Goal: Information Seeking & Learning: Learn about a topic

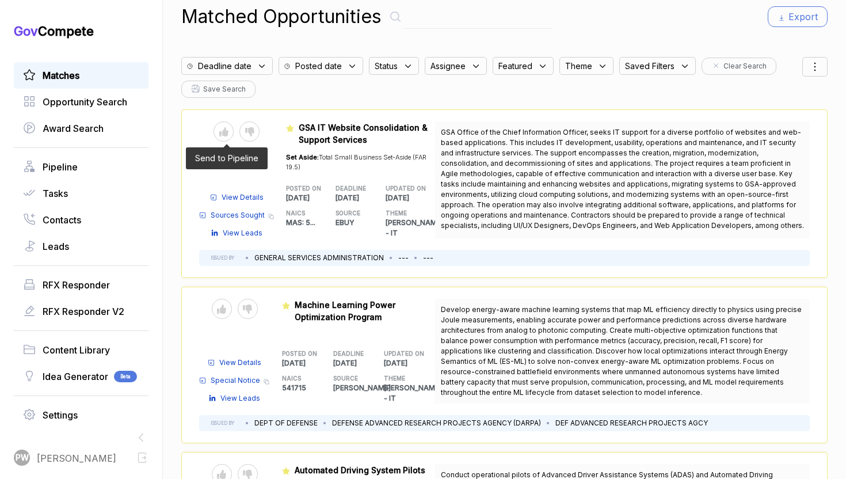
scroll to position [16, 0]
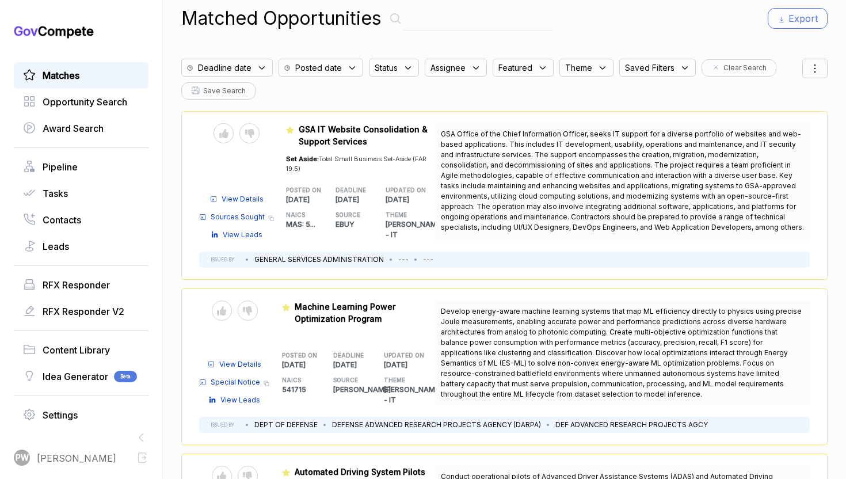
click at [237, 69] on span "Deadline date" at bounding box center [225, 68] width 54 height 12
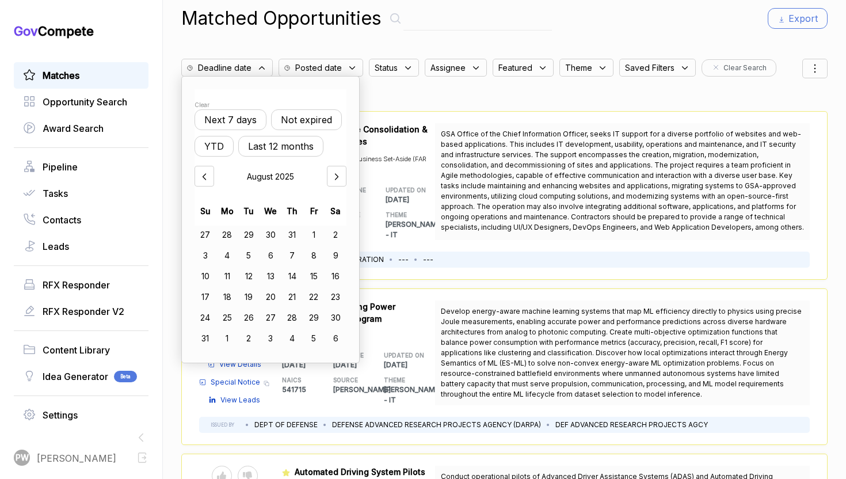
click at [312, 117] on button "Not expired" at bounding box center [306, 119] width 71 height 21
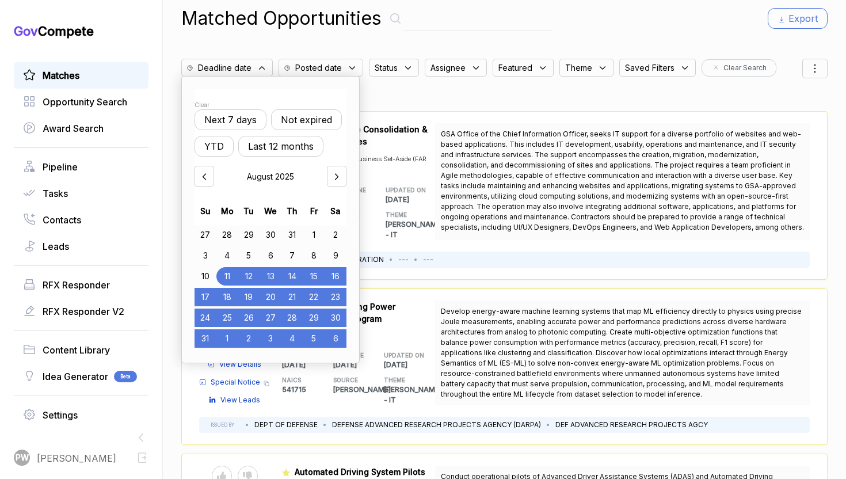
click at [400, 73] on div "Status" at bounding box center [394, 68] width 50 height 18
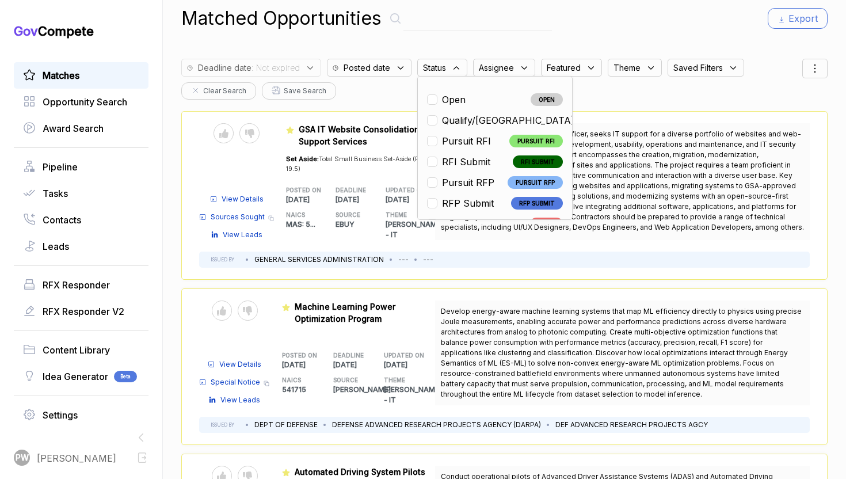
click at [457, 103] on span "Open" at bounding box center [454, 100] width 24 height 14
checkbox input "true"
click at [385, 339] on div "Featured DARPA-SN-25-101 Machine Learning Power Optimization Program POSTED ON …" at bounding box center [358, 353] width 153 height 105
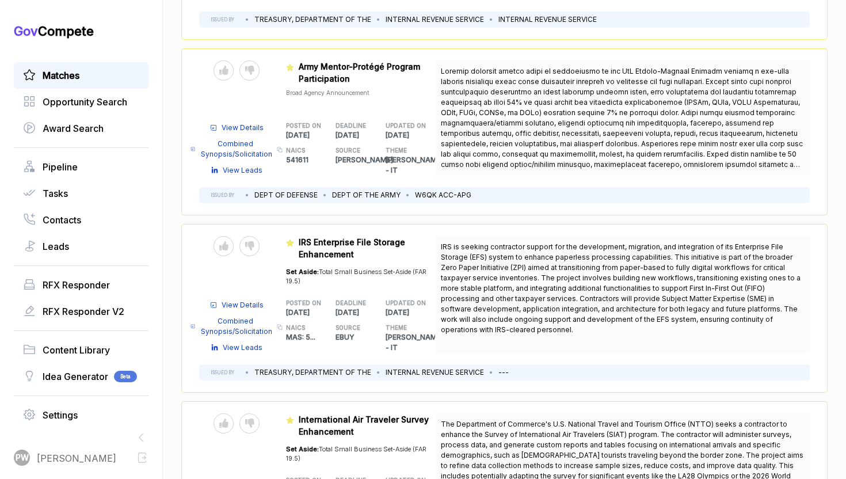
scroll to position [1332, 0]
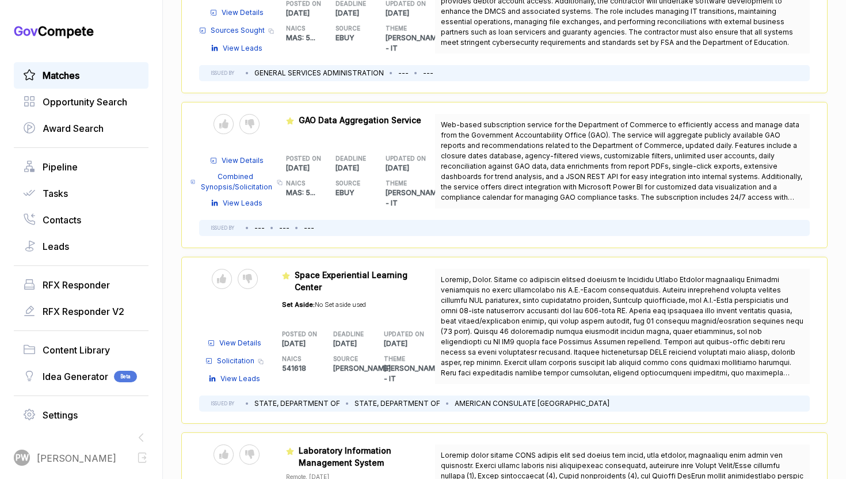
scroll to position [3008, 0]
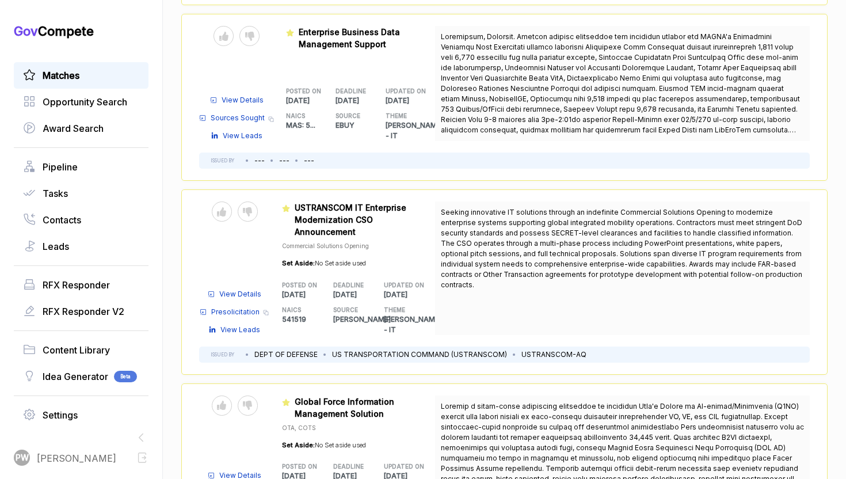
scroll to position [4727, 0]
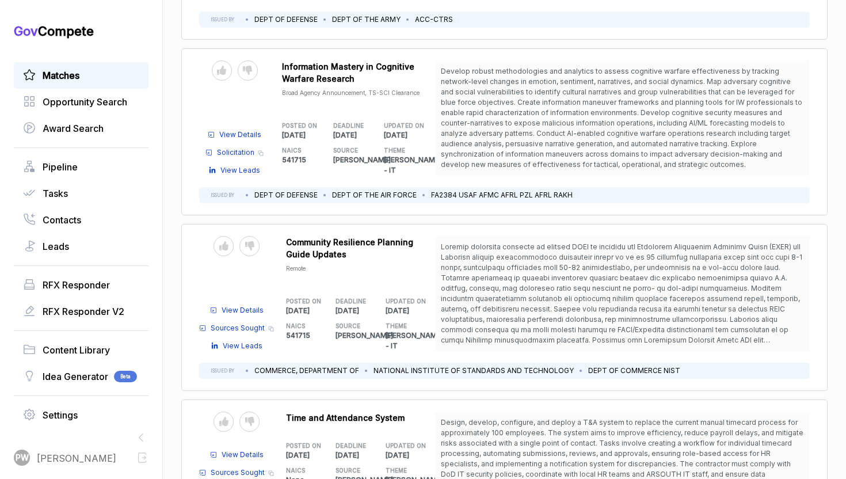
scroll to position [6357, 0]
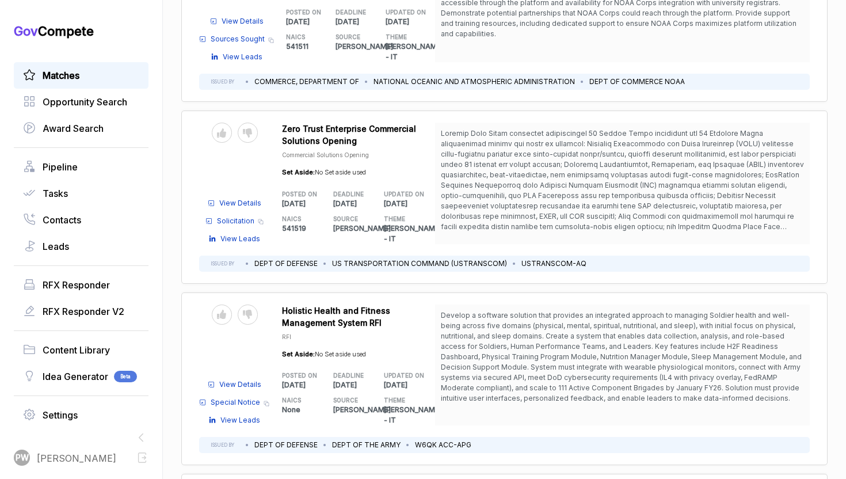
scroll to position [6703, 0]
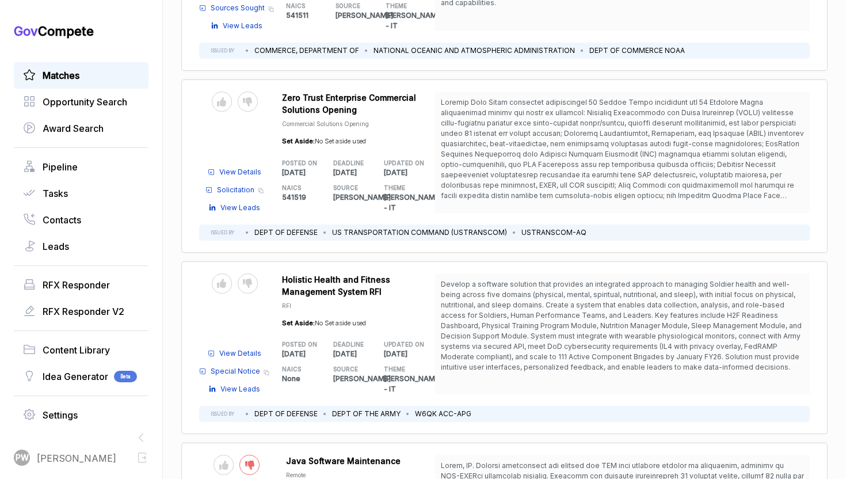
click at [258, 455] on div at bounding box center [249, 465] width 20 height 20
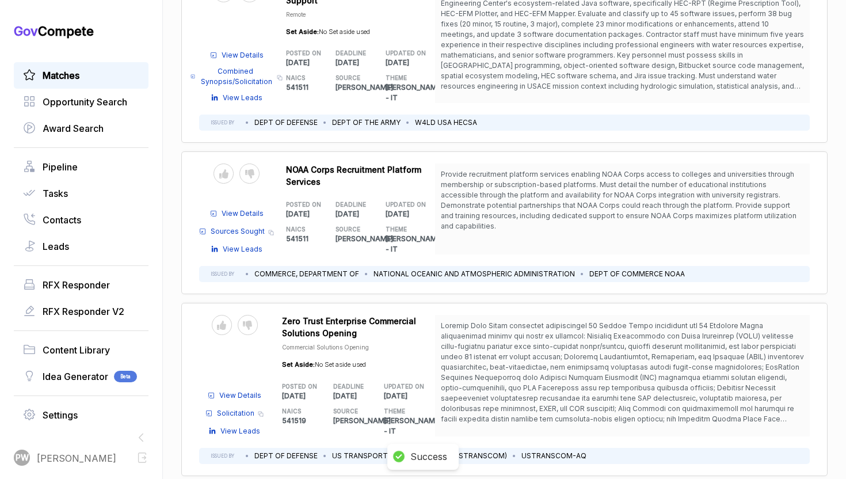
scroll to position [6594, 0]
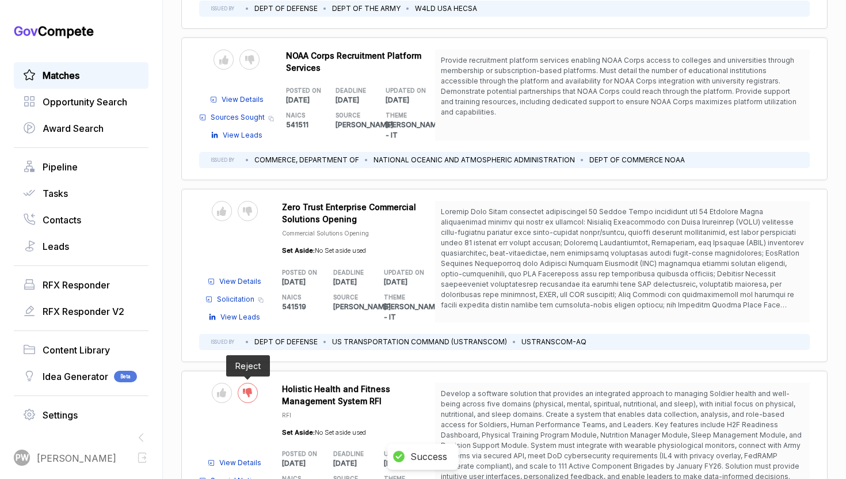
click at [254, 383] on div at bounding box center [248, 393] width 20 height 20
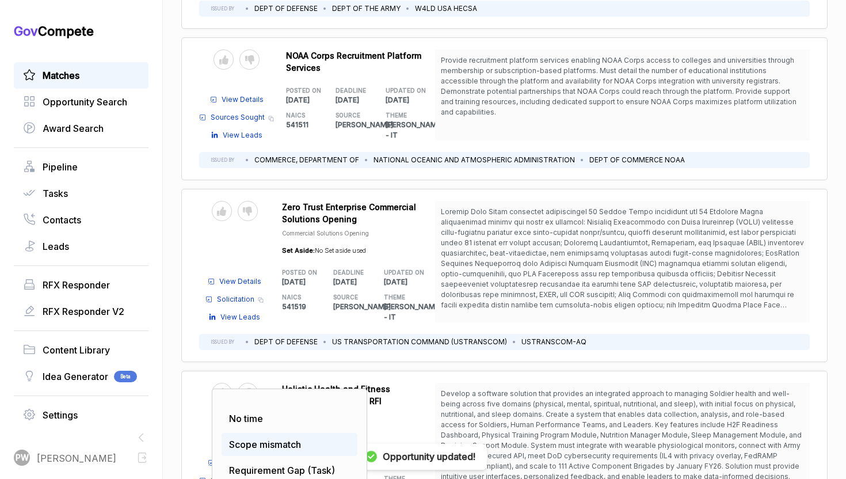
click at [257, 439] on span "Scope mismatch" at bounding box center [265, 445] width 72 height 12
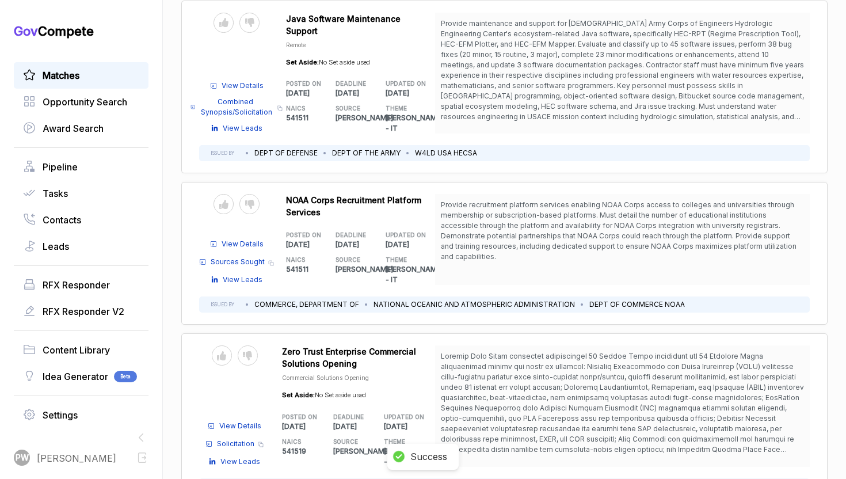
scroll to position [6445, 0]
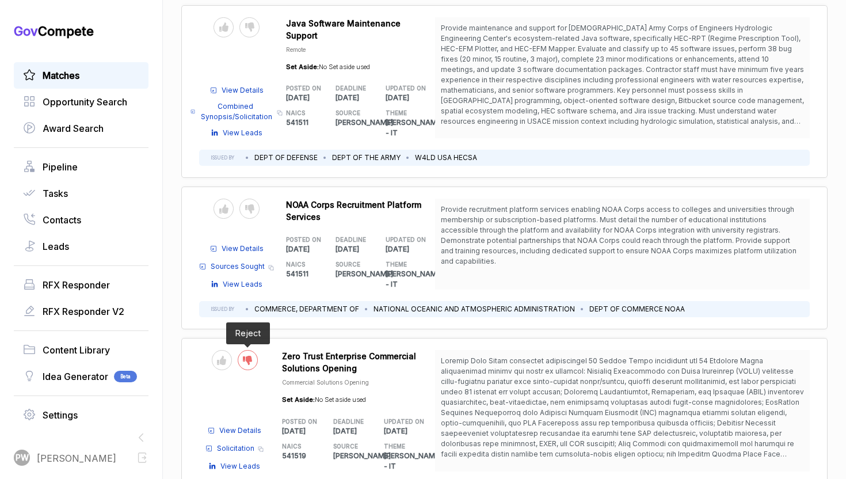
click at [252, 356] on icon at bounding box center [247, 360] width 9 height 9
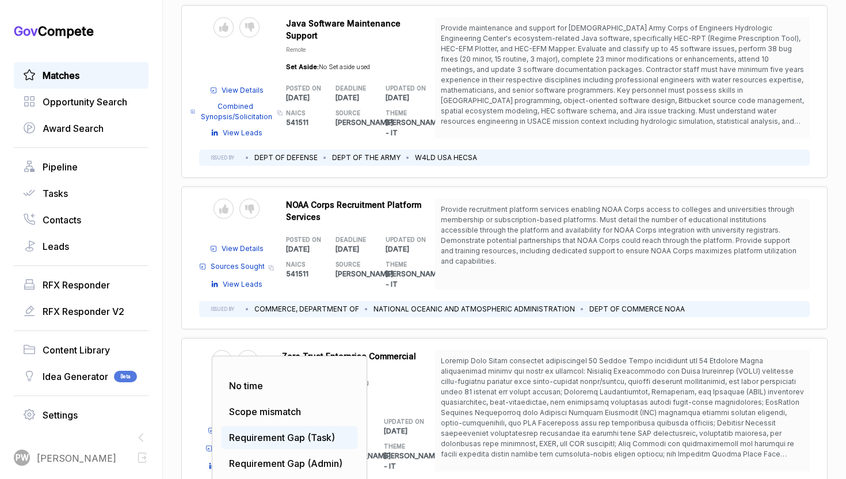
click at [252, 432] on span "Requirement Gap (Task)" at bounding box center [282, 438] width 106 height 12
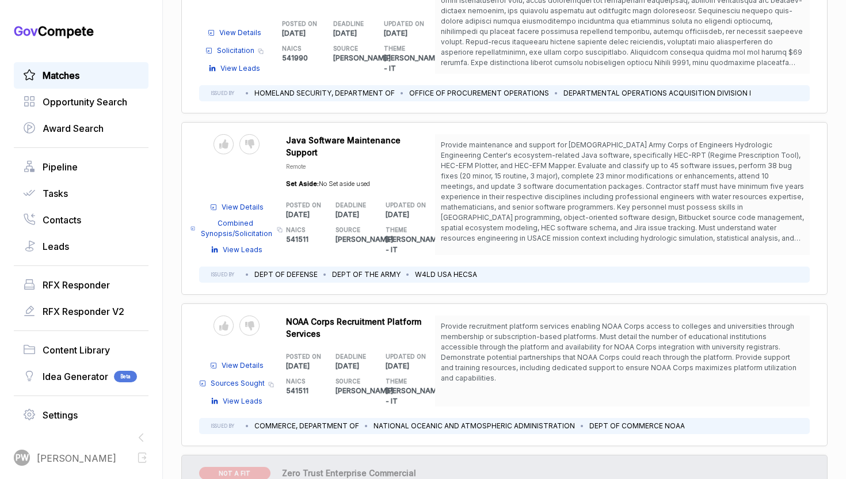
scroll to position [6380, 0]
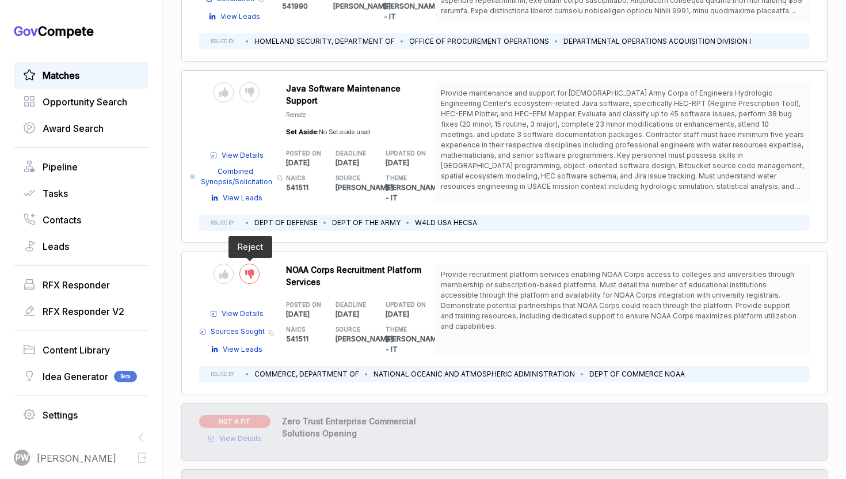
click at [254, 264] on div at bounding box center [249, 274] width 20 height 20
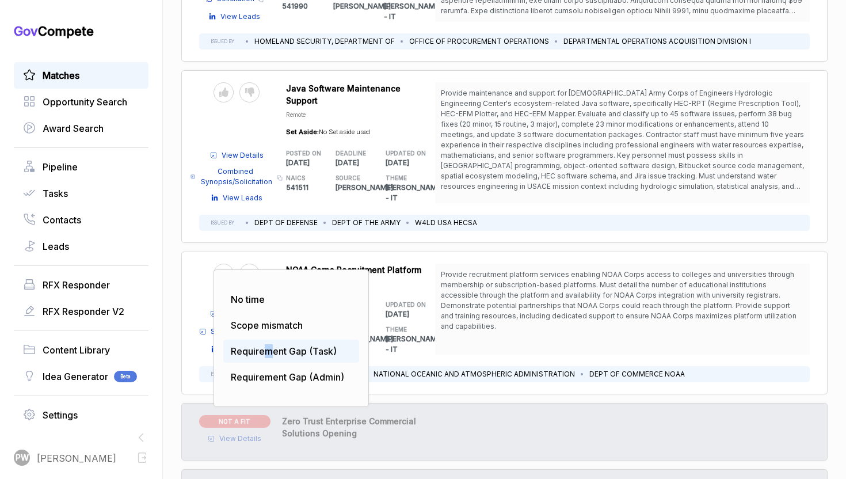
drag, startPoint x: 265, startPoint y: 229, endPoint x: 272, endPoint y: 230, distance: 6.9
click at [272, 345] on span "Requirement Gap (Task)" at bounding box center [284, 351] width 106 height 12
click at [273, 345] on span "Requirement Gap (Task)" at bounding box center [284, 351] width 106 height 12
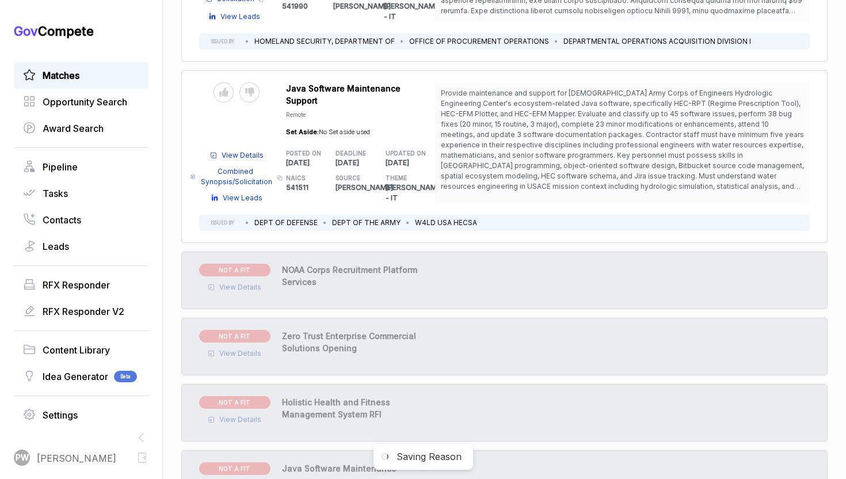
scroll to position [6305, 0]
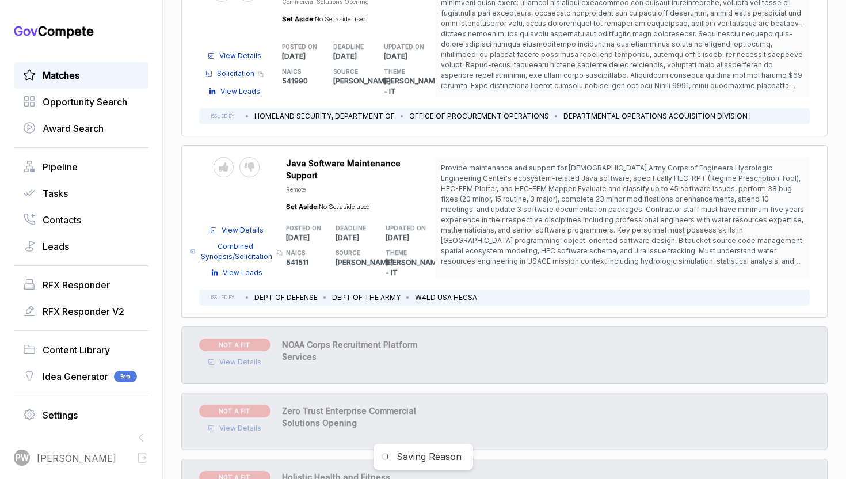
click at [299, 340] on span "NOAA Corps Recruitment Platform Services" at bounding box center [349, 351] width 135 height 22
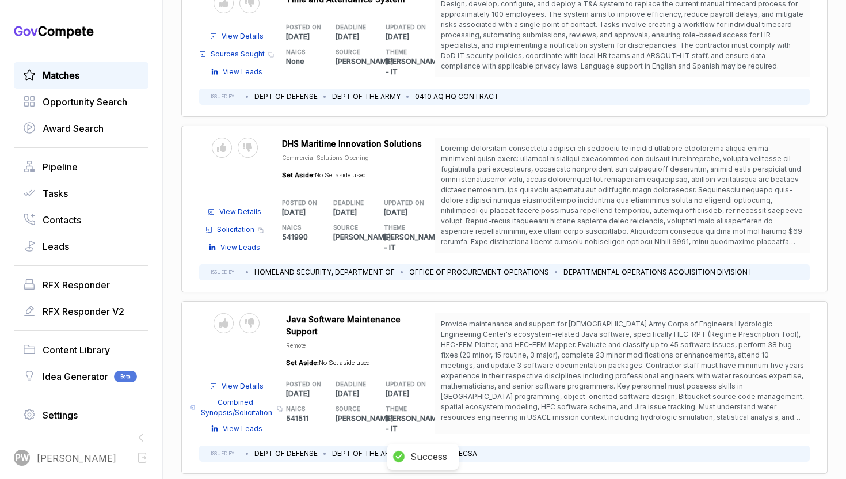
scroll to position [6148, 0]
click at [257, 314] on div at bounding box center [249, 324] width 20 height 20
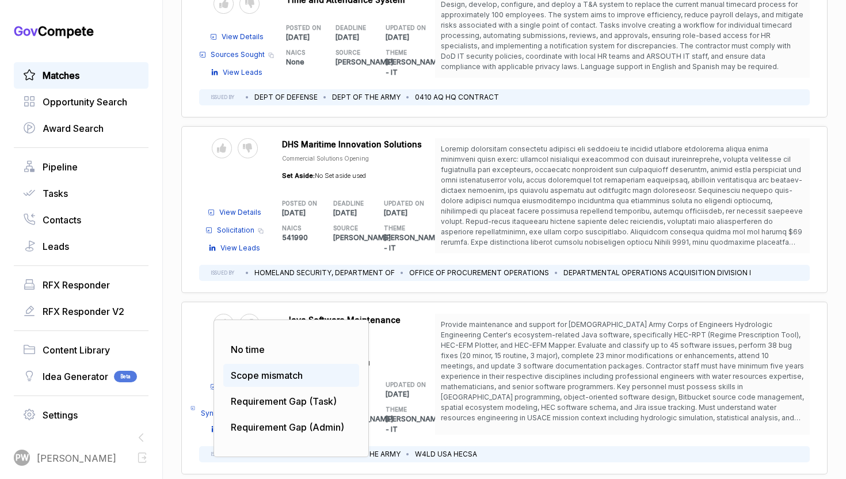
click at [333, 364] on div "Scope mismatch" at bounding box center [291, 375] width 136 height 23
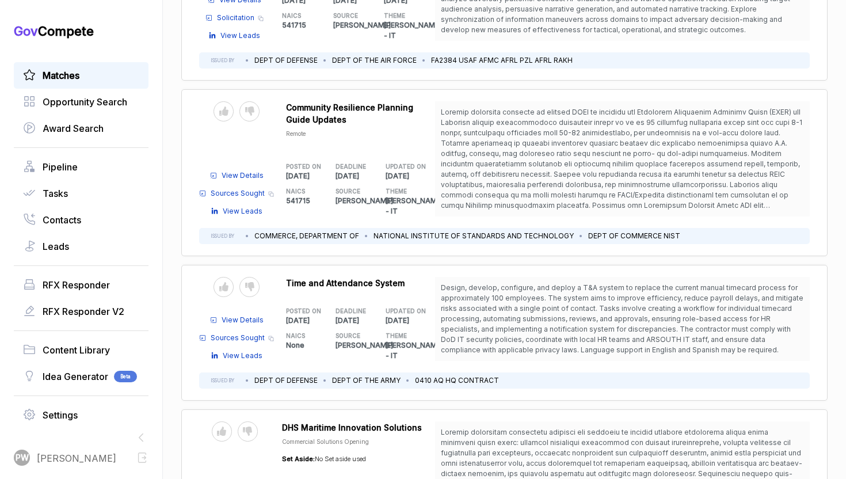
scroll to position [5873, 0]
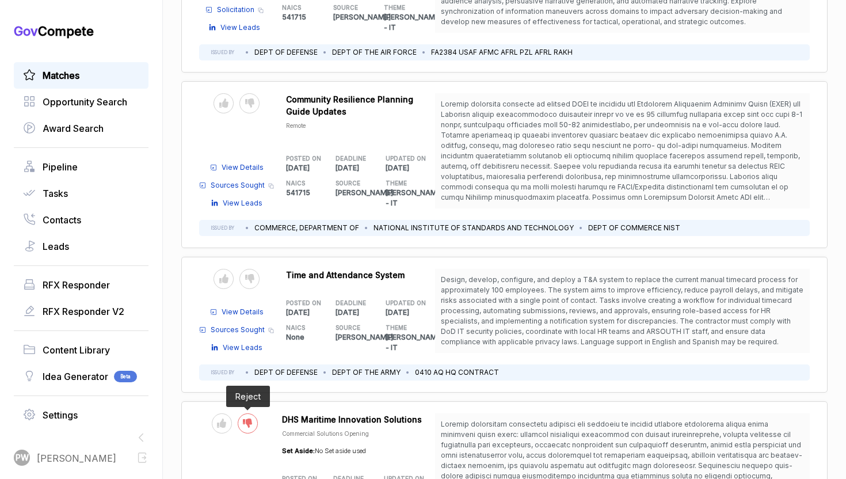
click at [249, 419] on icon at bounding box center [247, 423] width 9 height 9
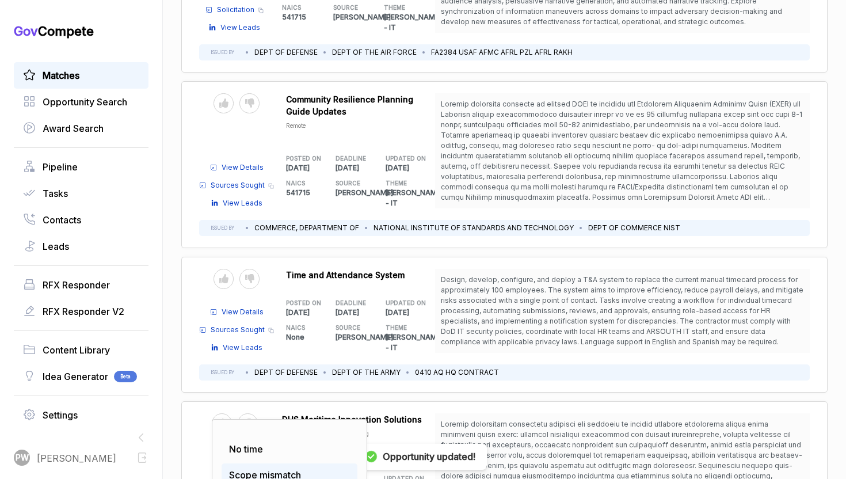
click at [260, 469] on span "Scope mismatch" at bounding box center [265, 475] width 72 height 12
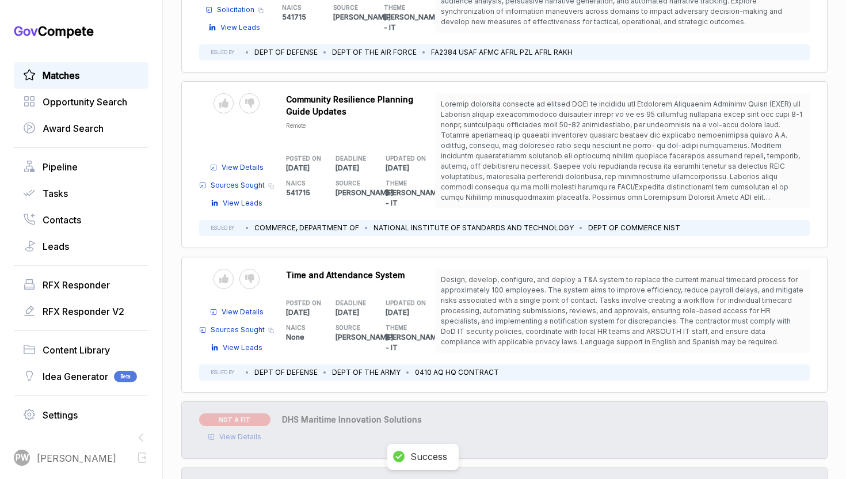
click at [248, 432] on span "View Details" at bounding box center [240, 437] width 42 height 10
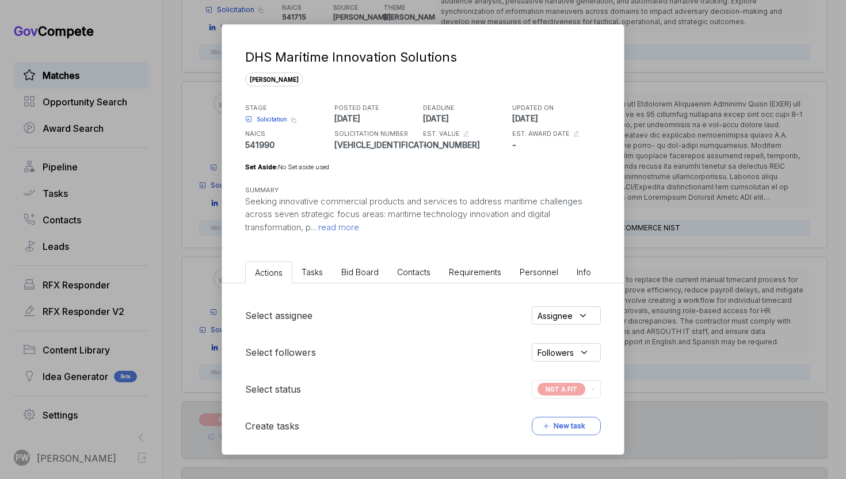
click at [352, 227] on span "read more" at bounding box center [337, 227] width 43 height 11
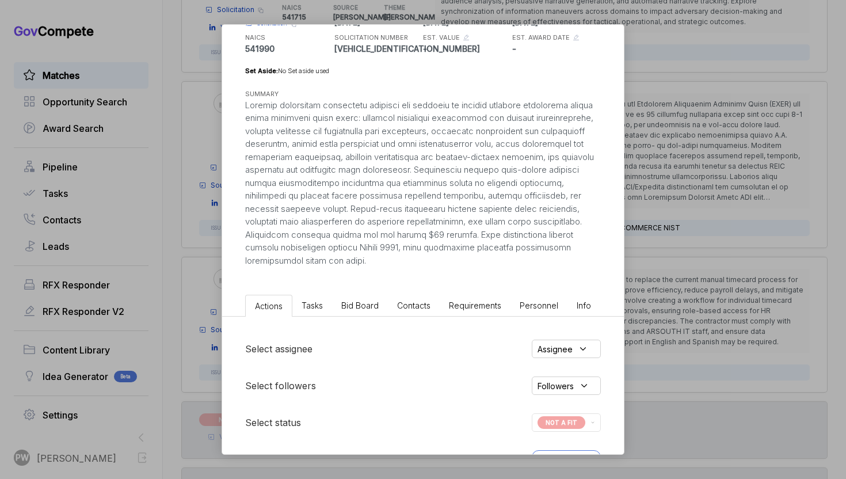
scroll to position [97, 0]
click at [708, 249] on div "DHS Maritime Innovation Solutions [PERSON_NAME] STAGE Solicitation Copy link PO…" at bounding box center [423, 239] width 846 height 479
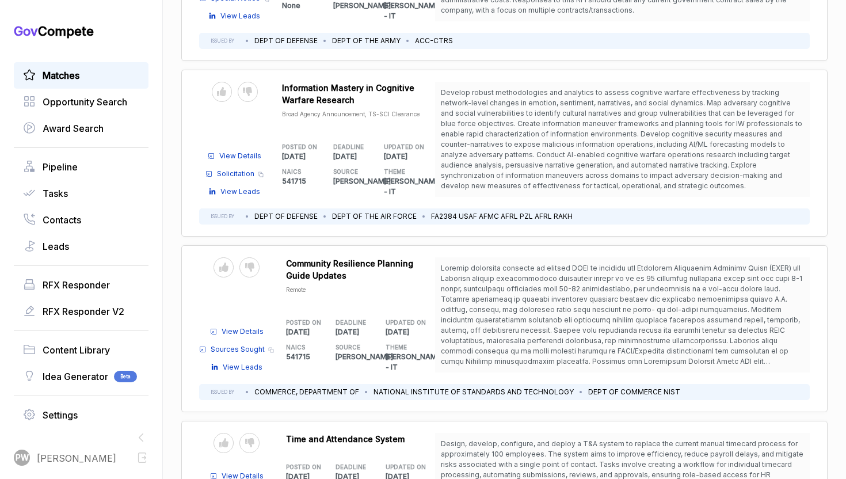
scroll to position [5679, 0]
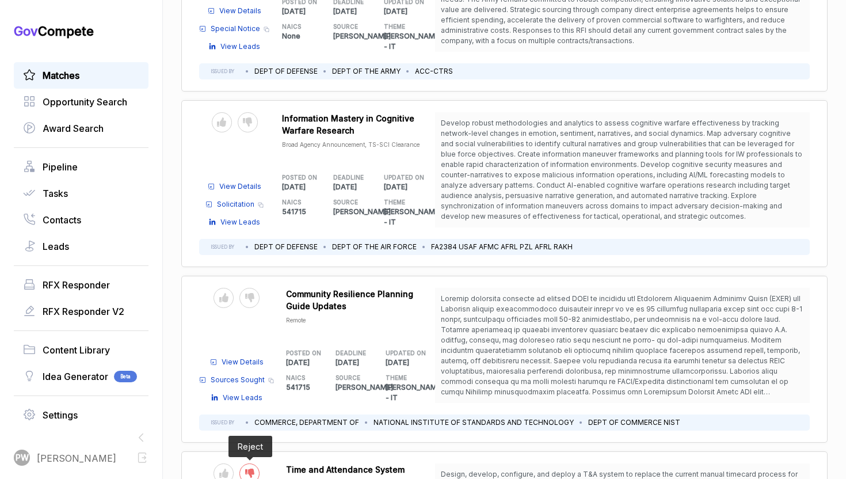
click at [254, 463] on div at bounding box center [249, 473] width 20 height 20
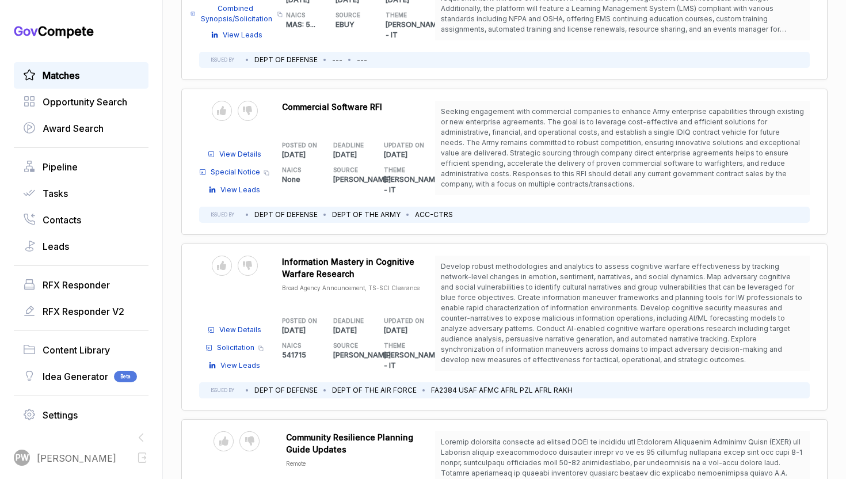
scroll to position [5530, 0]
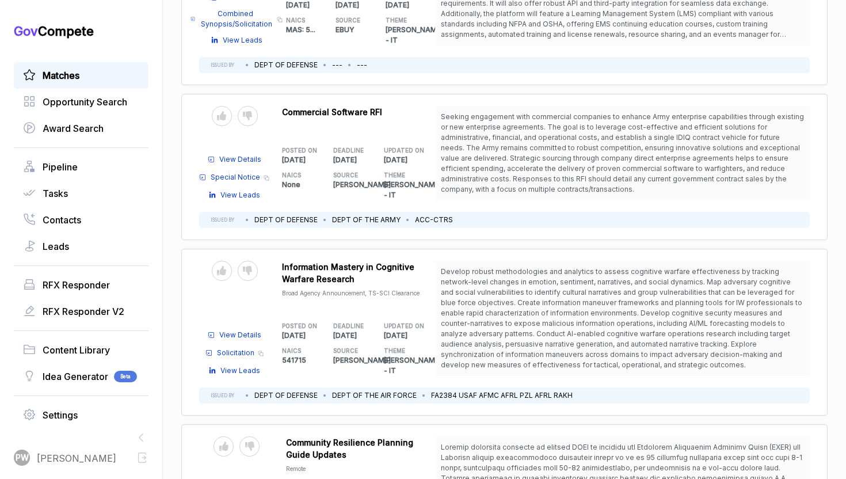
drag, startPoint x: 679, startPoint y: 370, endPoint x: 598, endPoint y: 398, distance: 86.7
copy span "Develop technical communication standards for improving content delivery includ…"
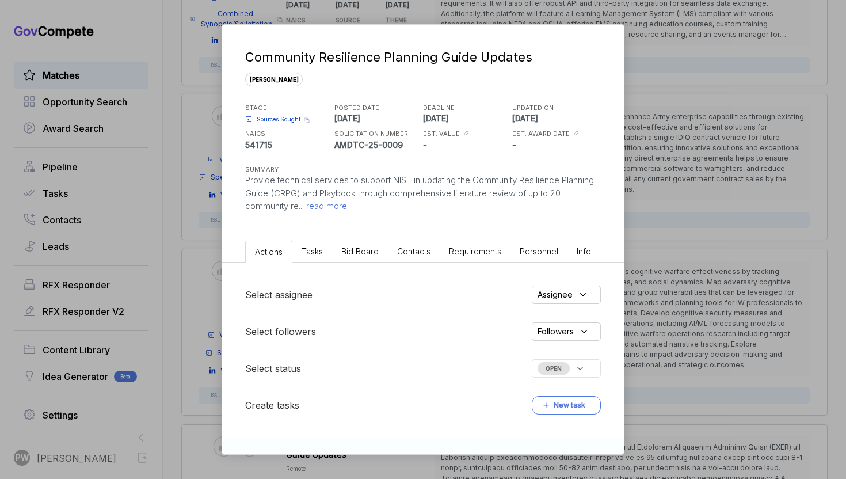
scroll to position [105, 0]
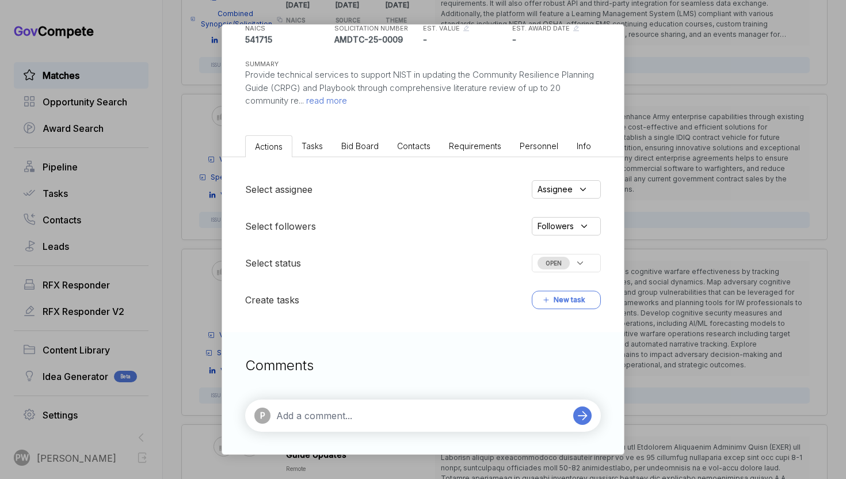
click at [286, 428] on div "P" at bounding box center [423, 416] width 356 height 32
click at [290, 416] on textarea at bounding box center [421, 416] width 291 height 14
paste textarea "Develop technical communication standards for improving content delivery includ…"
type textarea "Develop technical communication standards for improving content delivery includ…"
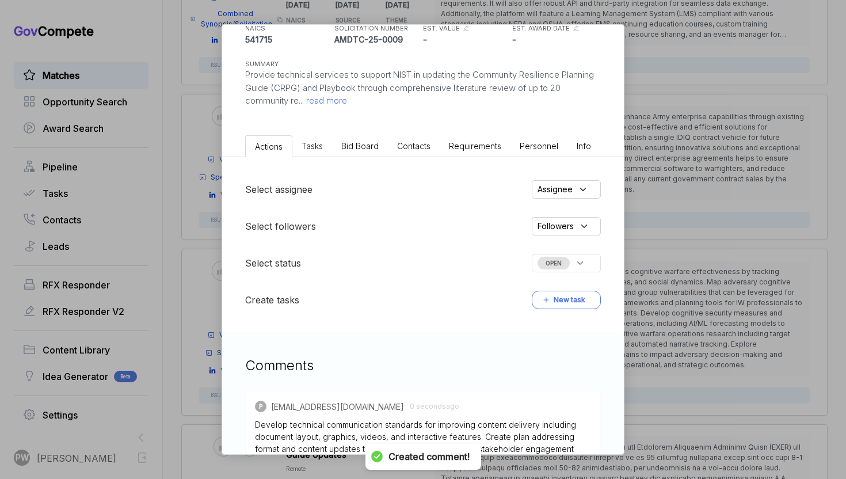
click at [356, 141] on span "Bid Board" at bounding box center [359, 146] width 37 height 10
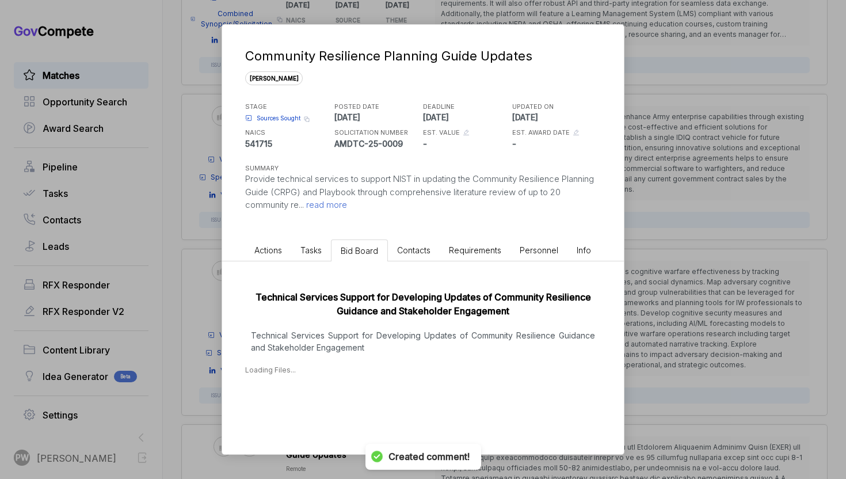
scroll to position [1, 0]
click at [321, 344] on p "Technical Services Support for Developing Updates of Community Resilience Guida…" at bounding box center [423, 341] width 356 height 24
click at [289, 404] on div "[DATE]" at bounding box center [276, 406] width 26 height 12
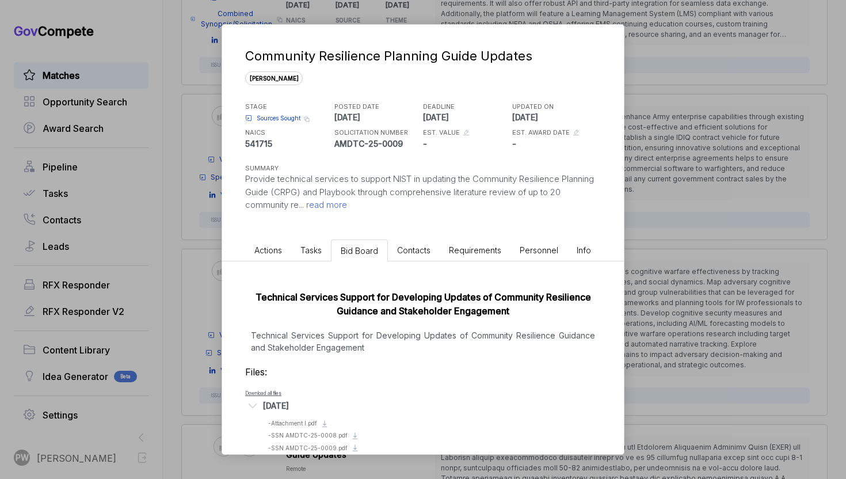
scroll to position [37, 0]
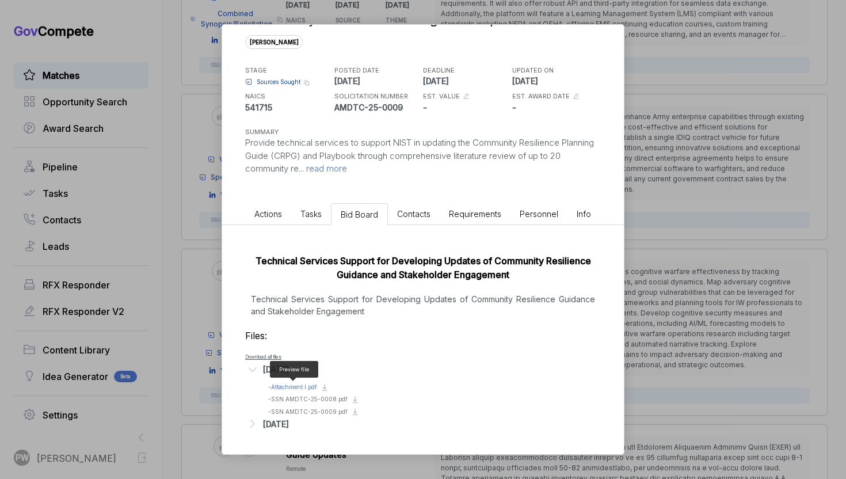
click at [290, 387] on span "- Attachment I.pdf" at bounding box center [292, 386] width 49 height 7
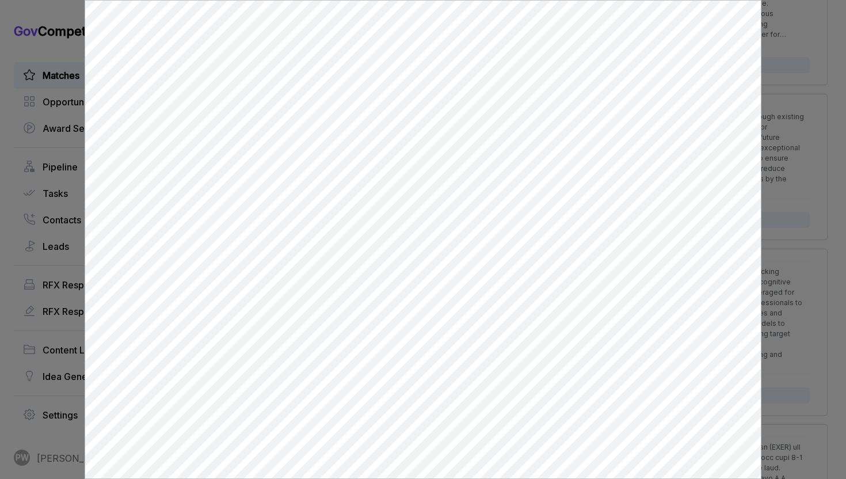
scroll to position [0, 0]
click at [789, 387] on div at bounding box center [423, 239] width 846 height 479
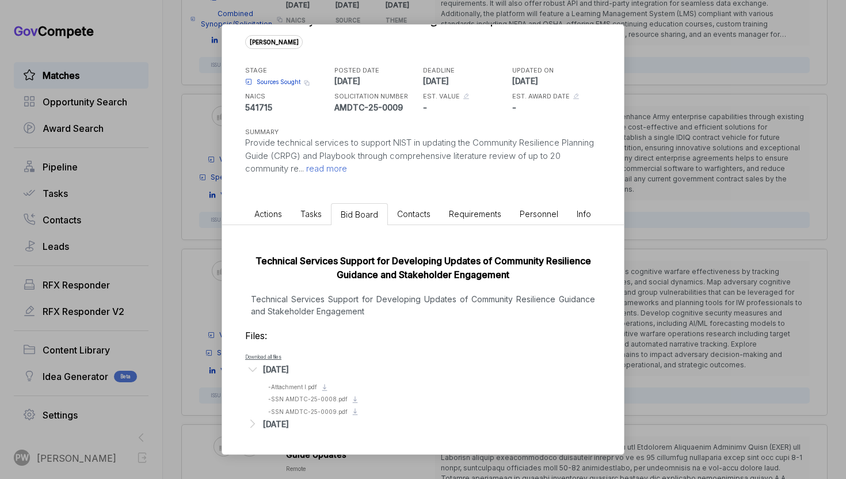
click at [271, 218] on li "Actions" at bounding box center [268, 213] width 46 height 21
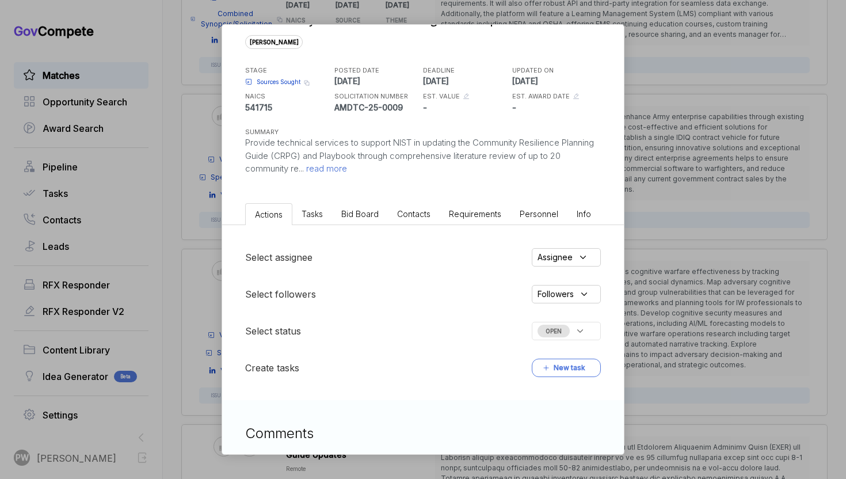
scroll to position [105, 0]
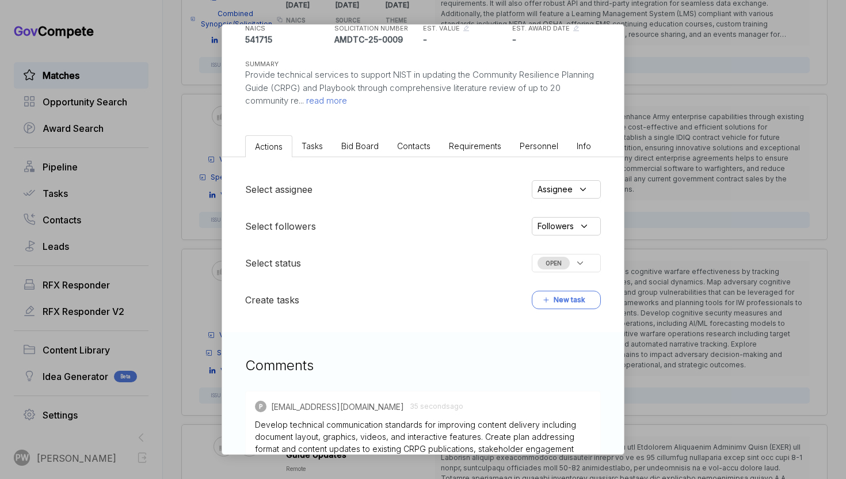
click at [575, 263] on icon at bounding box center [580, 263] width 10 height 10
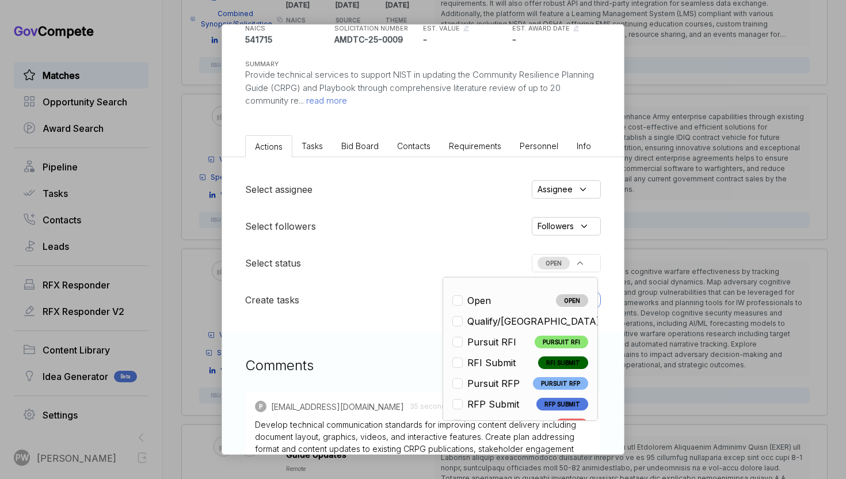
scroll to position [269, 0]
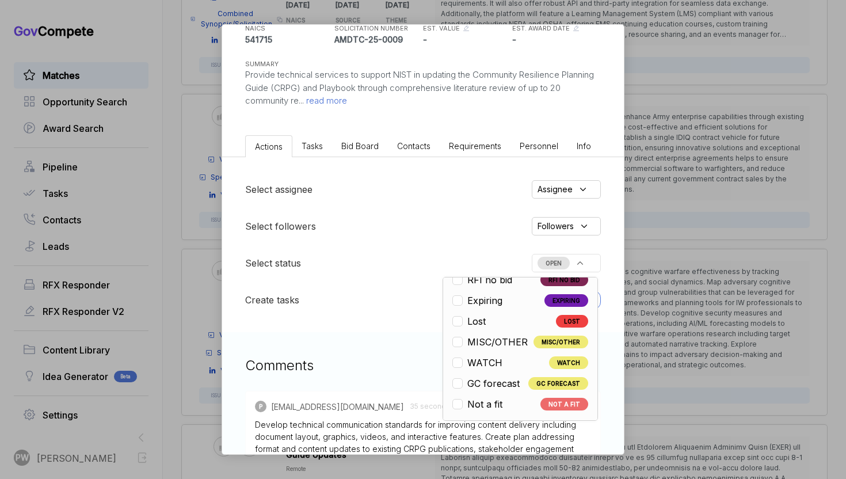
click at [481, 404] on span "Not a fit" at bounding box center [484, 404] width 35 height 14
checkbox input "true"
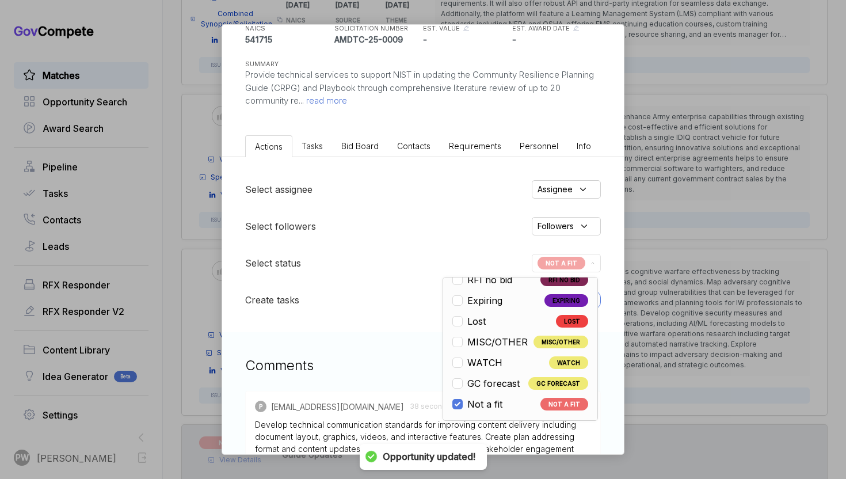
click at [664, 310] on div "Community Resilience Planning Guide Updates [PERSON_NAME] STAGE Sources Sought …" at bounding box center [423, 239] width 846 height 479
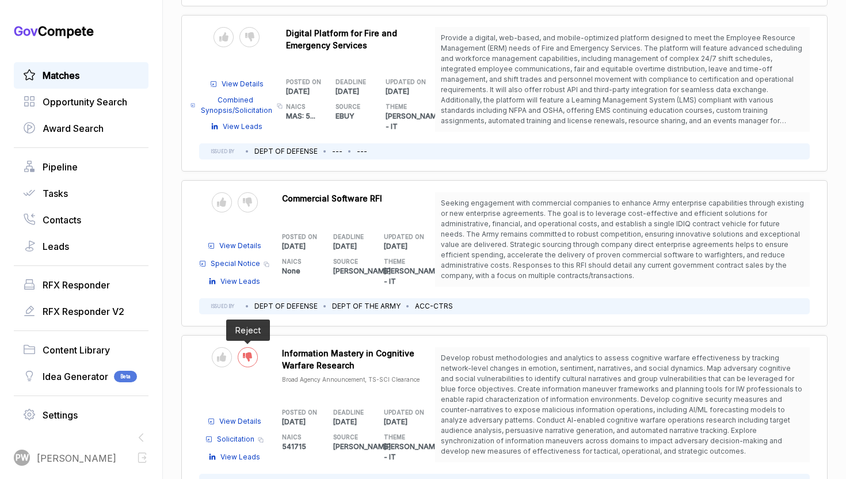
scroll to position [5440, 0]
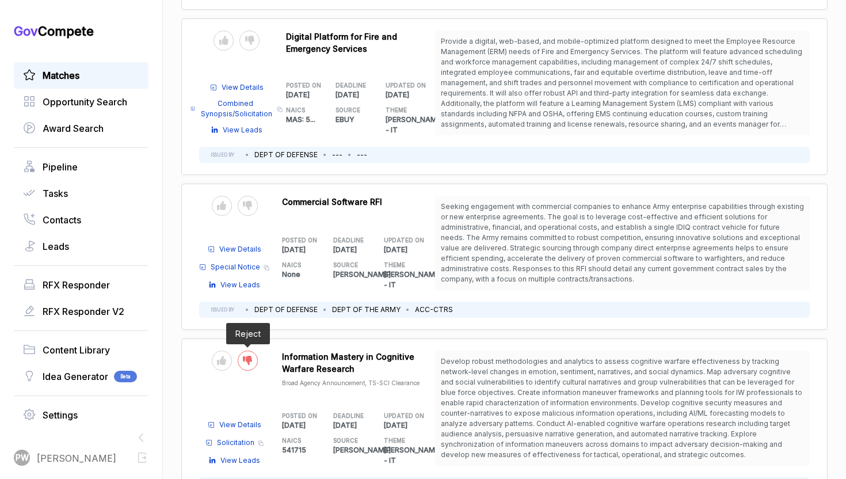
click at [246, 351] on div at bounding box center [248, 361] width 20 height 20
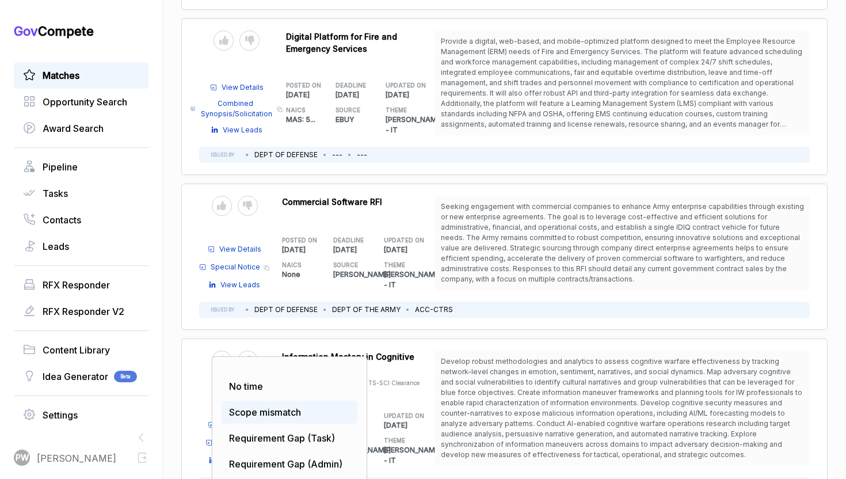
click at [249, 406] on span "Scope mismatch" at bounding box center [265, 412] width 72 height 12
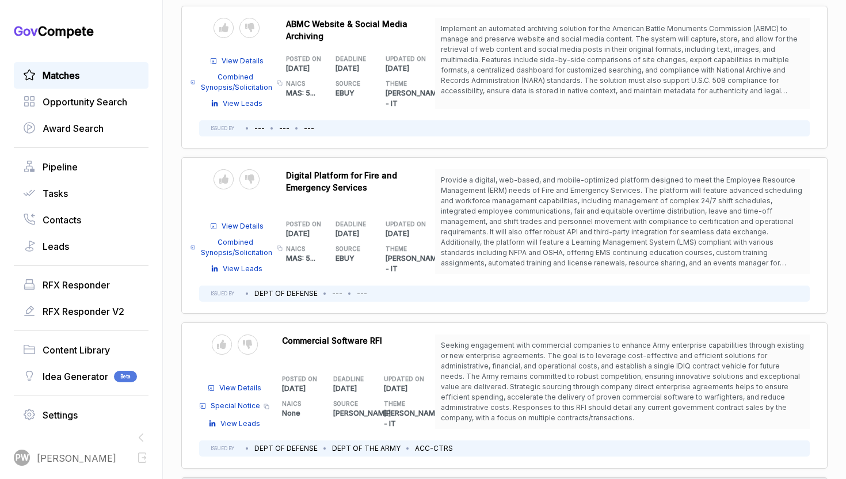
scroll to position [5293, 0]
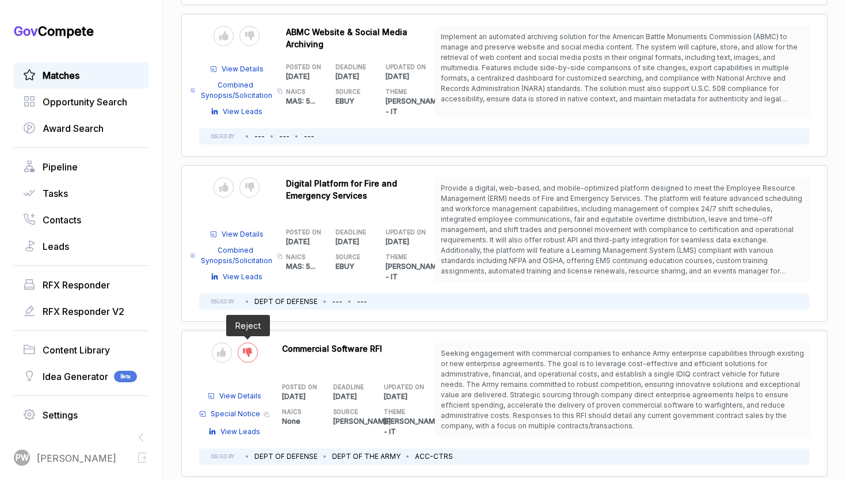
click at [251, 348] on icon at bounding box center [247, 352] width 9 height 9
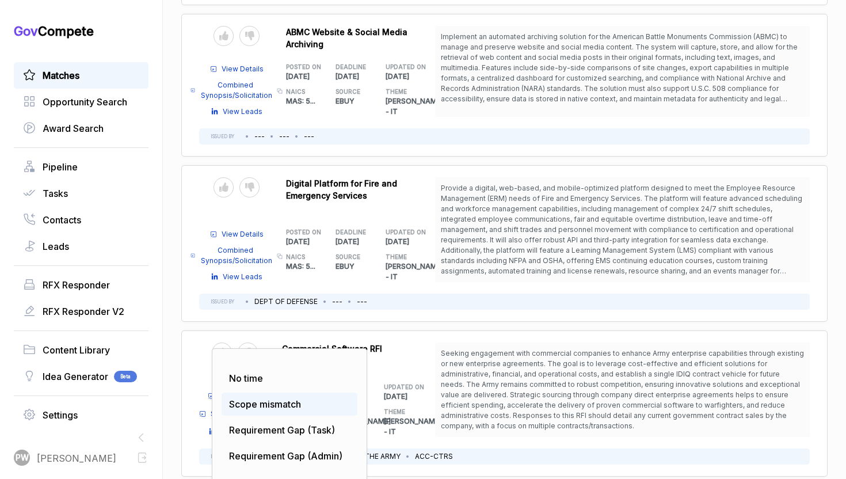
click at [251, 398] on span "Scope mismatch" at bounding box center [265, 404] width 72 height 12
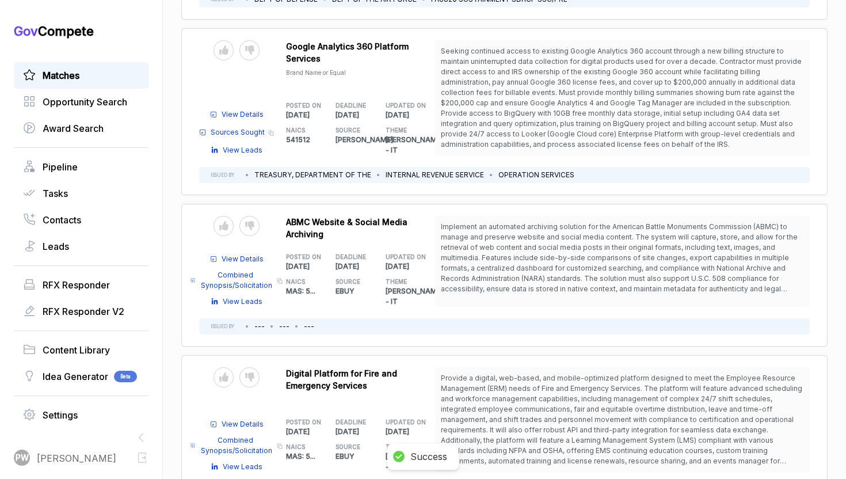
scroll to position [5104, 0]
click at [226, 367] on div at bounding box center [224, 377] width 20 height 20
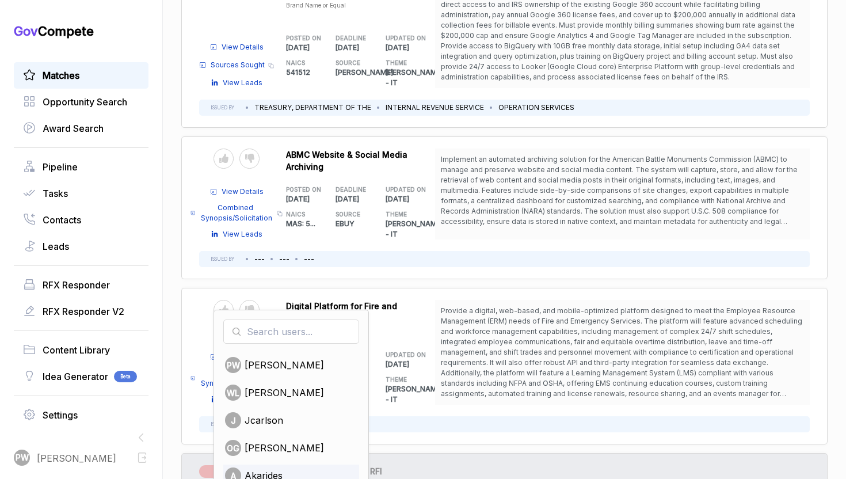
scroll to position [5198, 0]
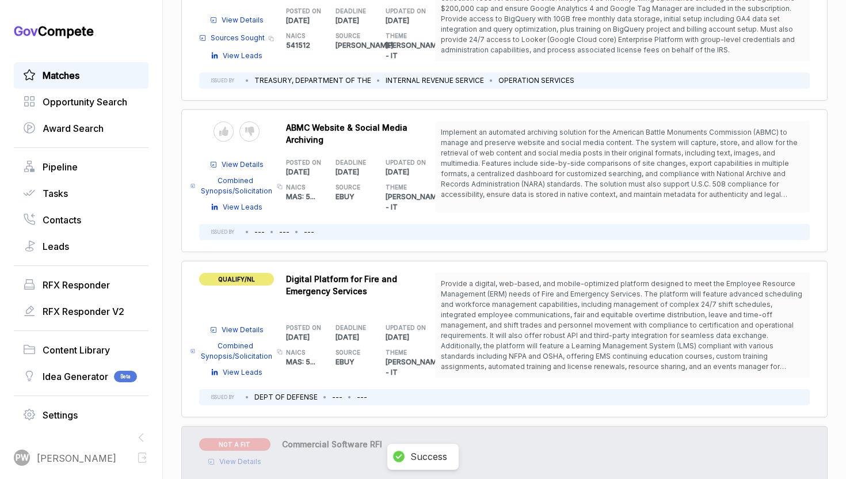
click at [239, 325] on span "View Details" at bounding box center [243, 330] width 42 height 10
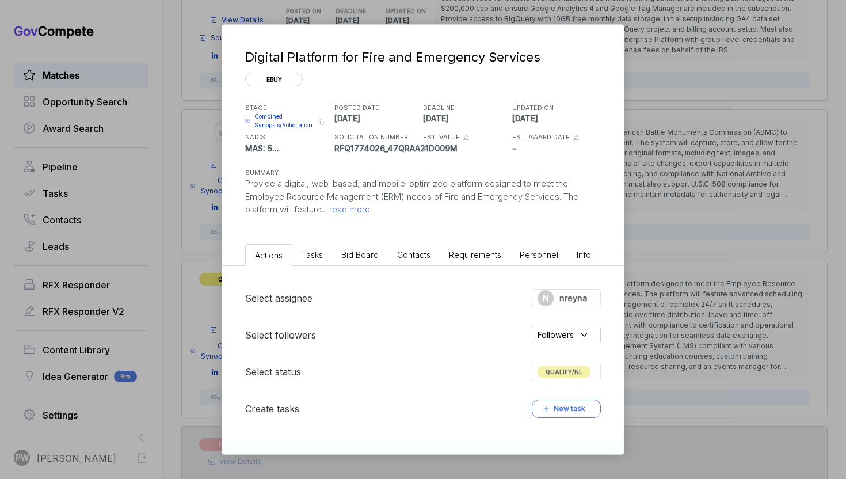
scroll to position [148, 0]
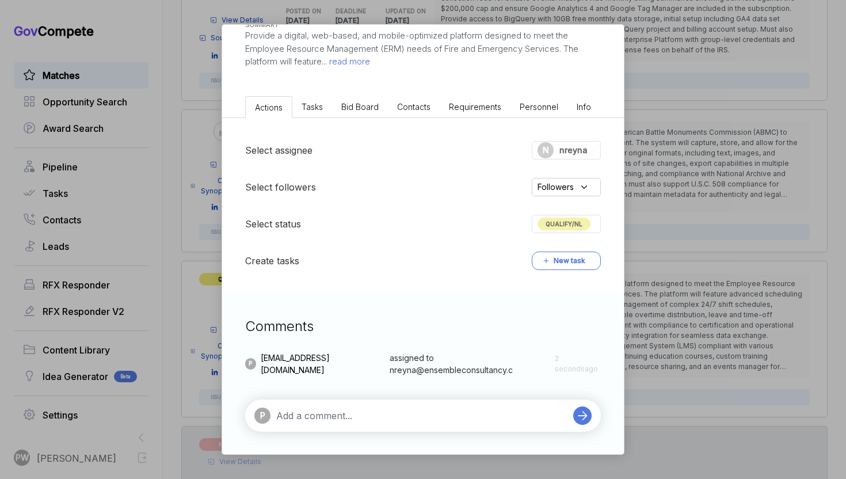
click at [325, 409] on textarea at bounding box center [421, 416] width 291 height 14
type textarea "o"
type textarea "Could potentially be wired"
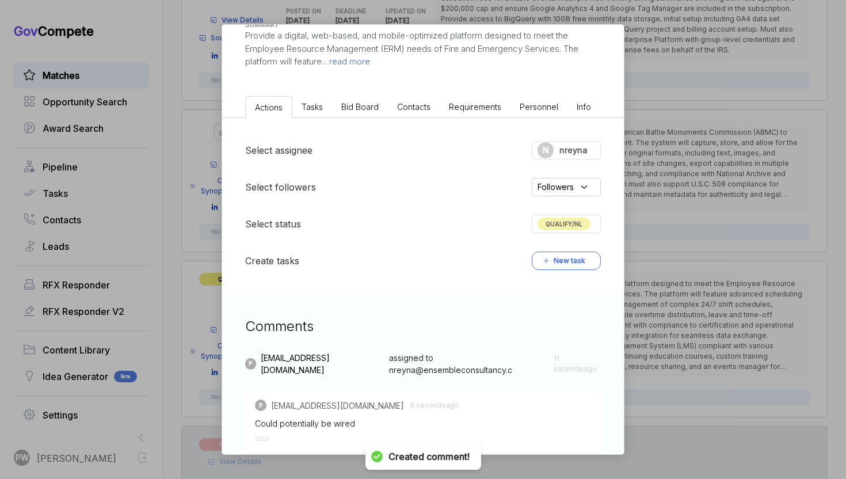
click at [746, 245] on div "Digital Platform for Fire and Emergency Services ebuy STAGE Combined Synopsis/S…" at bounding box center [423, 239] width 846 height 479
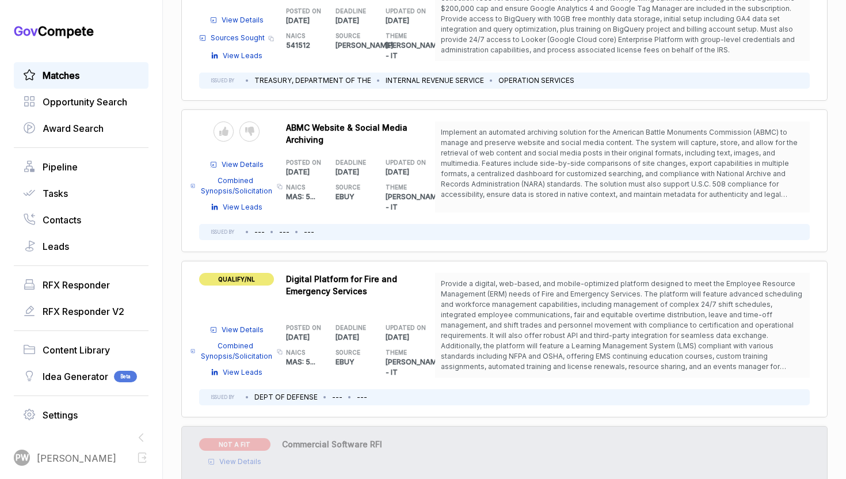
scroll to position [5156, 0]
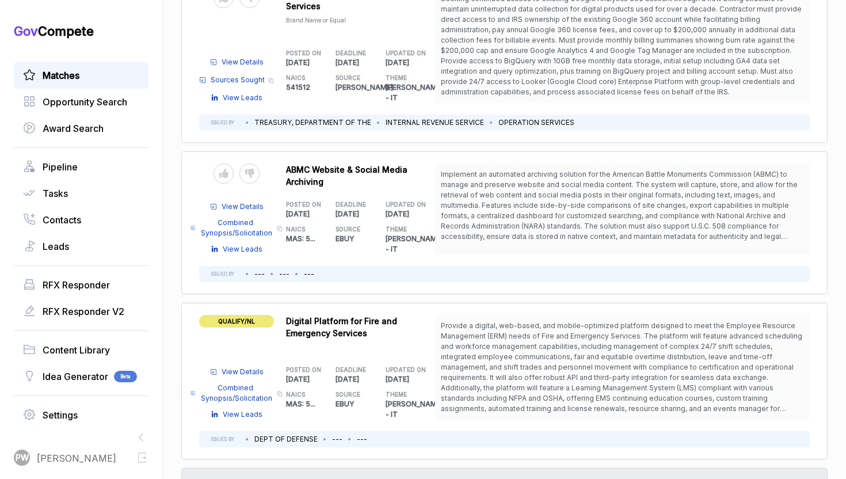
click at [230, 201] on span "View Details" at bounding box center [243, 206] width 42 height 10
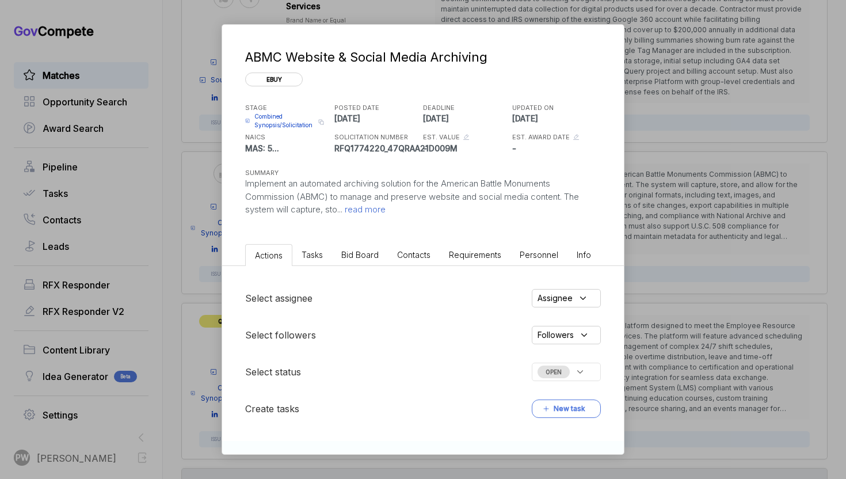
click at [564, 306] on div "Assignee" at bounding box center [566, 298] width 69 height 18
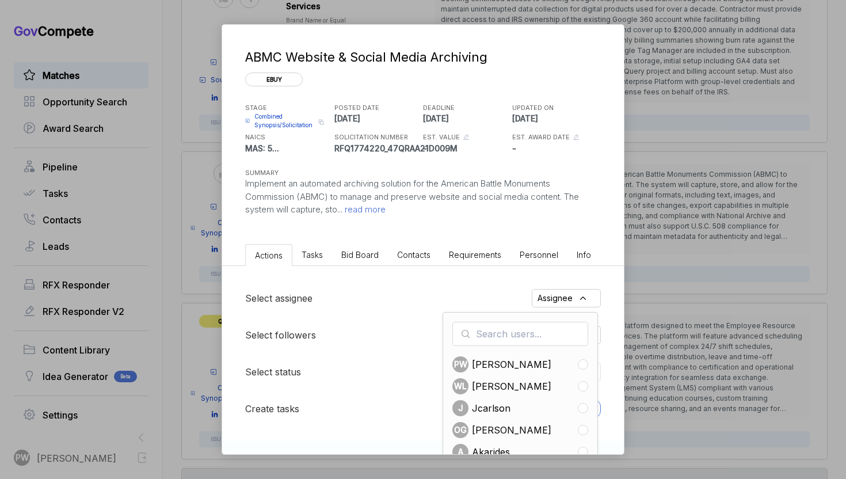
click at [423, 277] on div "Select assignee Assignee PW Pashioune [PERSON_NAME] [PERSON_NAME] J jcarlson OG…" at bounding box center [423, 353] width 402 height 175
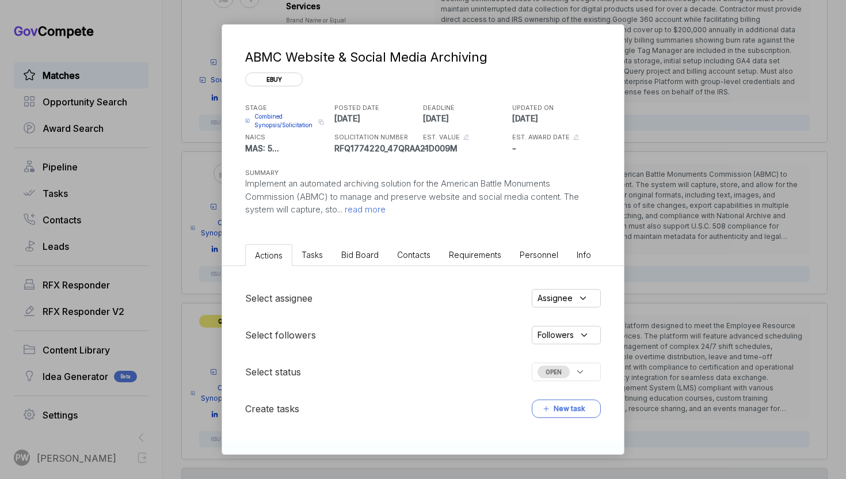
scroll to position [64, 0]
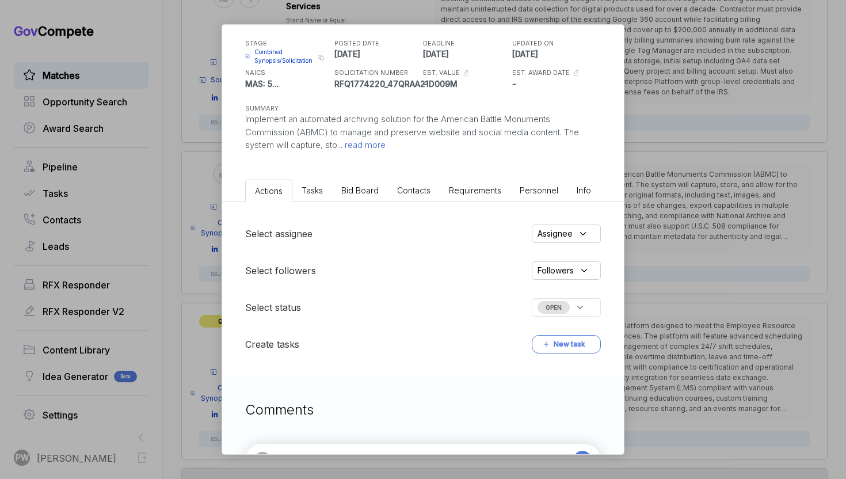
click at [582, 303] on icon at bounding box center [580, 307] width 10 height 10
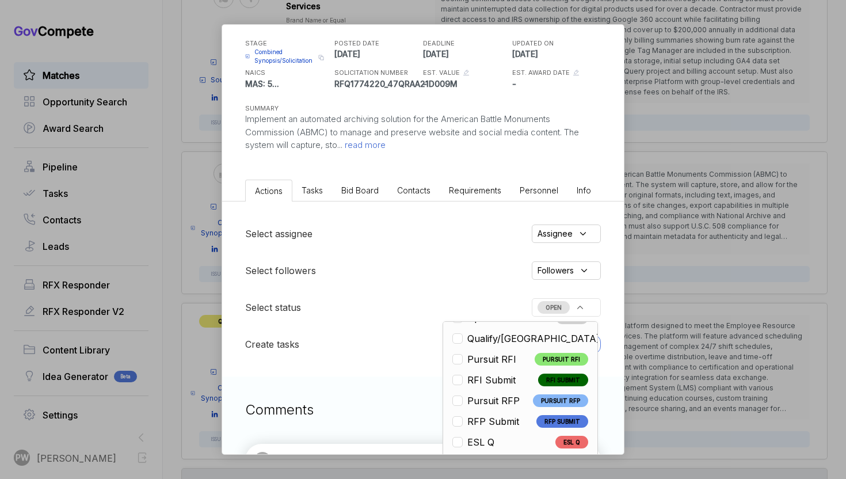
scroll to position [35, 0]
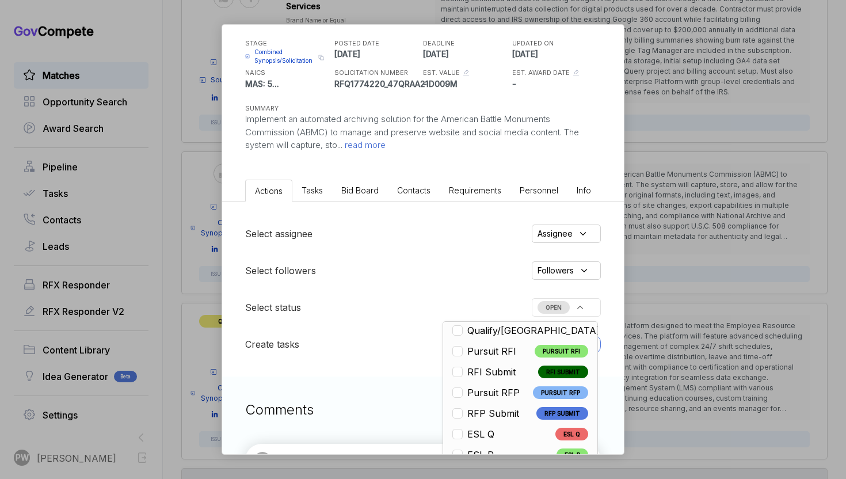
click at [515, 336] on div "Qualify/[GEOGRAPHIC_DATA]" at bounding box center [528, 331] width 153 height 14
checkbox input "true"
click at [560, 261] on div "Followers" at bounding box center [566, 270] width 69 height 18
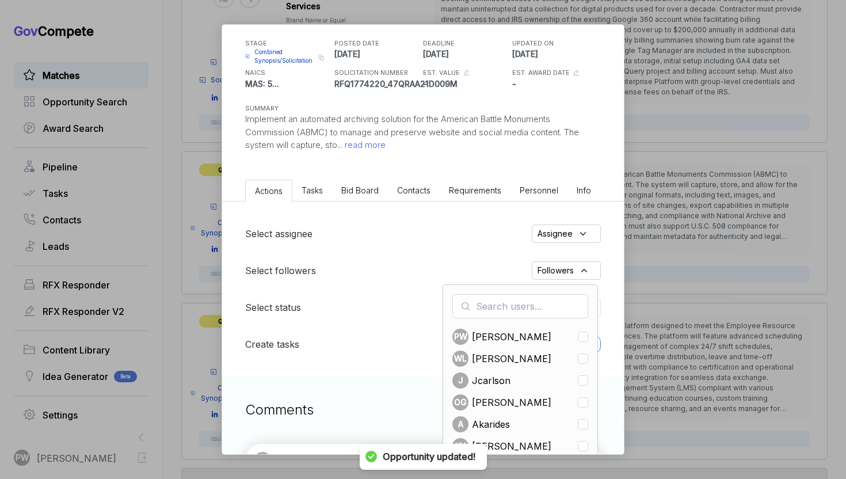
click at [571, 232] on span "Assignee" at bounding box center [555, 233] width 35 height 12
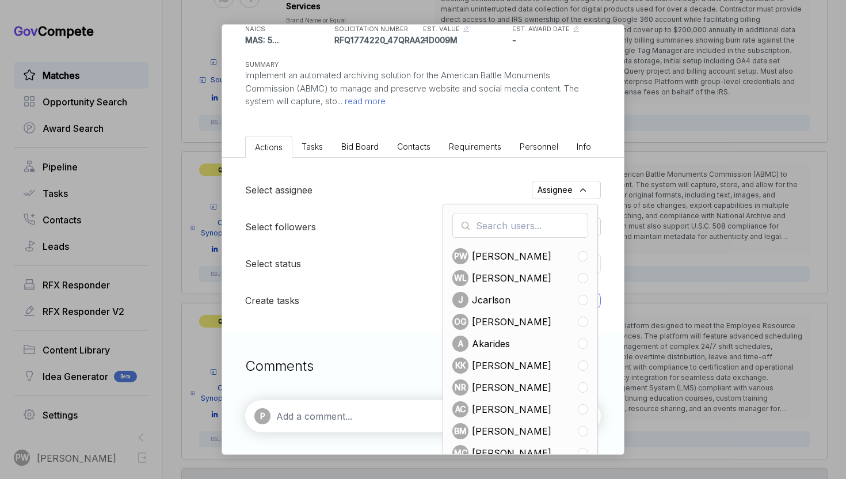
scroll to position [130, 0]
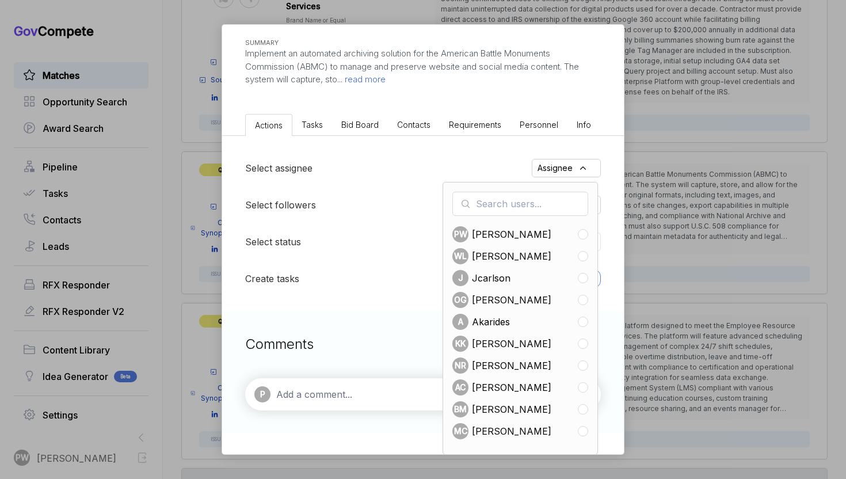
click at [385, 310] on div "Select assignee Assignee PW Pashioune [PERSON_NAME] [PERSON_NAME] J jcarlson OG…" at bounding box center [423, 223] width 402 height 175
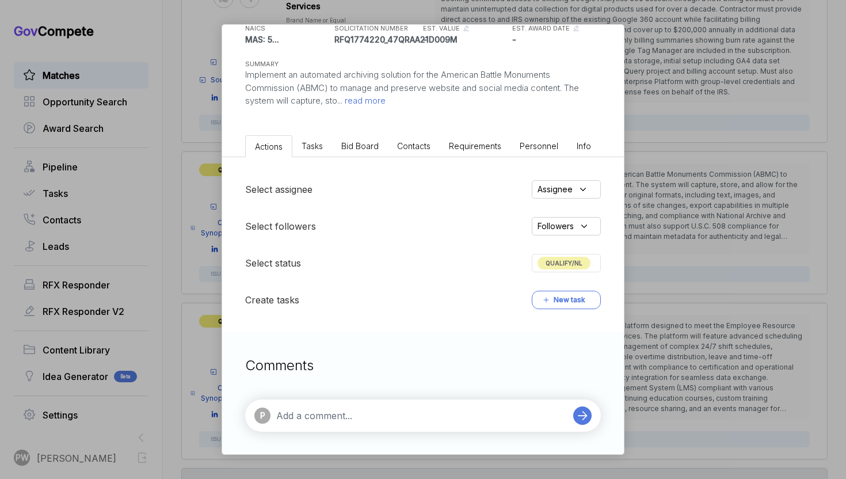
scroll to position [109, 0]
click at [561, 189] on span "Assignee" at bounding box center [555, 189] width 35 height 12
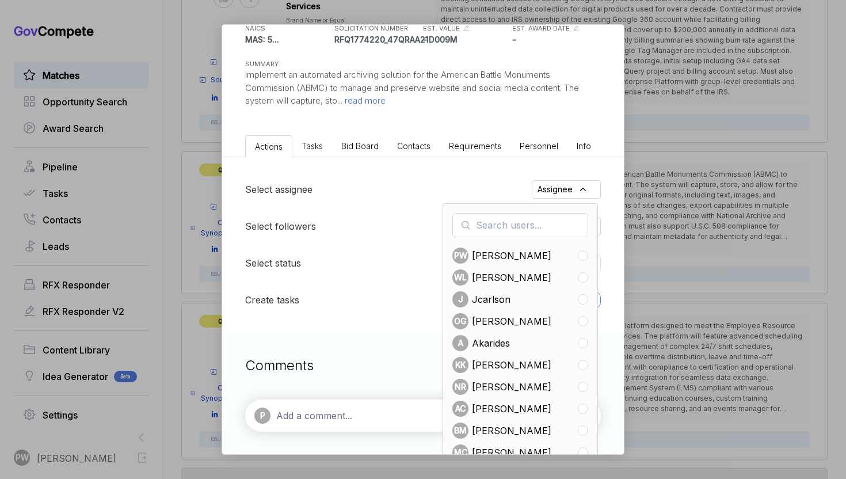
scroll to position [130, 0]
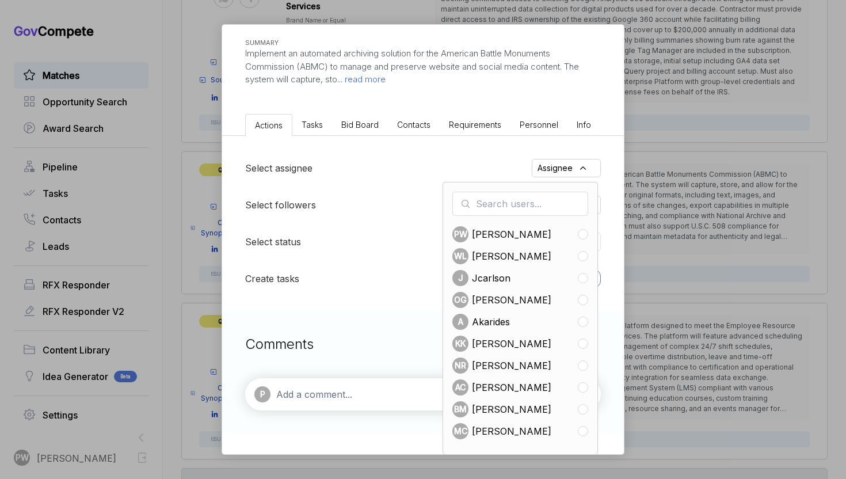
click at [482, 363] on span "[PERSON_NAME]" at bounding box center [511, 366] width 79 height 14
checkbox input "true"
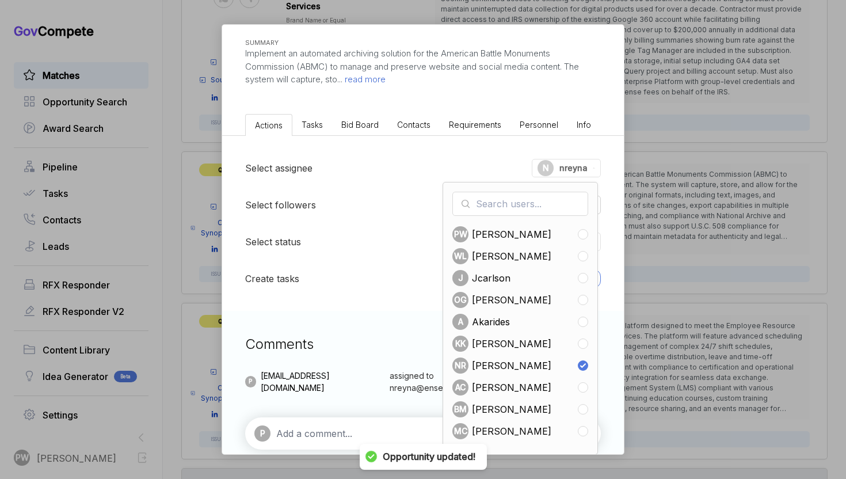
click at [710, 227] on div "ABMC Website & Social Media Archiving ebuy STAGE Combined Synopsis/Solicitation…" at bounding box center [423, 239] width 846 height 479
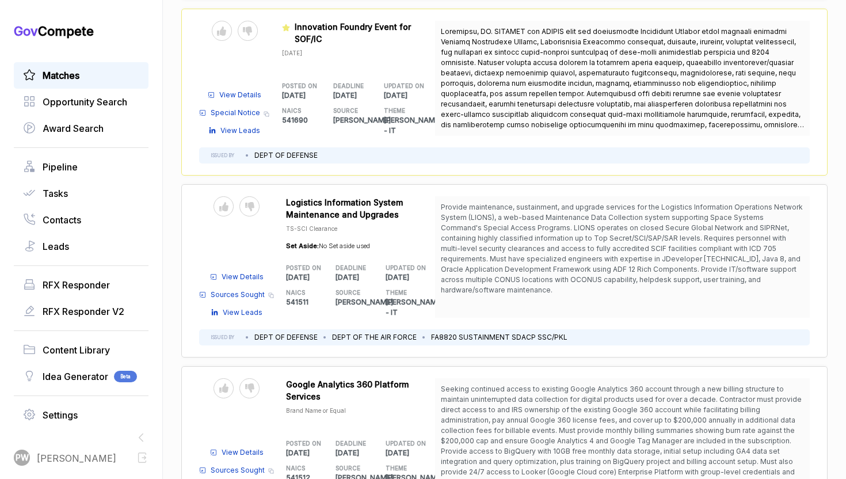
scroll to position [4762, 0]
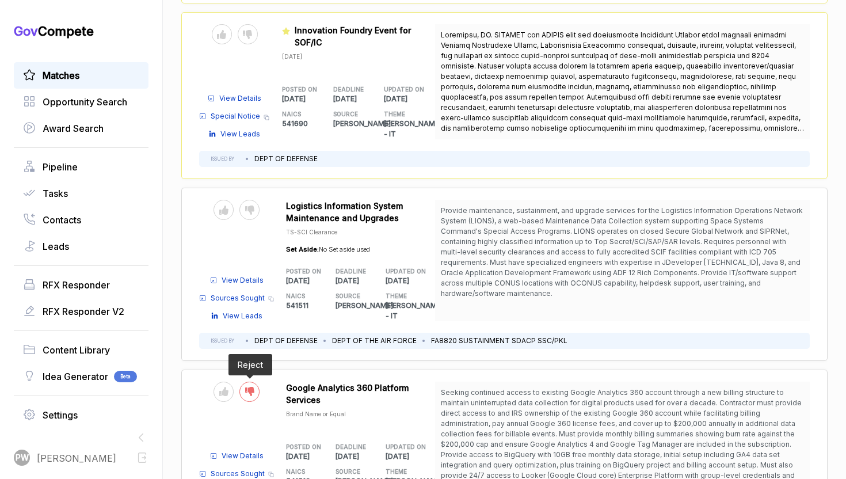
click at [253, 382] on div at bounding box center [249, 392] width 20 height 20
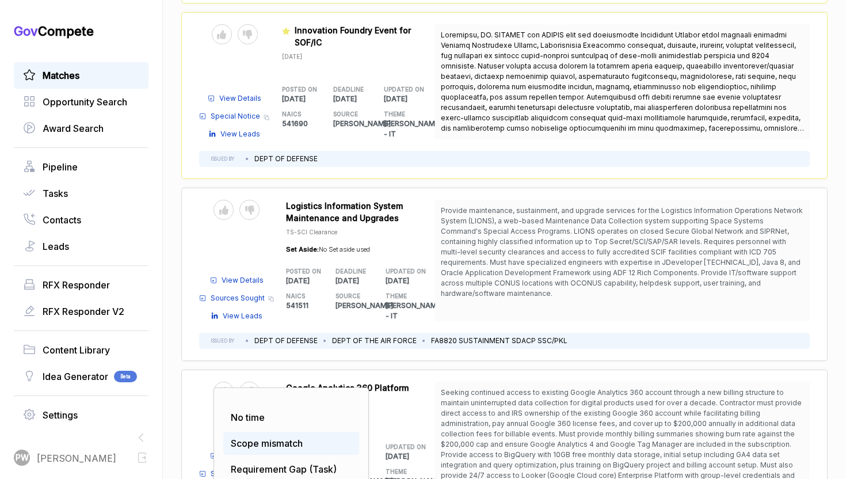
click at [262, 438] on span "Scope mismatch" at bounding box center [267, 444] width 72 height 12
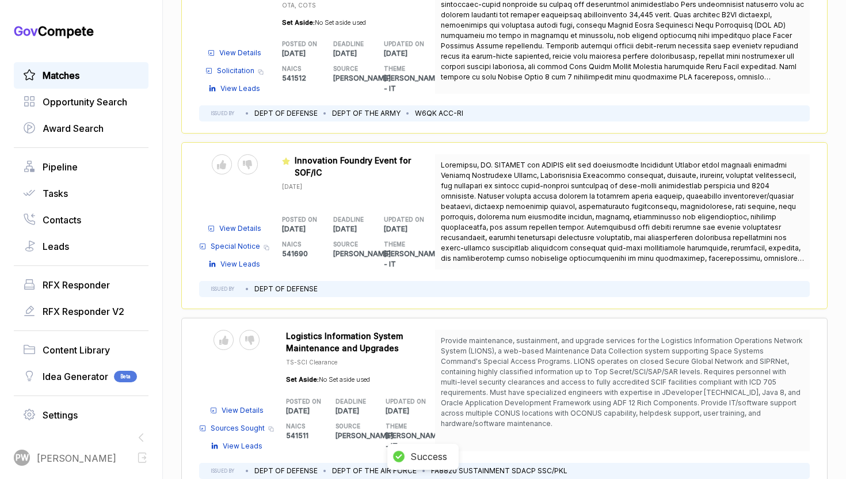
scroll to position [4627, 0]
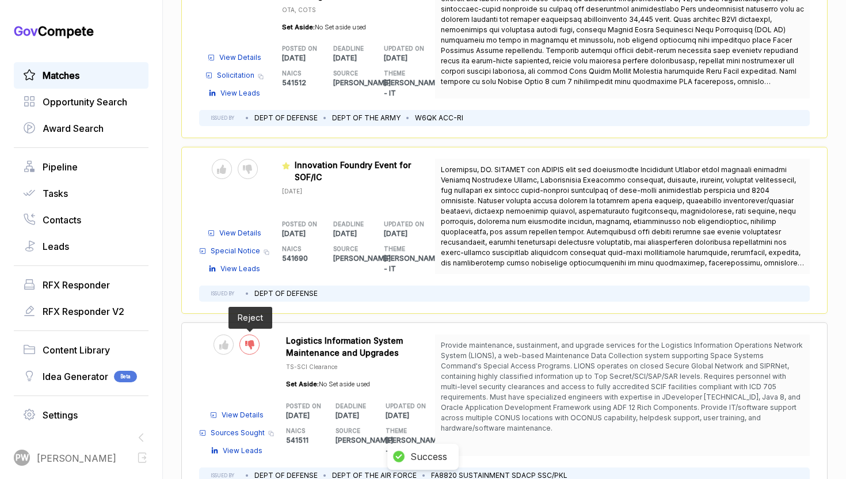
click at [248, 340] on icon at bounding box center [249, 344] width 9 height 9
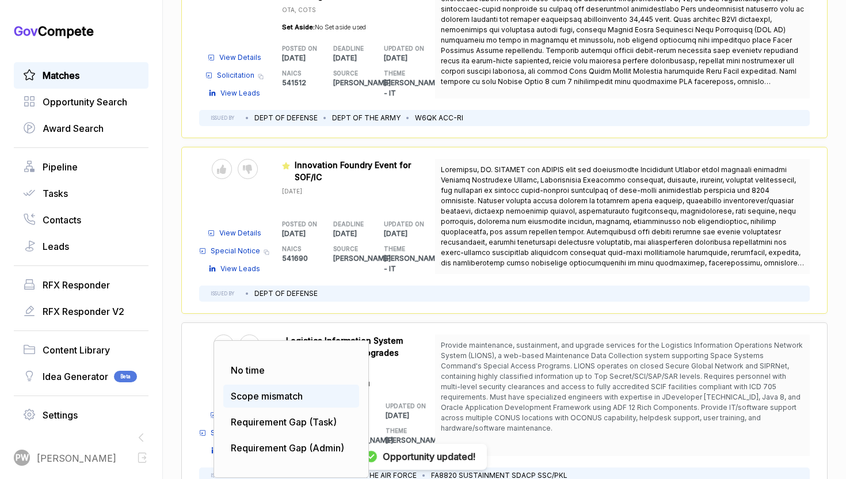
click at [256, 385] on div "Scope mismatch" at bounding box center [291, 396] width 136 height 23
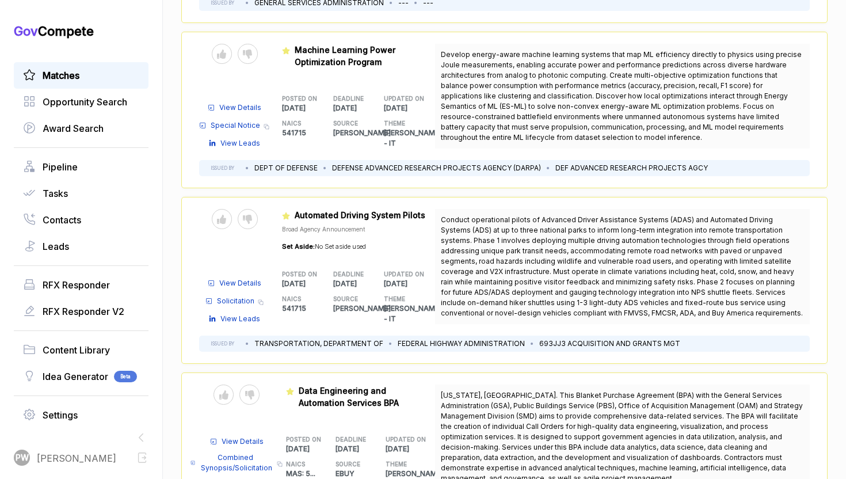
scroll to position [0, 0]
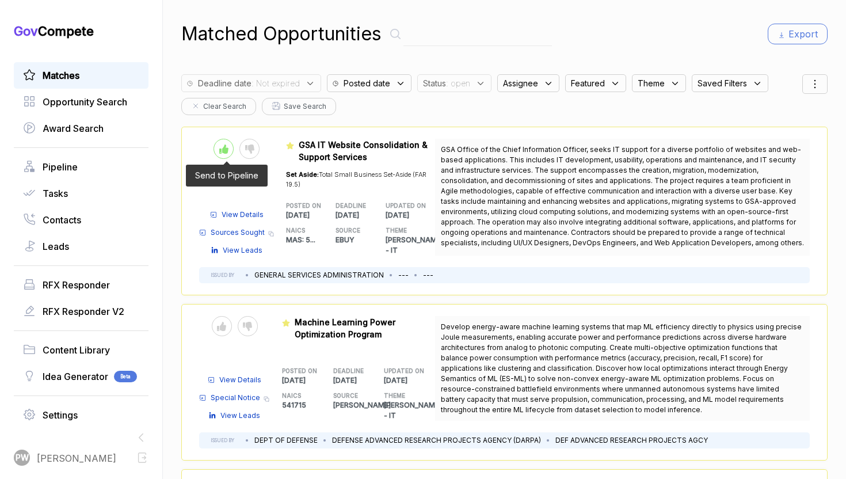
click at [217, 153] on div at bounding box center [224, 149] width 20 height 20
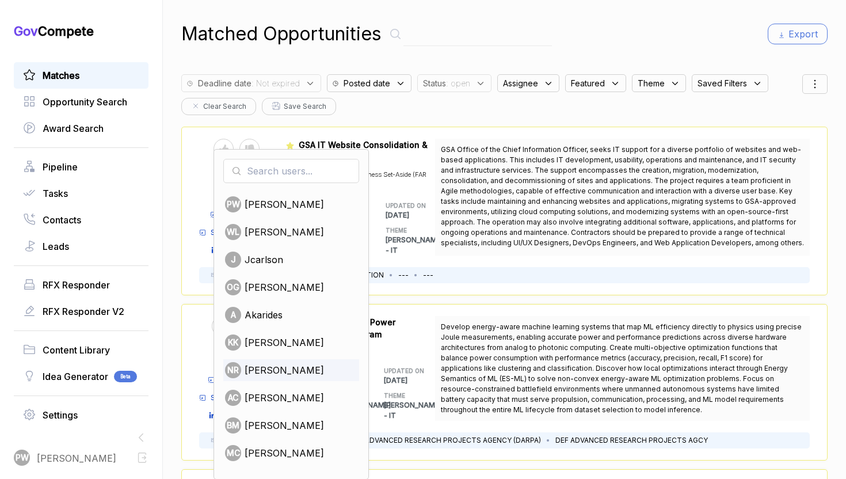
click at [290, 368] on span "[PERSON_NAME]" at bounding box center [284, 370] width 79 height 14
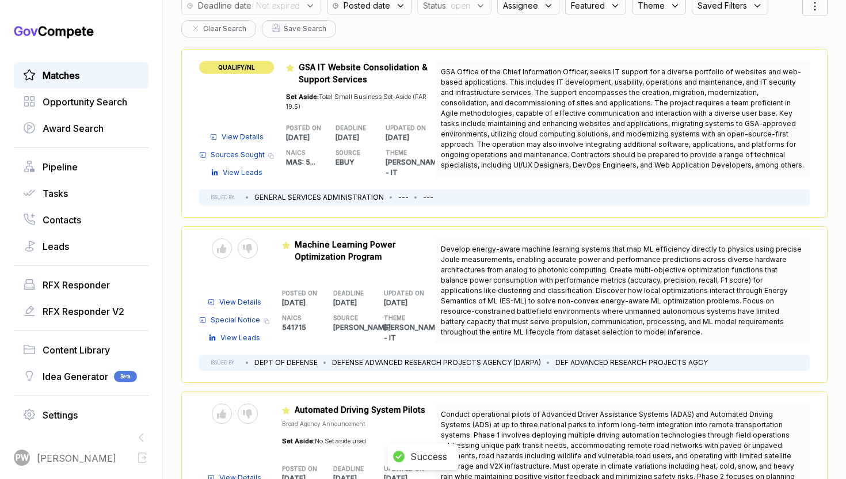
scroll to position [83, 0]
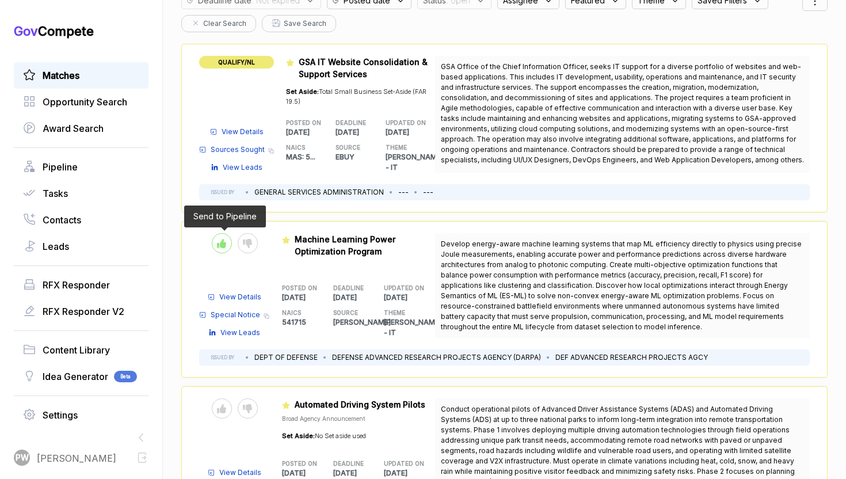
click at [226, 249] on div at bounding box center [222, 243] width 20 height 20
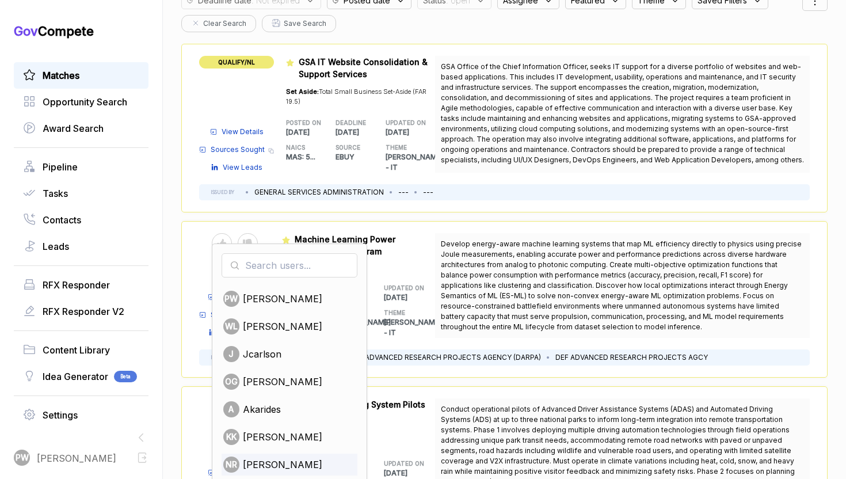
click at [251, 467] on span "[PERSON_NAME]" at bounding box center [282, 465] width 79 height 14
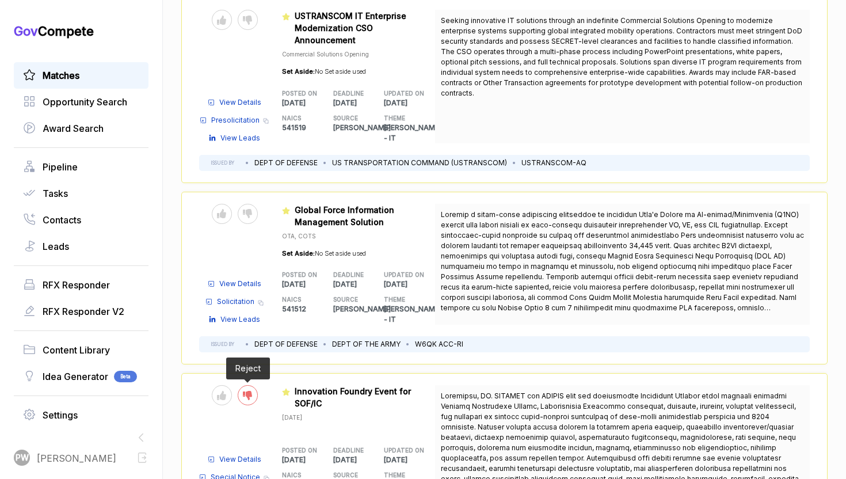
scroll to position [4400, 0]
click at [241, 386] on div at bounding box center [248, 396] width 20 height 20
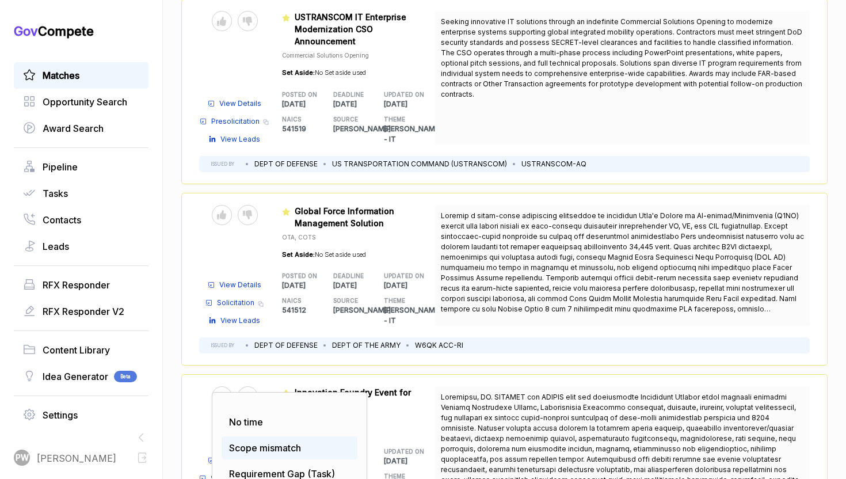
click at [248, 442] on span "Scope mismatch" at bounding box center [265, 448] width 72 height 12
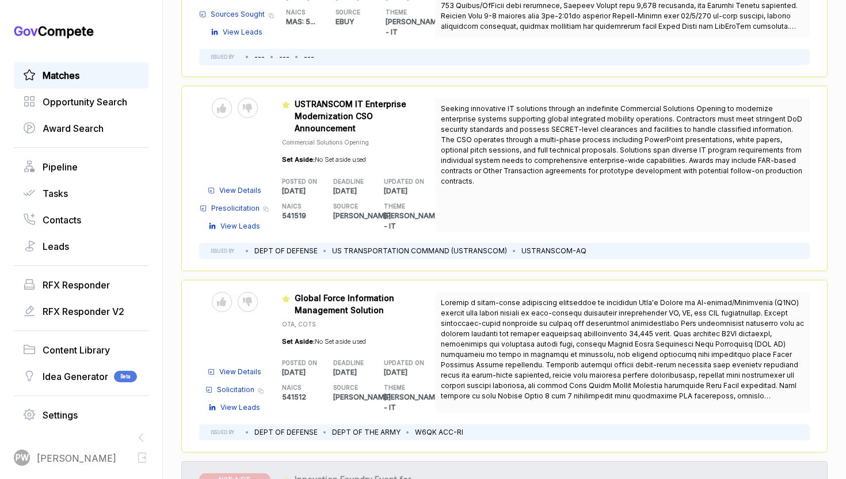
scroll to position [4315, 0]
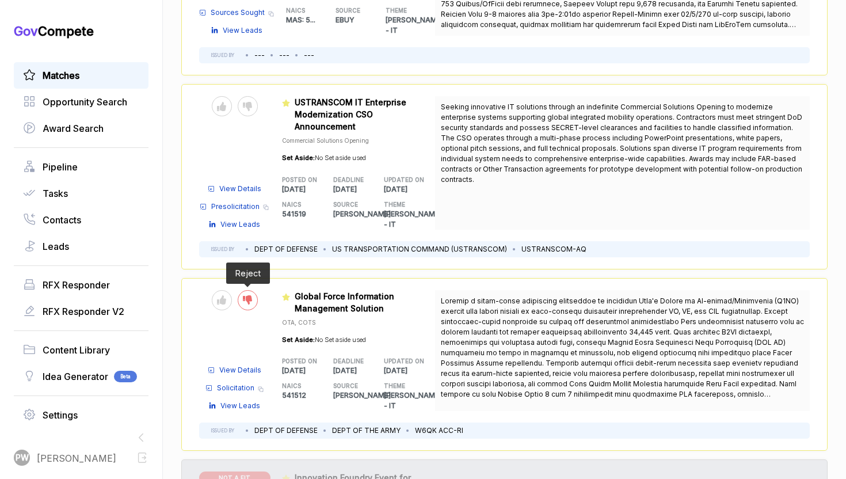
click at [244, 295] on icon at bounding box center [247, 299] width 9 height 9
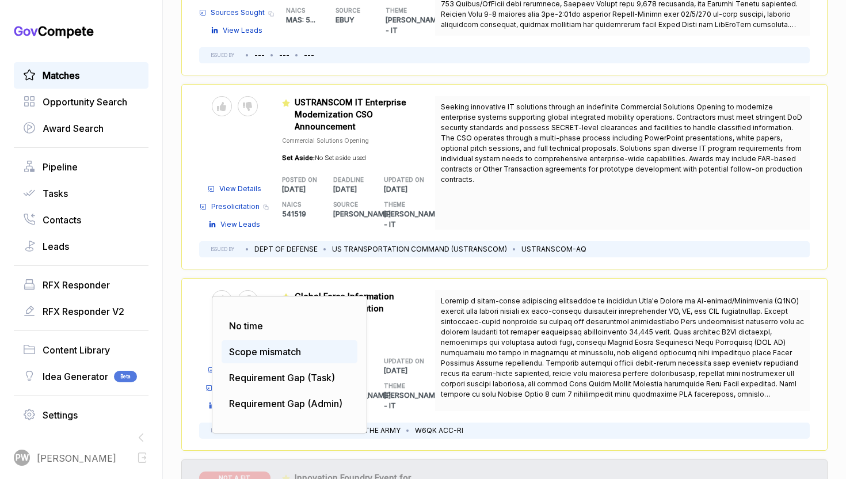
click at [267, 346] on span "Scope mismatch" at bounding box center [265, 352] width 72 height 12
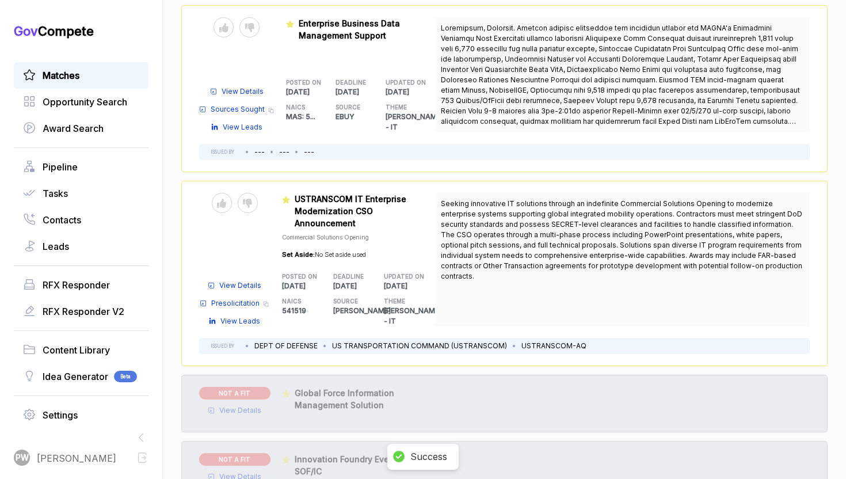
scroll to position [4166, 0]
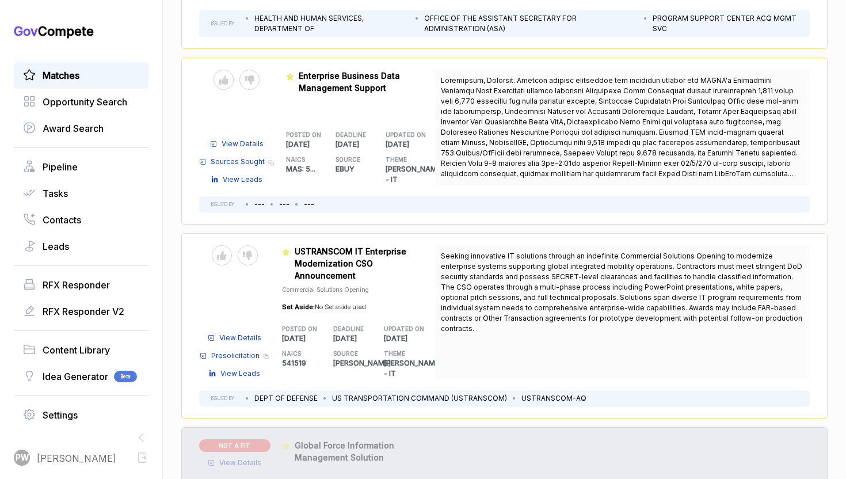
click at [242, 458] on span "View Details" at bounding box center [240, 463] width 42 height 10
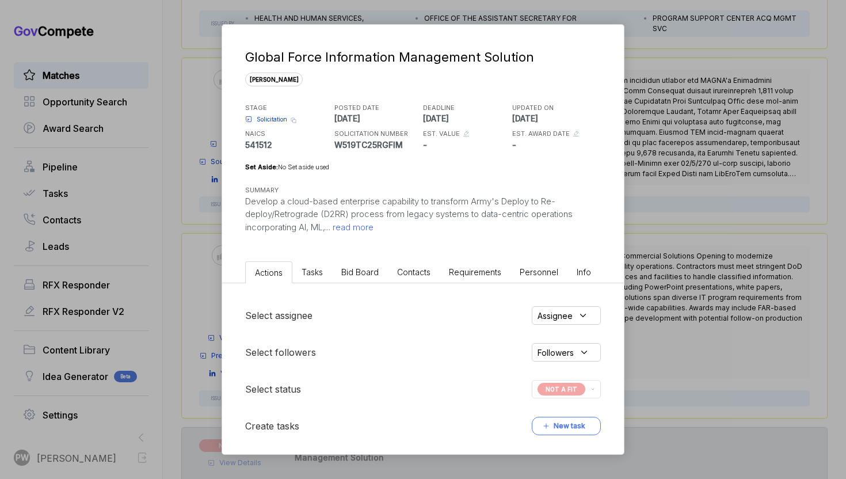
click at [369, 232] on span "read more" at bounding box center [351, 227] width 43 height 11
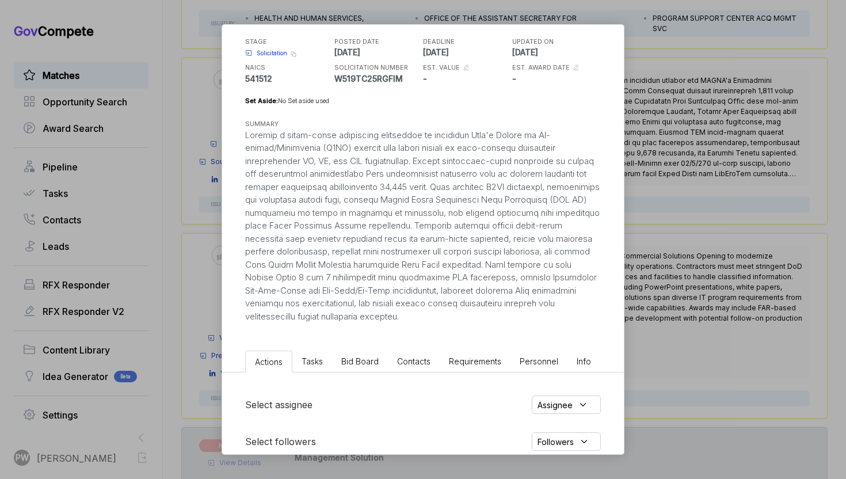
scroll to position [69, 0]
click at [702, 168] on div "Global Force Information Management Solution [PERSON_NAME] STAGE Solicitation C…" at bounding box center [423, 239] width 846 height 479
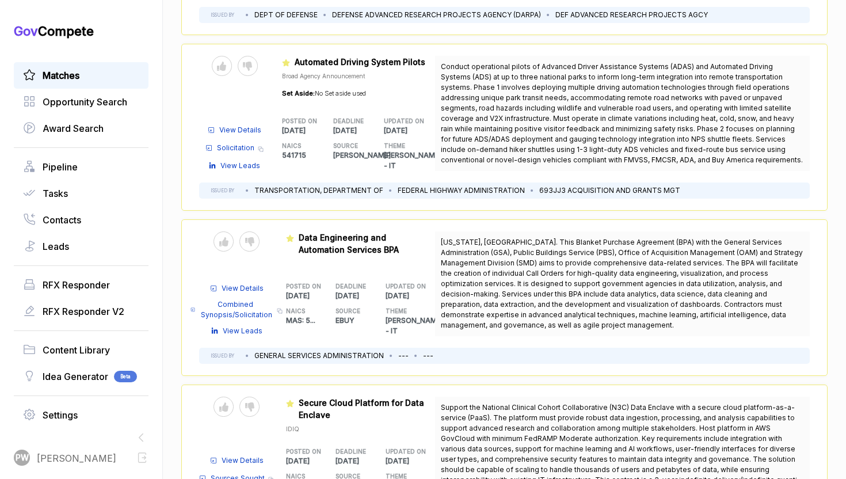
scroll to position [427, 0]
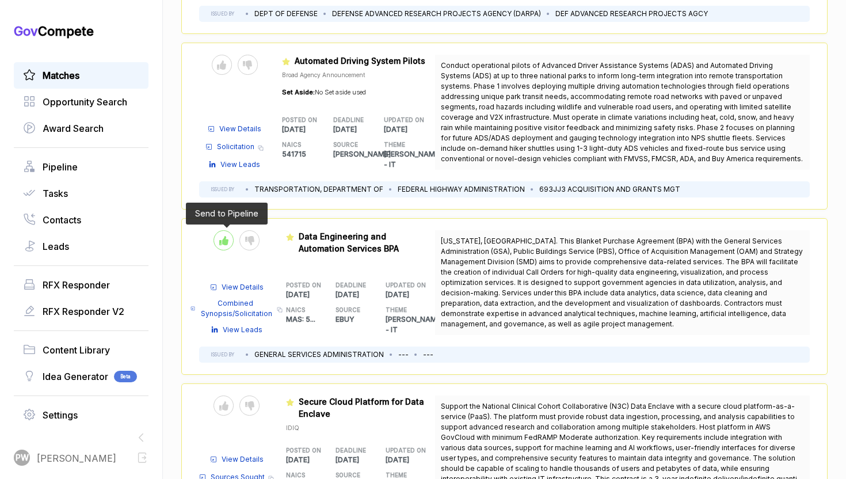
click at [226, 243] on icon at bounding box center [223, 240] width 9 height 9
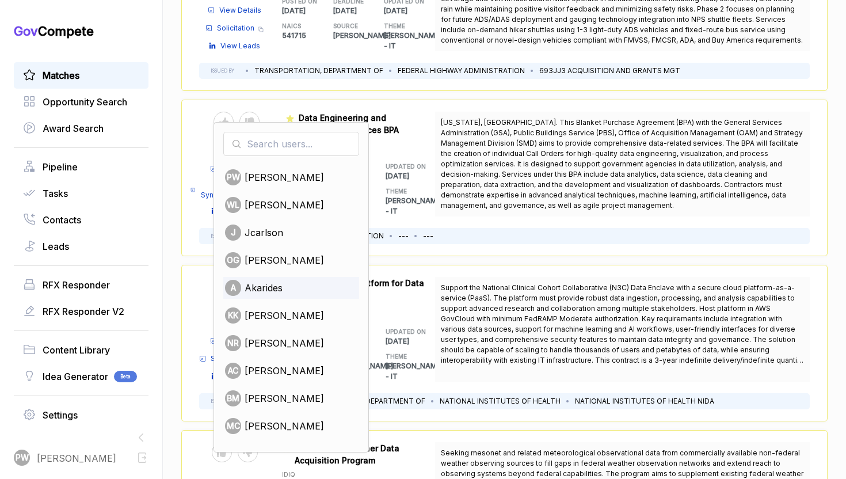
scroll to position [559, 0]
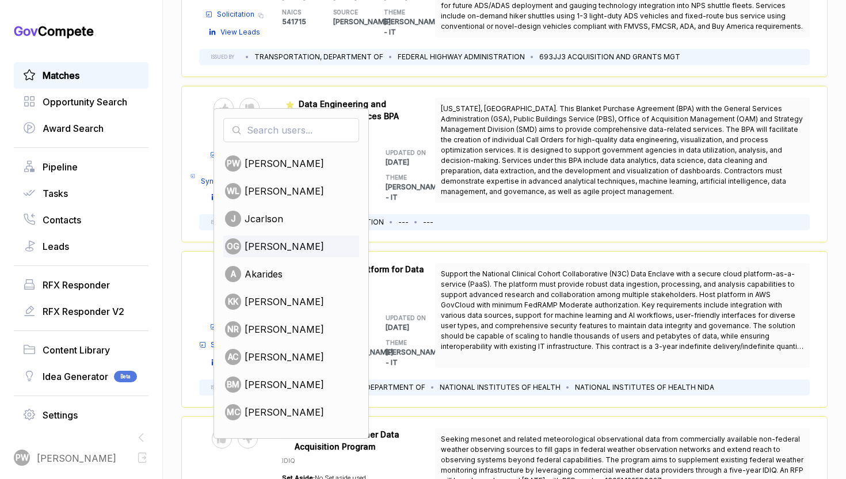
click at [275, 250] on span "[PERSON_NAME]" at bounding box center [284, 246] width 79 height 14
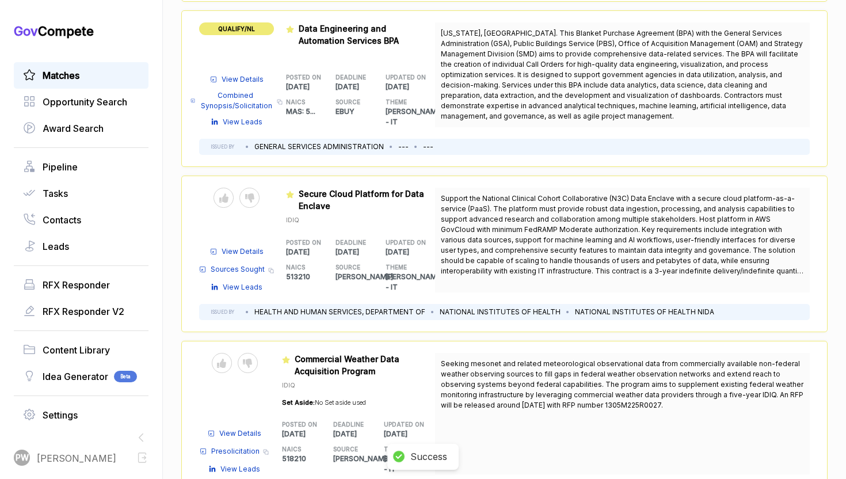
scroll to position [641, 0]
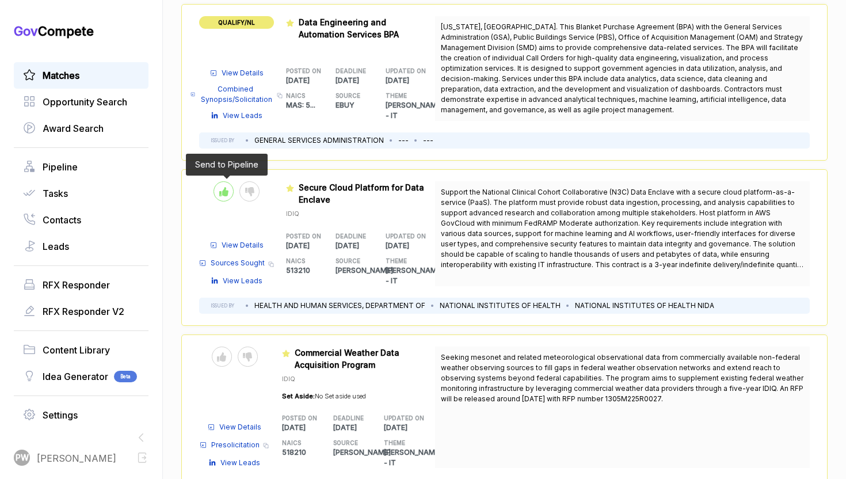
click at [219, 188] on icon at bounding box center [223, 191] width 9 height 9
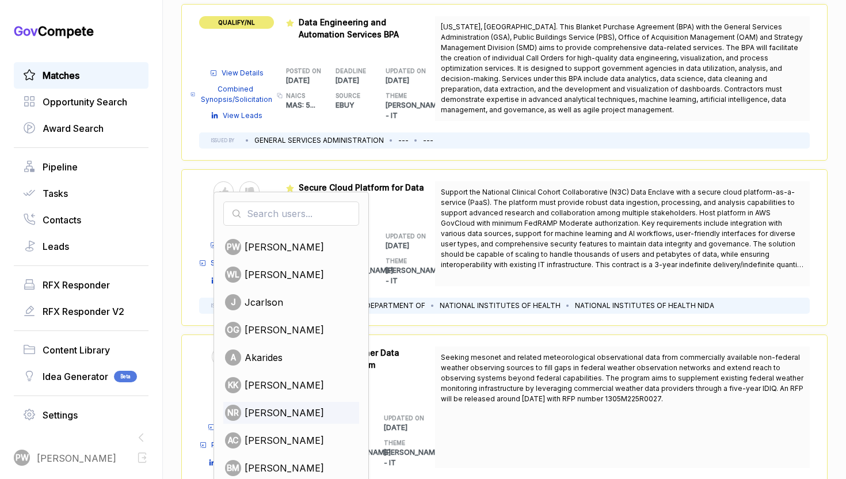
click at [265, 416] on span "[PERSON_NAME]" at bounding box center [284, 413] width 79 height 14
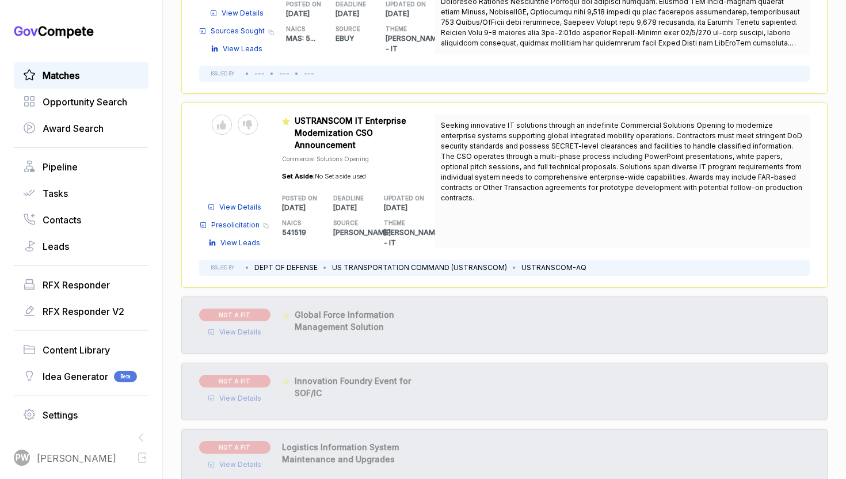
scroll to position [4288, 0]
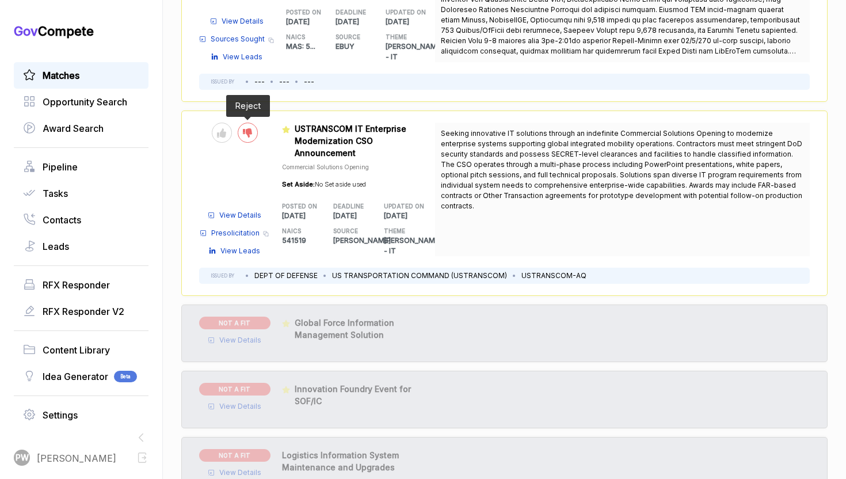
click at [248, 123] on div at bounding box center [248, 133] width 20 height 20
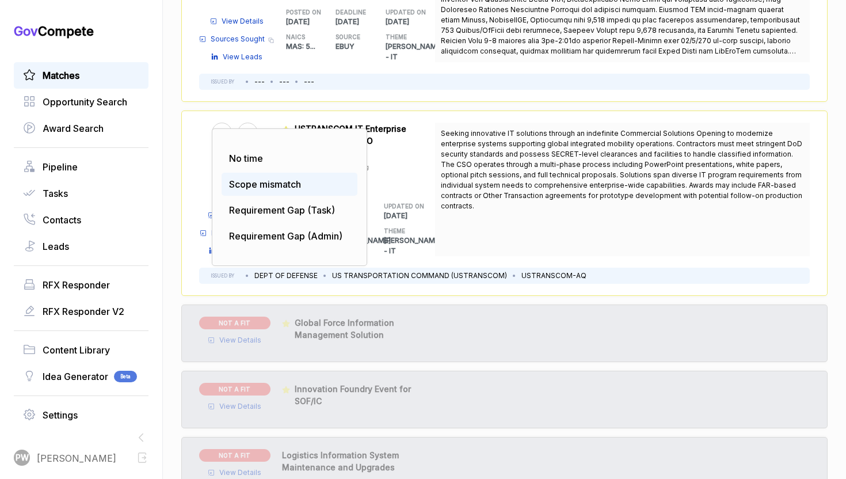
click at [251, 178] on span "Scope mismatch" at bounding box center [265, 184] width 72 height 12
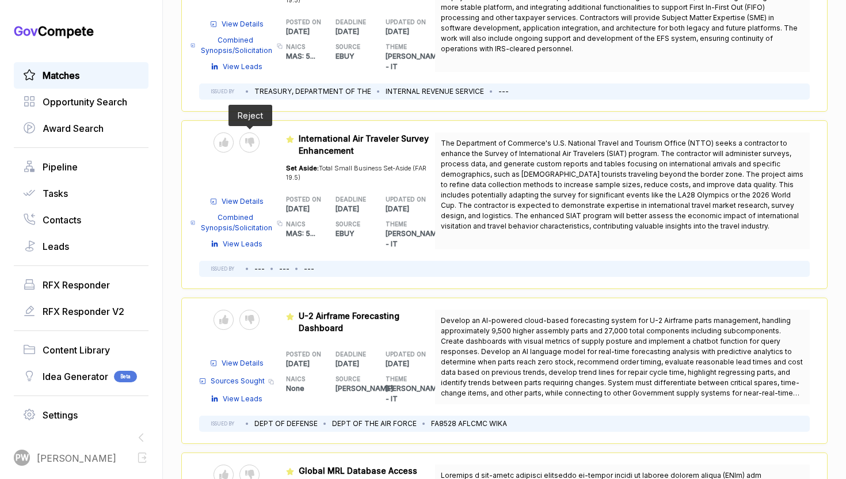
scroll to position [1551, 0]
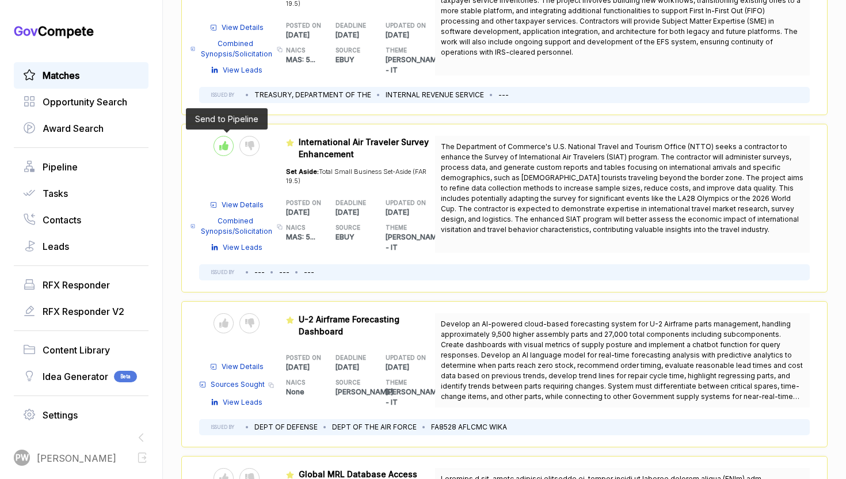
click at [227, 141] on icon at bounding box center [223, 145] width 9 height 9
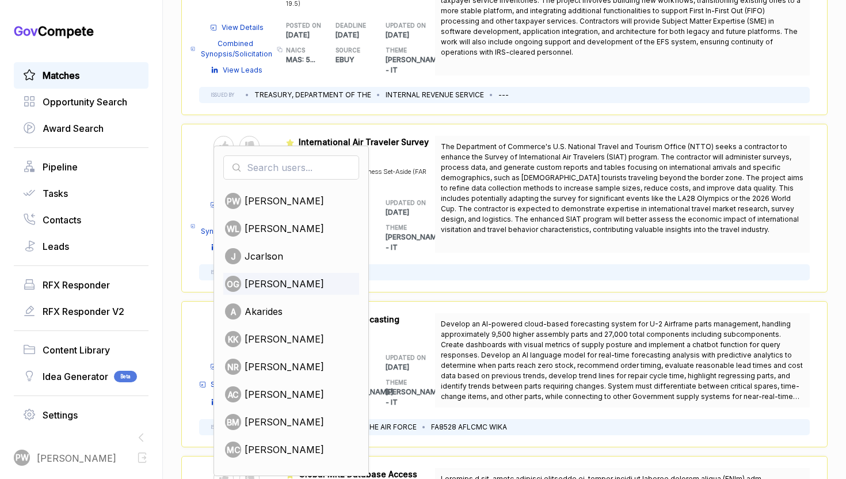
click at [263, 277] on span "[PERSON_NAME]" at bounding box center [284, 284] width 79 height 14
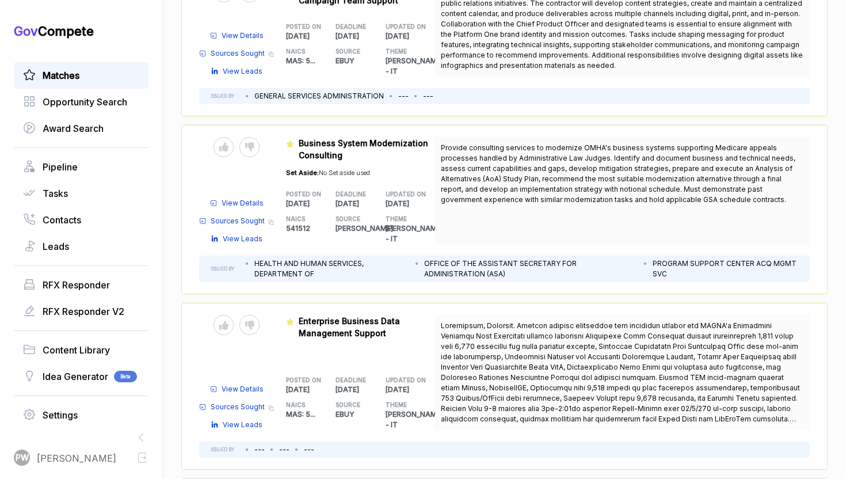
scroll to position [3919, 0]
click at [249, 322] on icon at bounding box center [249, 326] width 9 height 9
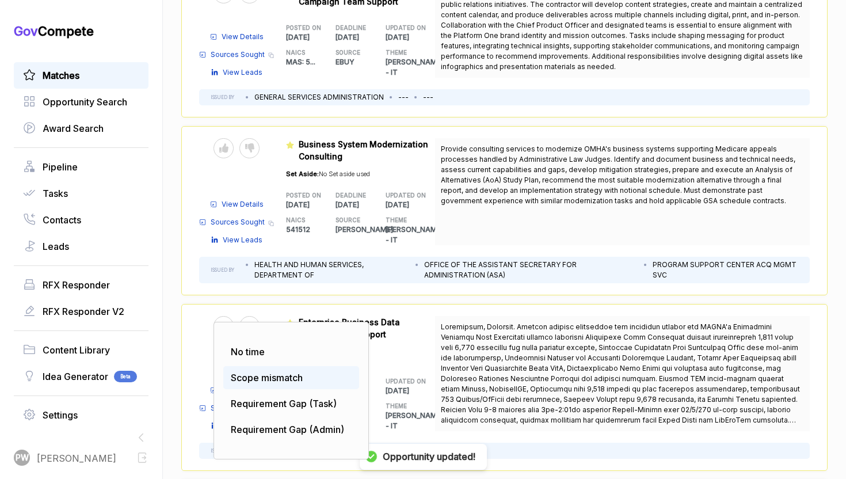
click at [239, 372] on span "Scope mismatch" at bounding box center [267, 378] width 72 height 12
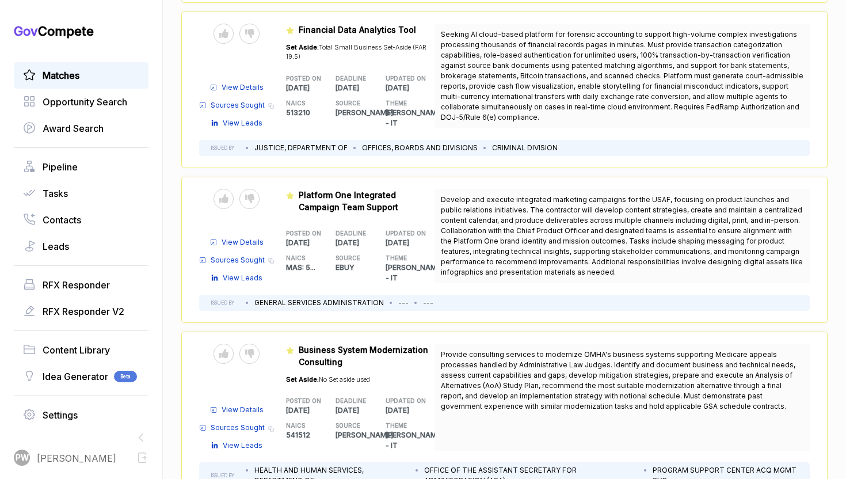
scroll to position [3711, 0]
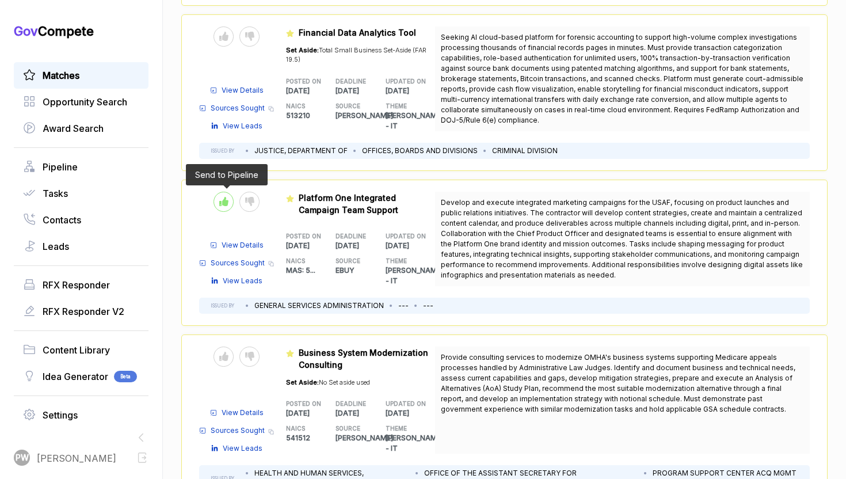
click at [222, 197] on icon at bounding box center [223, 201] width 9 height 9
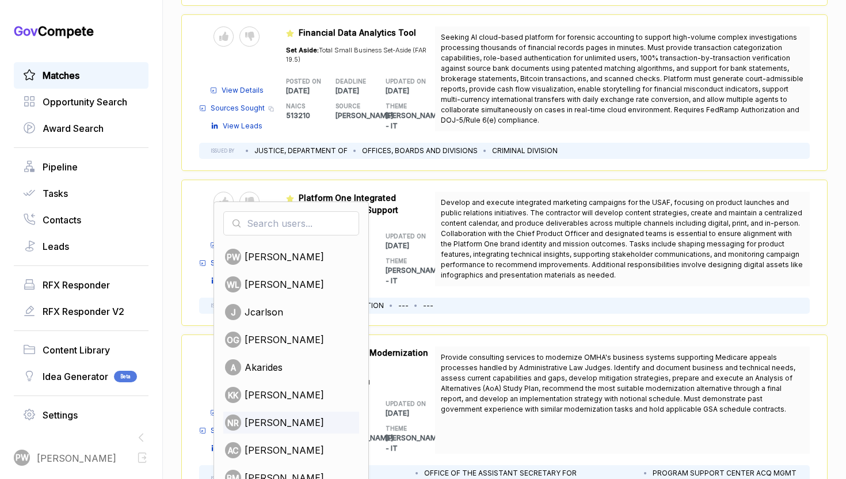
click at [263, 412] on div "NR [PERSON_NAME]" at bounding box center [291, 423] width 136 height 22
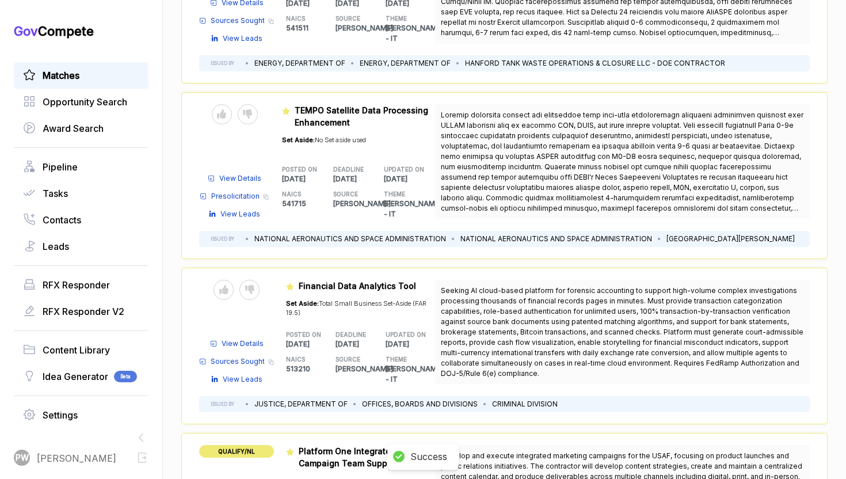
scroll to position [3409, 0]
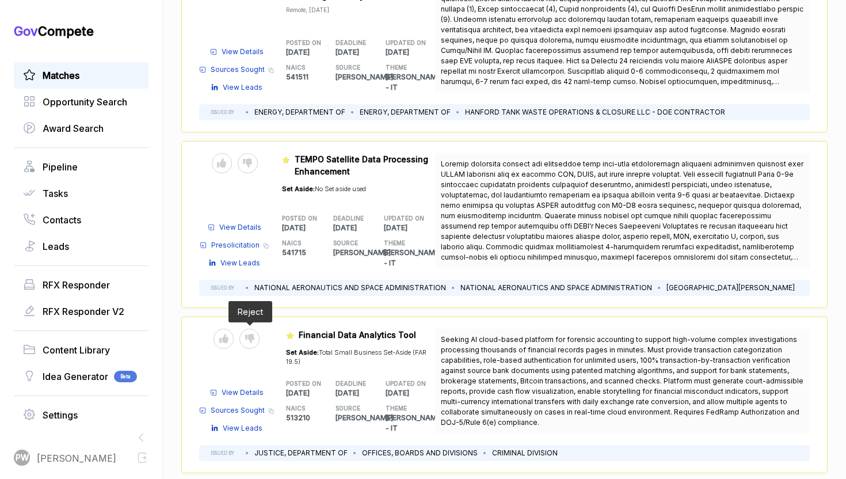
click at [257, 329] on span at bounding box center [249, 339] width 20 height 20
click at [256, 329] on div at bounding box center [249, 339] width 20 height 20
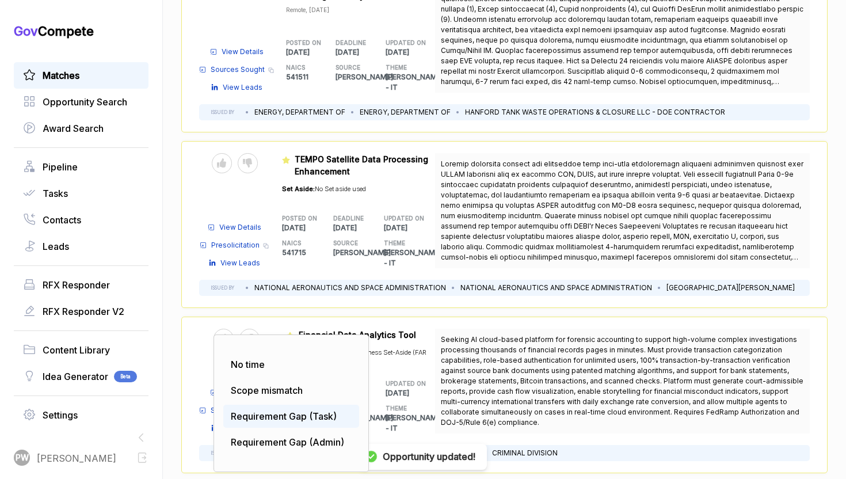
click at [262, 405] on div "Requirement Gap (Task)" at bounding box center [291, 416] width 136 height 23
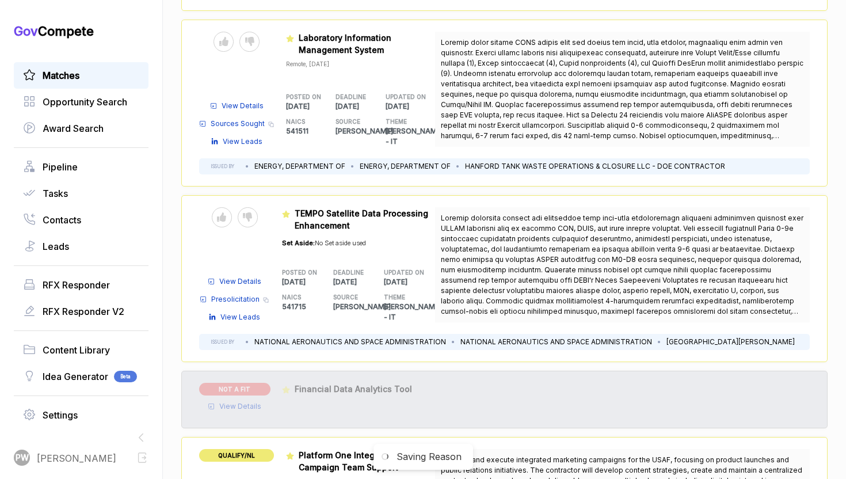
scroll to position [3350, 0]
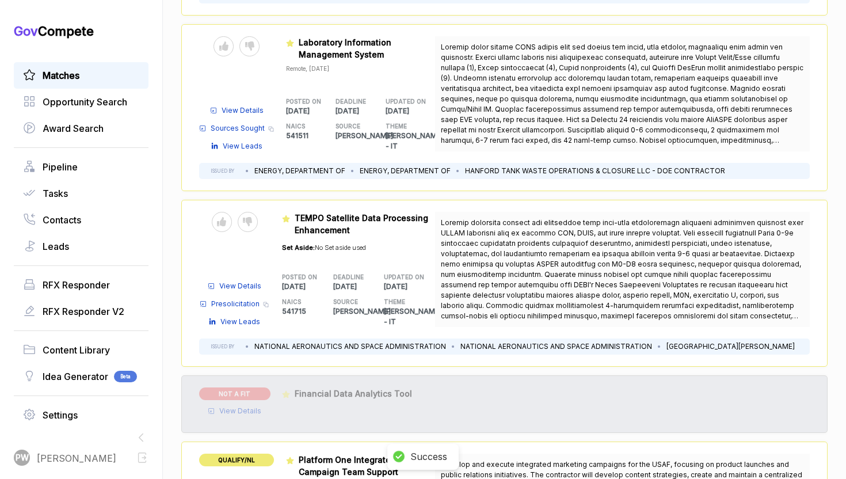
click at [226, 212] on span at bounding box center [225, 222] width 26 height 20
click at [222, 217] on icon at bounding box center [221, 221] width 9 height 9
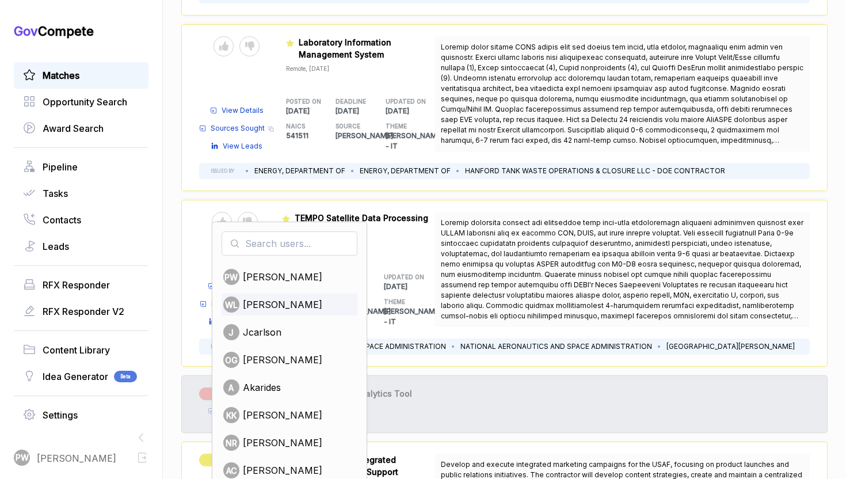
click at [275, 298] on span "[PERSON_NAME]" at bounding box center [282, 305] width 79 height 14
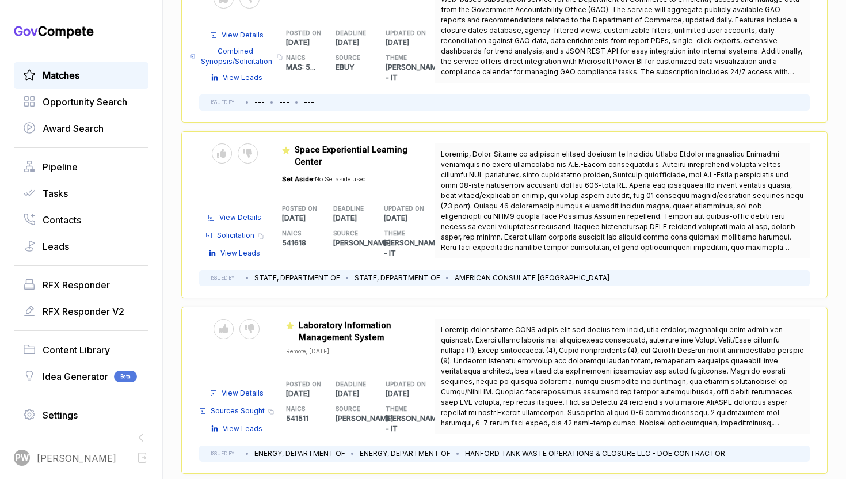
scroll to position [3068, 0]
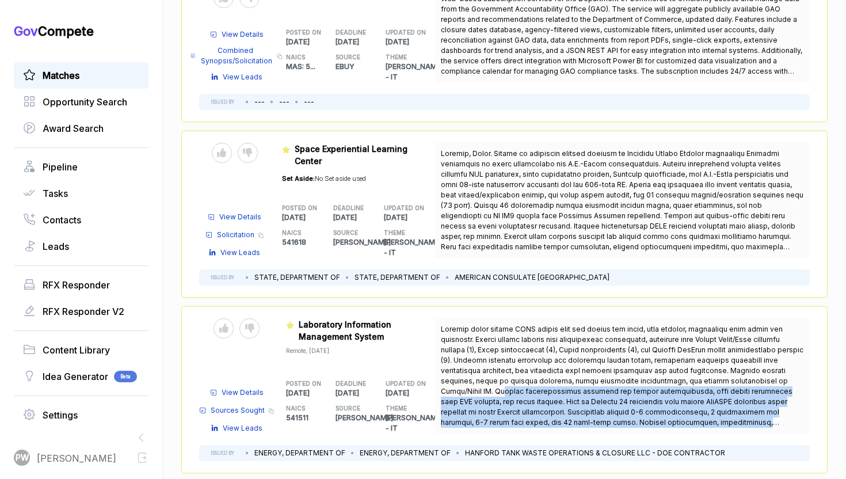
drag, startPoint x: 714, startPoint y: 304, endPoint x: 790, endPoint y: 349, distance: 88.6
click at [790, 350] on span at bounding box center [622, 376] width 363 height 104
click at [759, 325] on span at bounding box center [622, 381] width 363 height 112
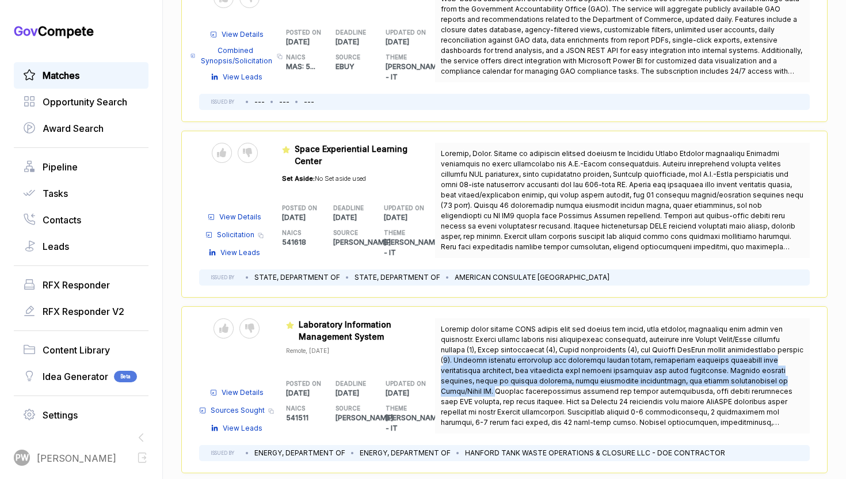
drag, startPoint x: 711, startPoint y: 307, endPoint x: 757, endPoint y: 273, distance: 57.2
click at [757, 325] on span at bounding box center [622, 381] width 363 height 112
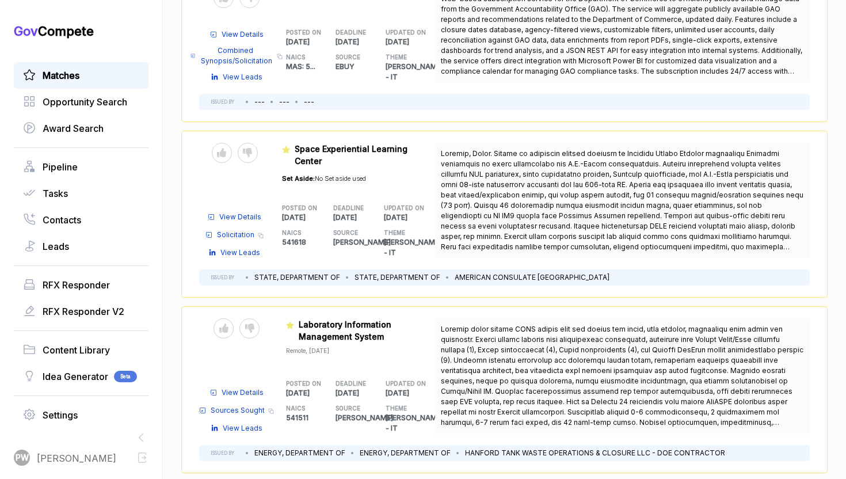
click at [747, 328] on span at bounding box center [622, 381] width 363 height 112
click at [240, 387] on span "View Details" at bounding box center [243, 392] width 42 height 10
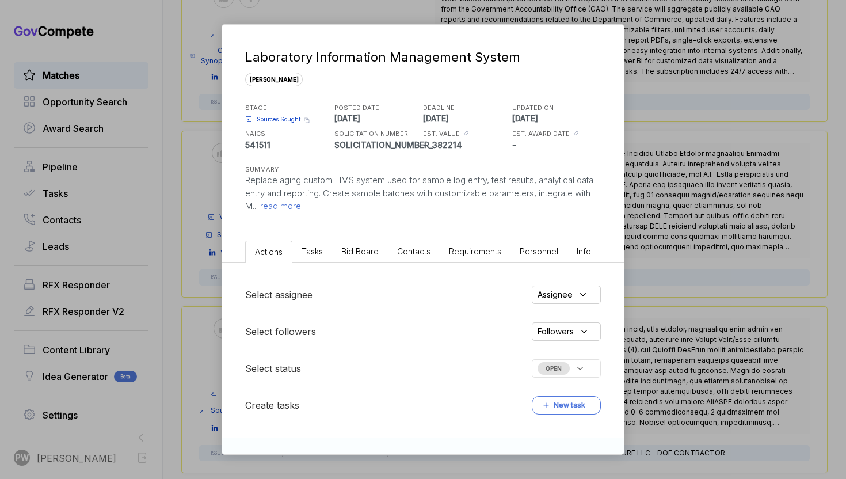
click at [352, 199] on p "Replace aging custom LIMS system used for sample log entry, test results, analy…" at bounding box center [423, 193] width 356 height 39
click at [338, 214] on div "Laboratory Information Management System [PERSON_NAME] STAGE Sources Sought Cop…" at bounding box center [423, 130] width 402 height 211
click at [301, 210] on span "read more" at bounding box center [279, 205] width 43 height 11
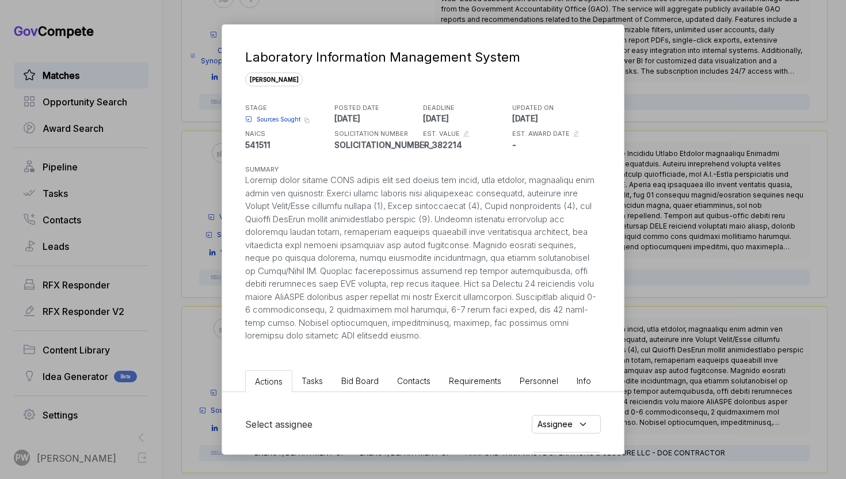
click at [311, 389] on li "Tasks" at bounding box center [312, 380] width 40 height 21
click at [352, 386] on li "Bid Board" at bounding box center [360, 380] width 56 height 21
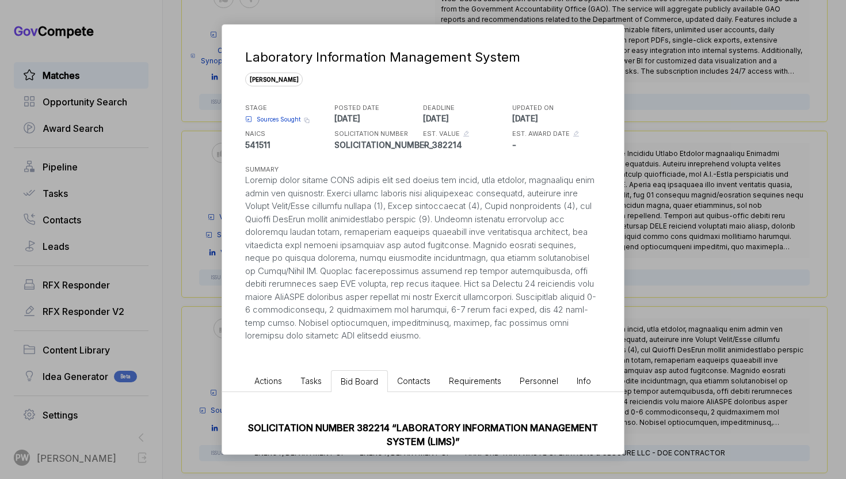
drag, startPoint x: 463, startPoint y: 330, endPoint x: 500, endPoint y: 282, distance: 60.7
click at [500, 282] on div at bounding box center [423, 258] width 356 height 169
copy div "Must be Windows 11 compatible with either FedRAMP certified cloud solution or l…"
click at [272, 378] on span "Actions" at bounding box center [268, 381] width 28 height 10
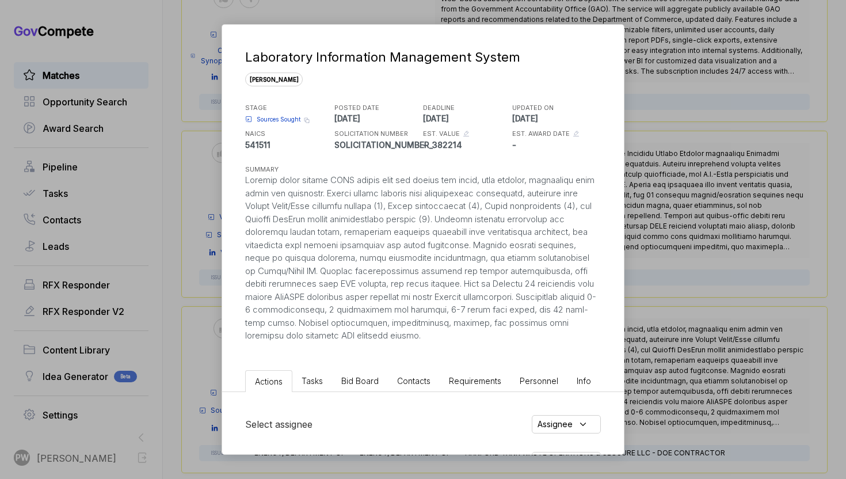
scroll to position [235, 0]
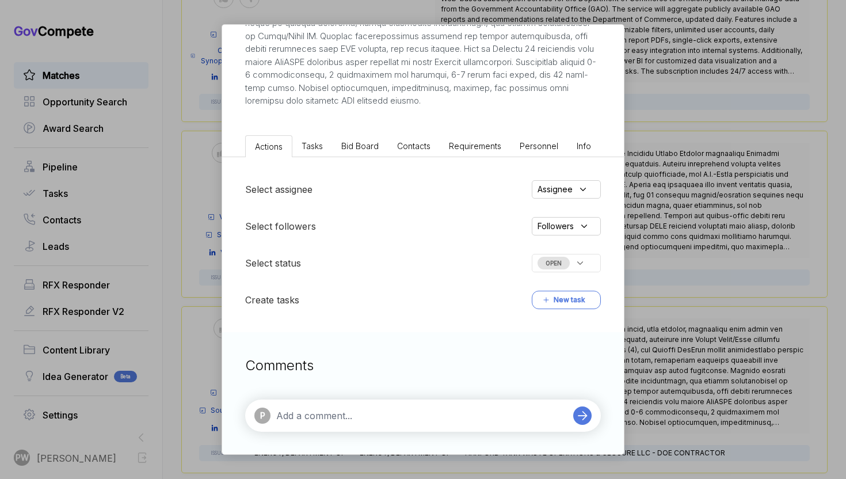
click at [283, 409] on textarea at bounding box center [421, 416] width 291 height 14
paste textarea "Must be Windows 11 compatible with either FedRAMP certified cloud solution or l…"
type textarea "Must be Windows 11 compatible with either FedRAMP certified cloud solution or l…"
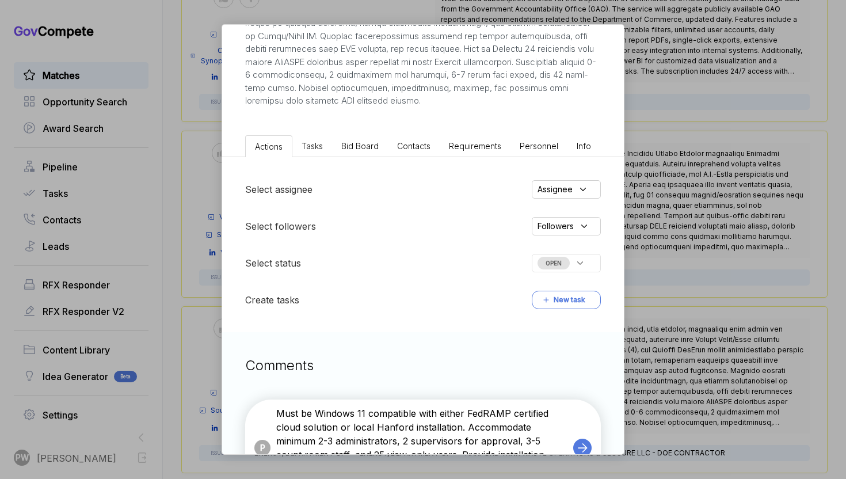
scroll to position [299, 0]
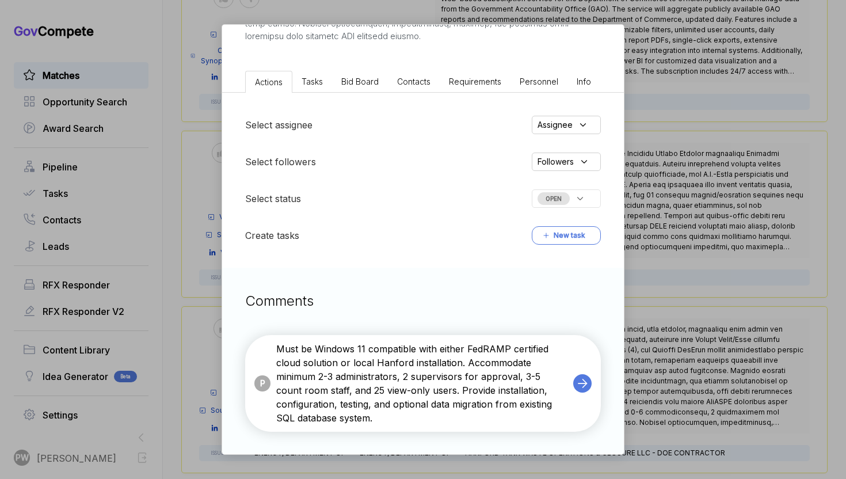
click at [409, 414] on textarea "Must be Windows 11 compatible with either FedRAMP certified cloud solution or l…" at bounding box center [421, 383] width 291 height 83
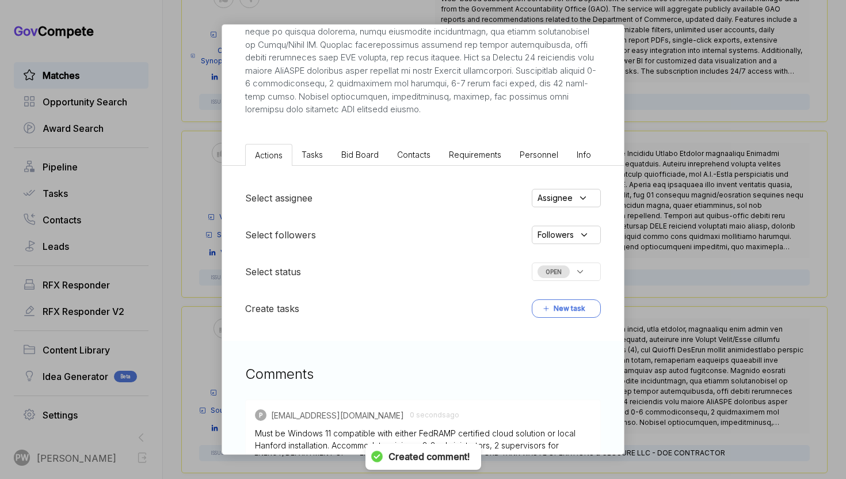
scroll to position [225, 0]
click at [561, 206] on div "Assignee" at bounding box center [566, 199] width 69 height 18
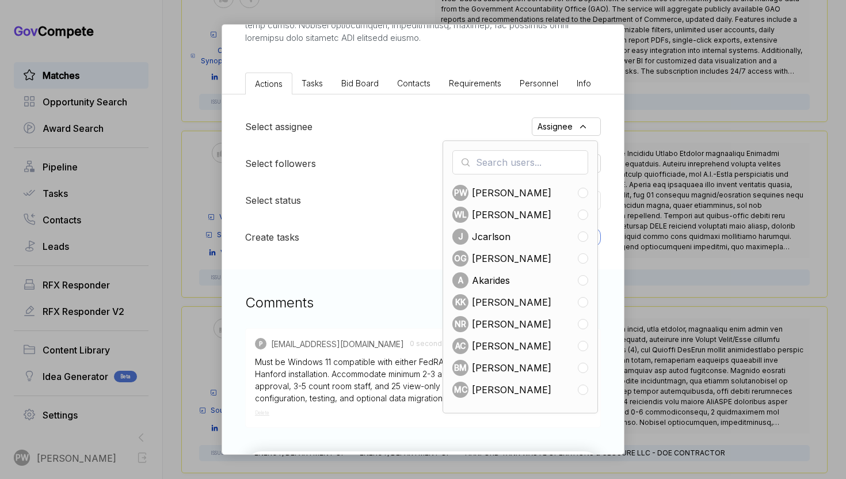
scroll to position [298, 0]
click at [486, 320] on span "[PERSON_NAME]" at bounding box center [511, 324] width 79 height 14
checkbox input "true"
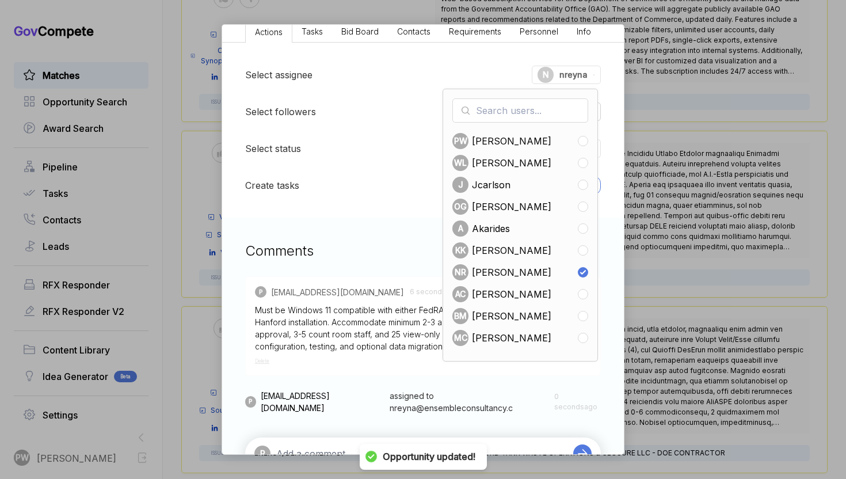
scroll to position [387, 0]
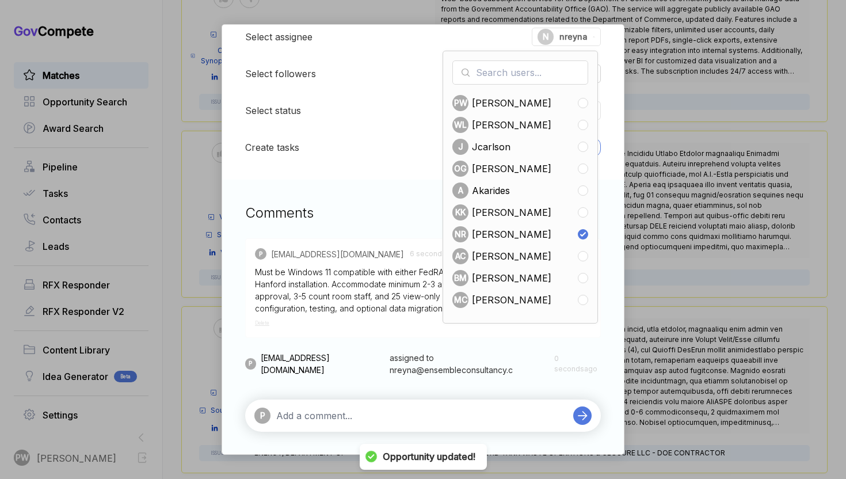
click at [344, 415] on textarea at bounding box center [421, 416] width 291 height 14
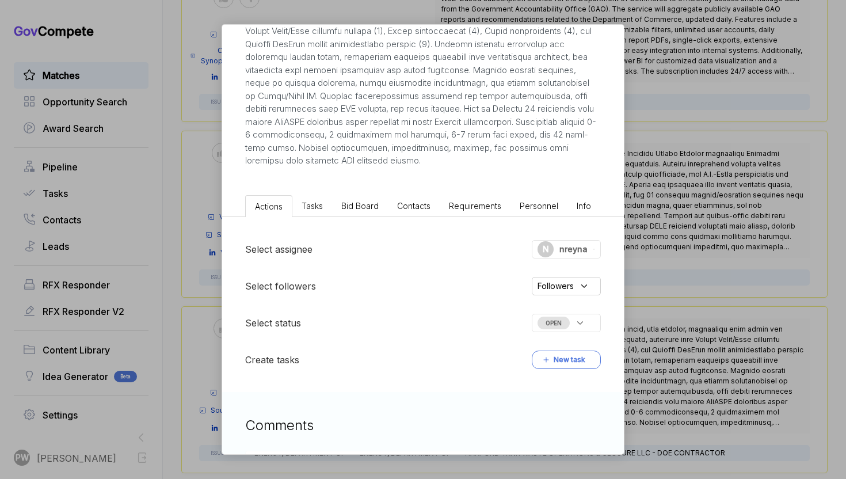
scroll to position [253, 0]
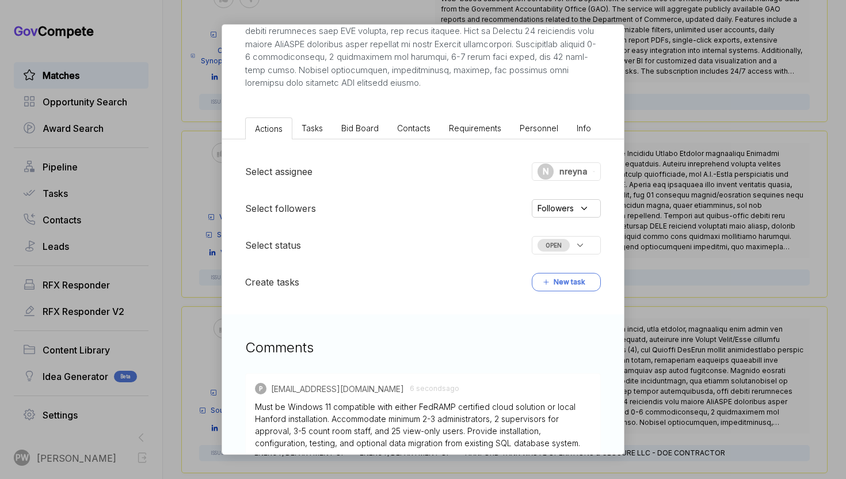
click at [556, 251] on span "OPEN" at bounding box center [554, 245] width 32 height 13
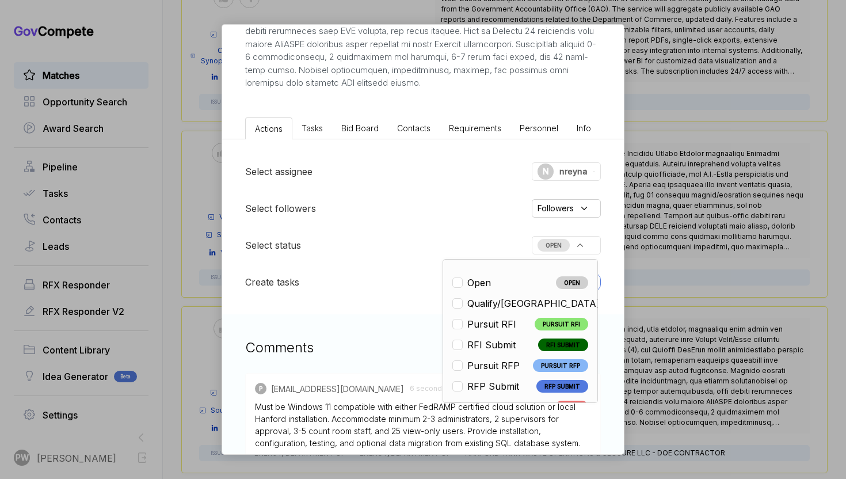
click at [489, 303] on span "Qualify/[GEOGRAPHIC_DATA]" at bounding box center [533, 303] width 132 height 14
checkbox input "true"
click at [714, 162] on div "Laboratory Information Management System [PERSON_NAME] STAGE Sources Sought Cop…" at bounding box center [423, 239] width 846 height 479
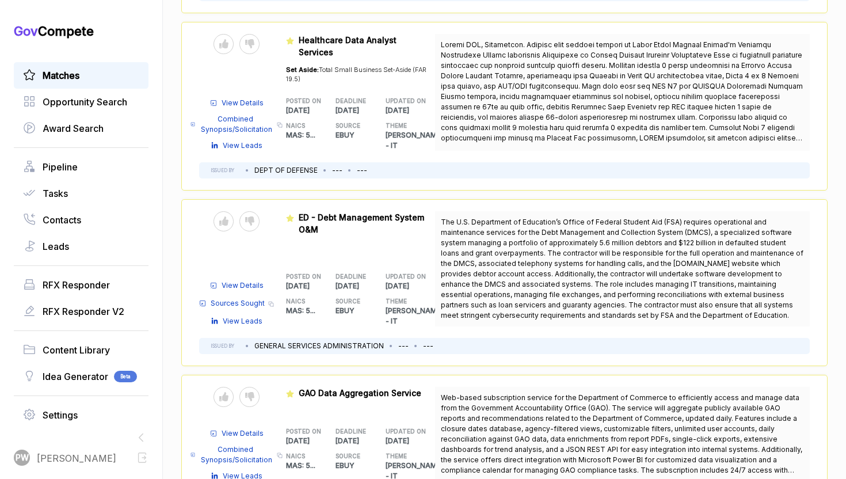
scroll to position [2667, 0]
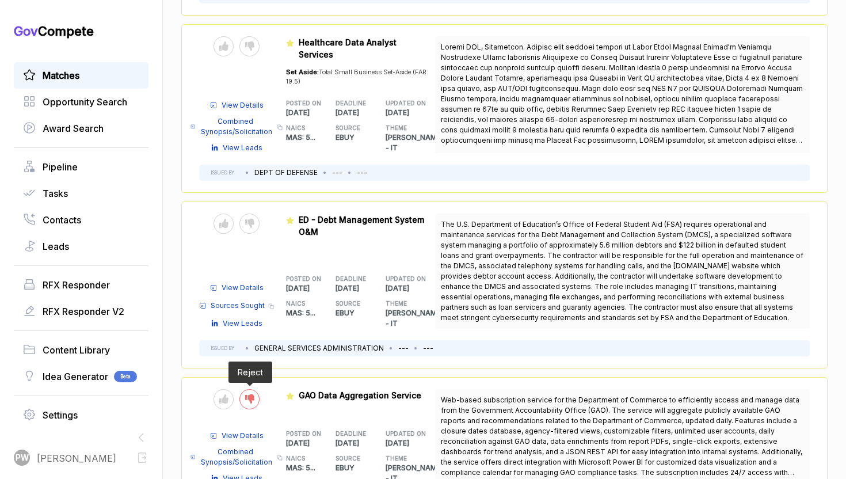
click at [249, 394] on icon at bounding box center [249, 398] width 9 height 9
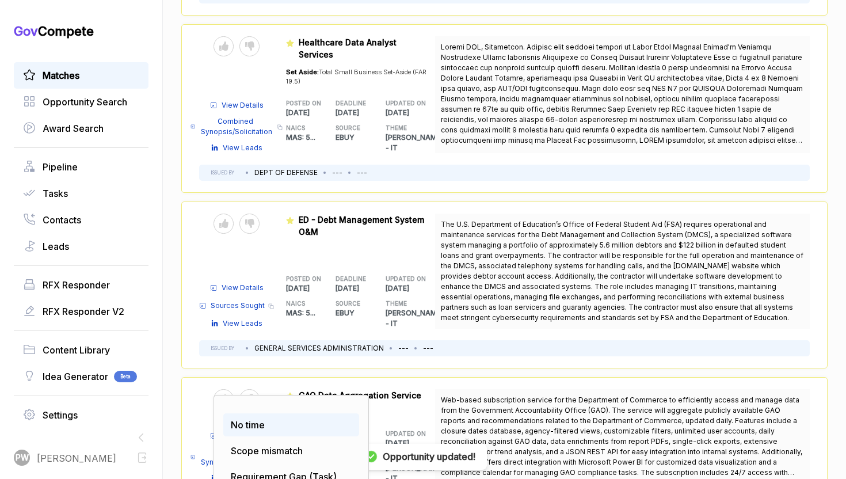
click at [253, 419] on span "No time" at bounding box center [248, 425] width 34 height 12
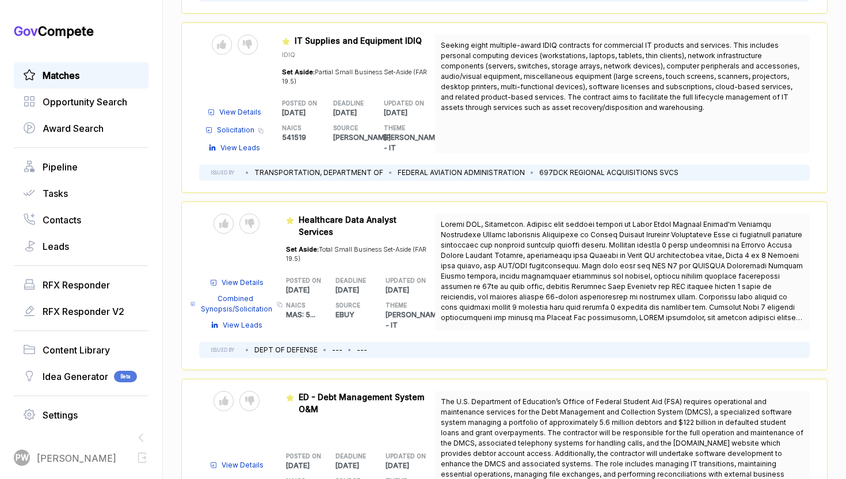
scroll to position [2490, 0]
click at [678, 419] on span "The U.S. Department of Education’s Office of Federal Student Aid (FSA) requires…" at bounding box center [622, 447] width 363 height 102
drag, startPoint x: 683, startPoint y: 421, endPoint x: 496, endPoint y: 378, distance: 192.4
click at [496, 395] on span "The U.S. Department of Education’s Office of Federal Student Aid (FSA) requires…" at bounding box center [622, 447] width 363 height 104
click at [249, 459] on span "View Details" at bounding box center [243, 464] width 42 height 10
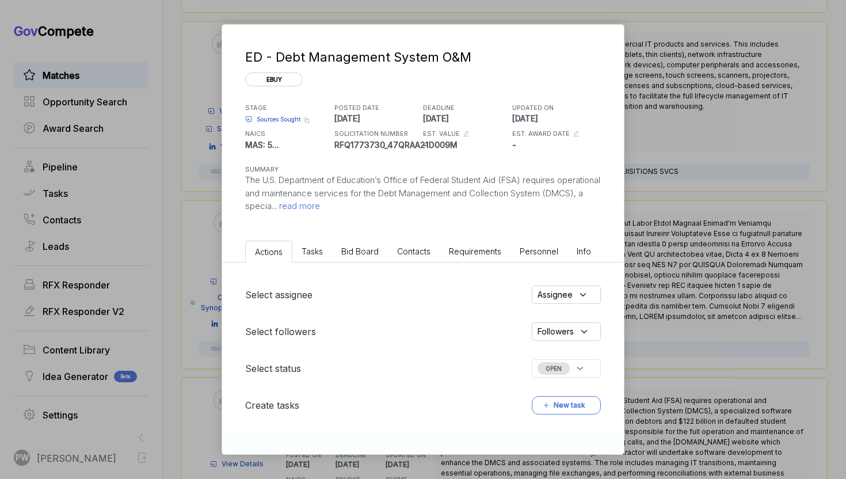
click at [320, 208] on span "read more" at bounding box center [298, 205] width 43 height 11
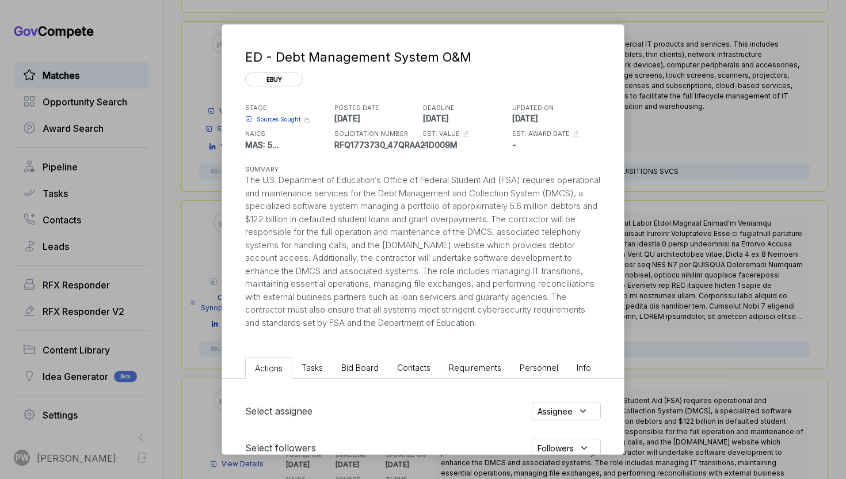
click at [359, 363] on span "Bid Board" at bounding box center [359, 368] width 37 height 10
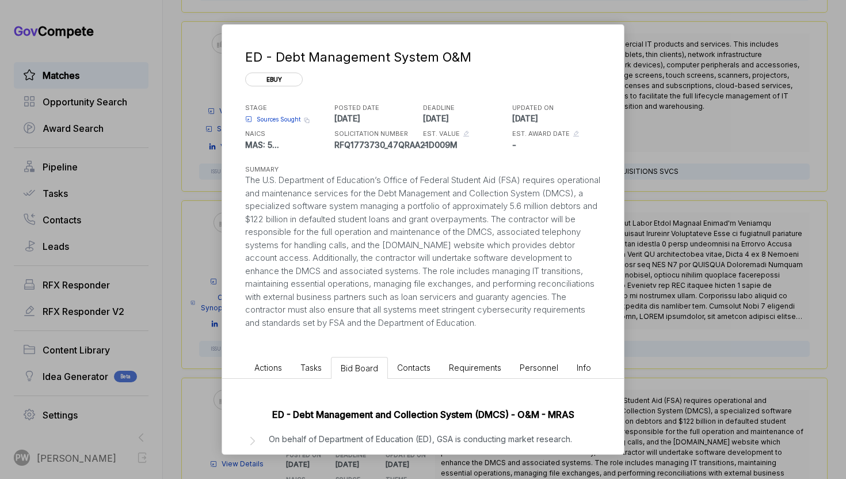
scroll to position [96, 0]
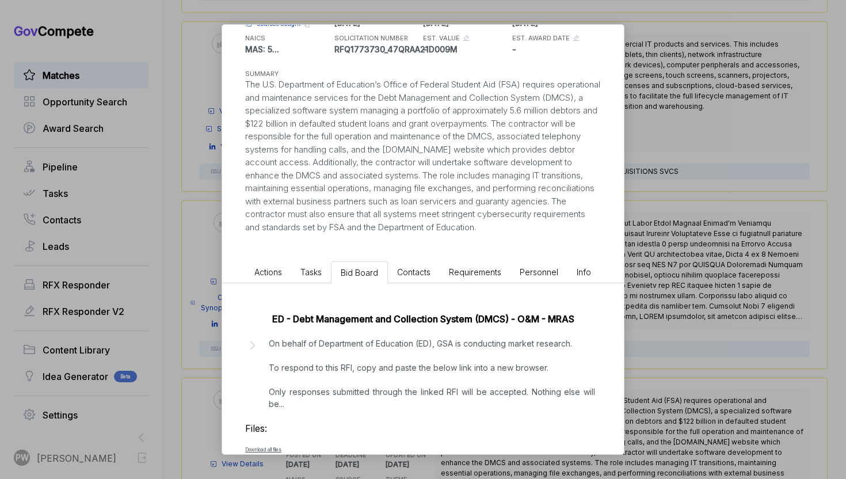
click at [346, 369] on p "On behalf of Department of Education (ED), GSA is conducting market research. T…" at bounding box center [432, 373] width 326 height 73
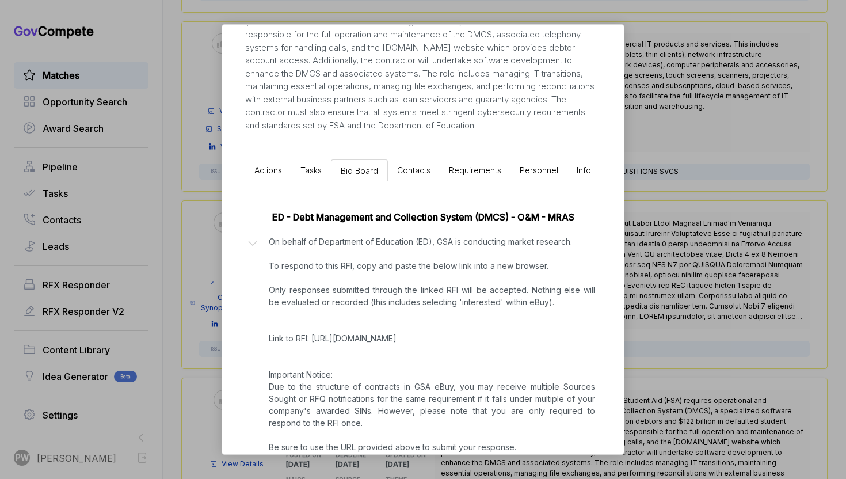
scroll to position [208, 0]
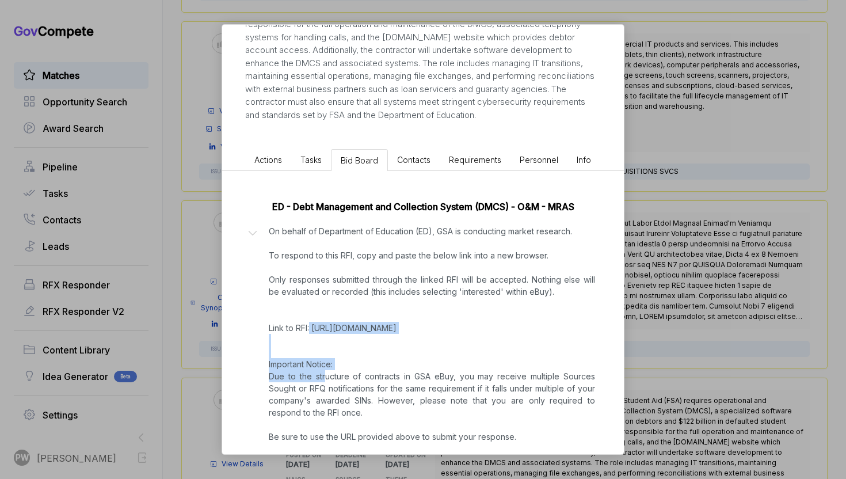
copy p "[URL][DOMAIN_NAME]"
drag, startPoint x: 538, startPoint y: 336, endPoint x: 310, endPoint y: 330, distance: 228.6
click at [310, 331] on p "On behalf of Department of Education (ED), GSA is conducting market research. T…" at bounding box center [432, 376] width 326 height 302
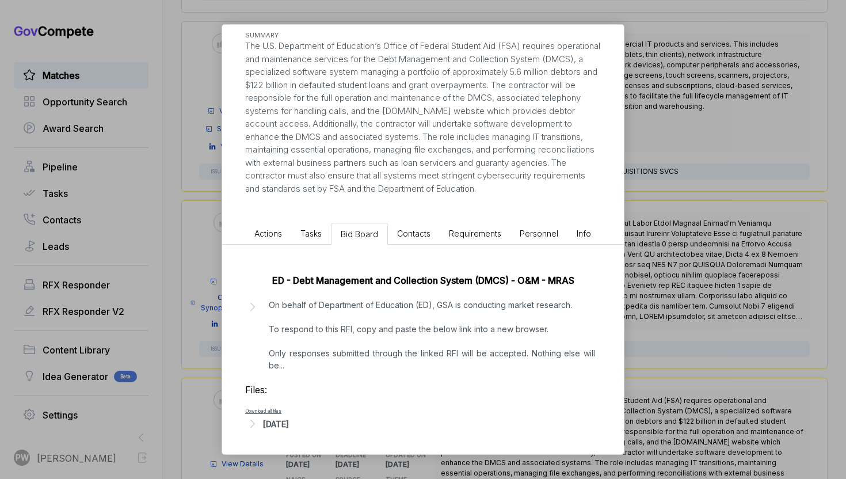
scroll to position [134, 0]
click at [267, 218] on div "ED - Debt Management System O&M ebuy STAGE Sources Sought Copy link POSTED DATE…" at bounding box center [423, 55] width 402 height 328
click at [271, 237] on span "Actions" at bounding box center [268, 234] width 28 height 10
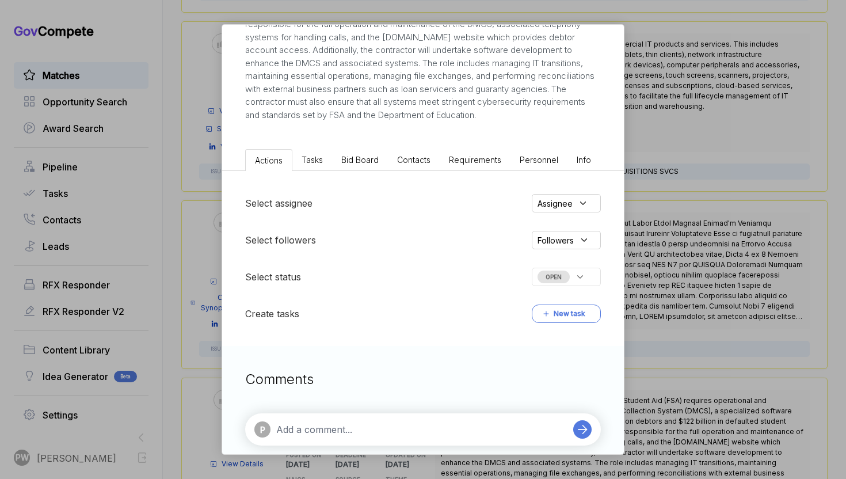
scroll to position [222, 0]
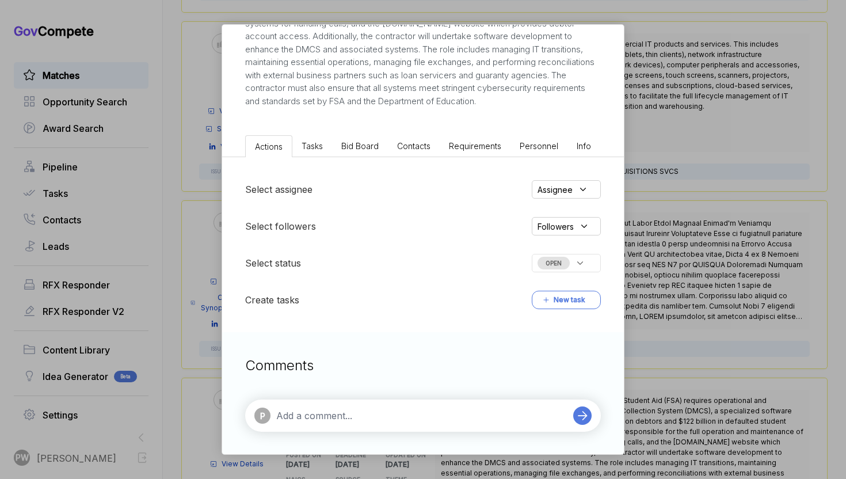
click at [329, 418] on textarea at bounding box center [421, 416] width 291 height 14
paste textarea "[URL][DOMAIN_NAME]"
type textarea "[URL][DOMAIN_NAME]"
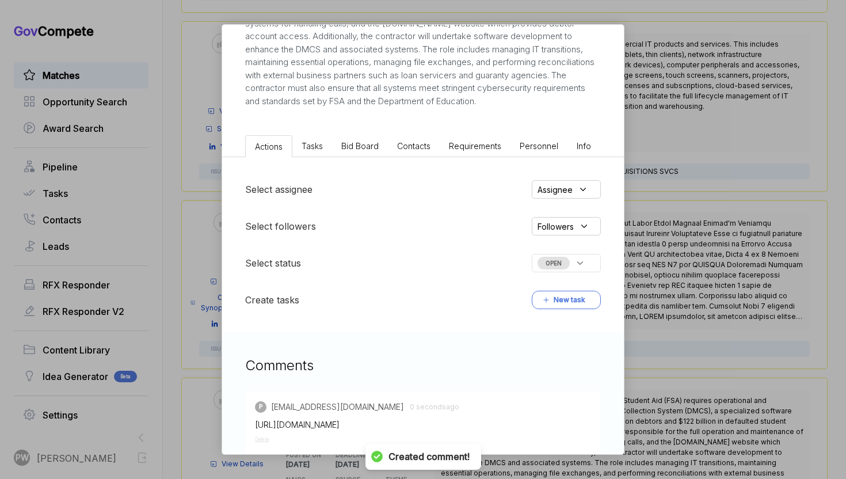
click at [369, 165] on div "Select assignee Assignee Select followers Followers Select status OPEN Create t…" at bounding box center [423, 244] width 402 height 175
click at [367, 148] on span "Bid Board" at bounding box center [359, 146] width 37 height 10
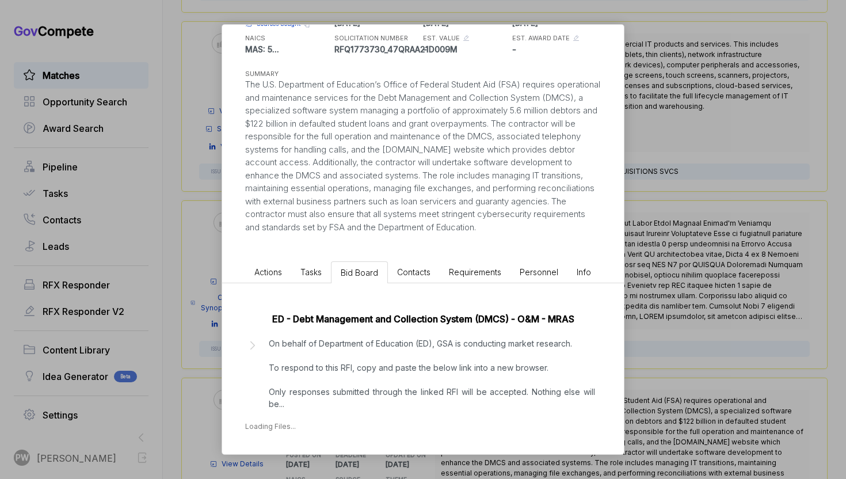
click at [288, 409] on p "On behalf of Department of Education (ED), GSA is conducting market research. T…" at bounding box center [432, 373] width 326 height 73
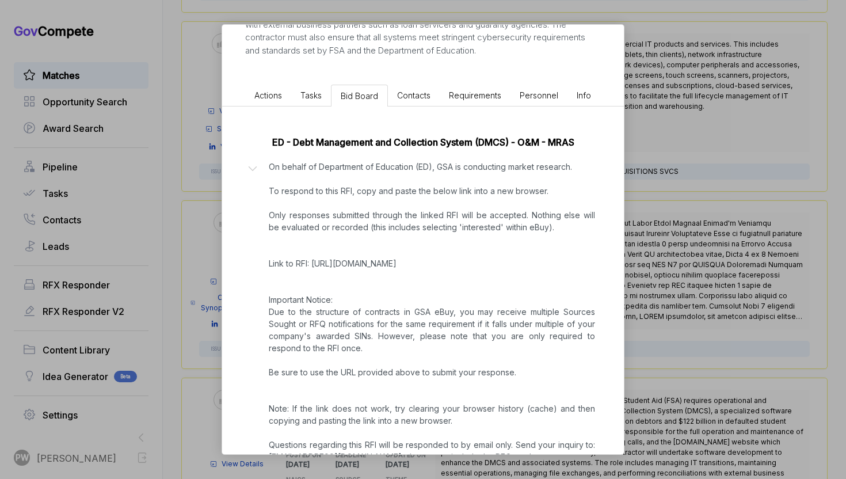
scroll to position [363, 0]
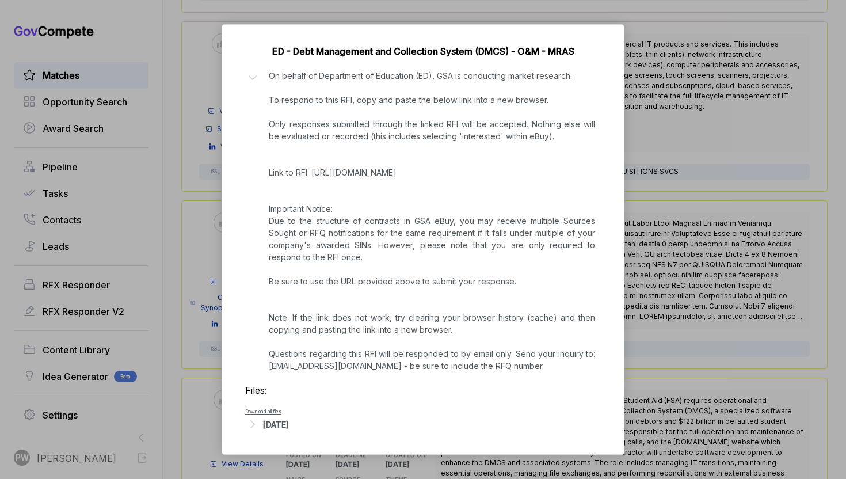
click at [277, 429] on div "[DATE]" at bounding box center [276, 425] width 26 height 12
click at [279, 447] on div "ED - Debt Management and Collection System (DMCS) - O&M - MRAS Files: Download …" at bounding box center [423, 243] width 402 height 454
click at [279, 443] on span "- pws.pdf" at bounding box center [280, 442] width 25 height 7
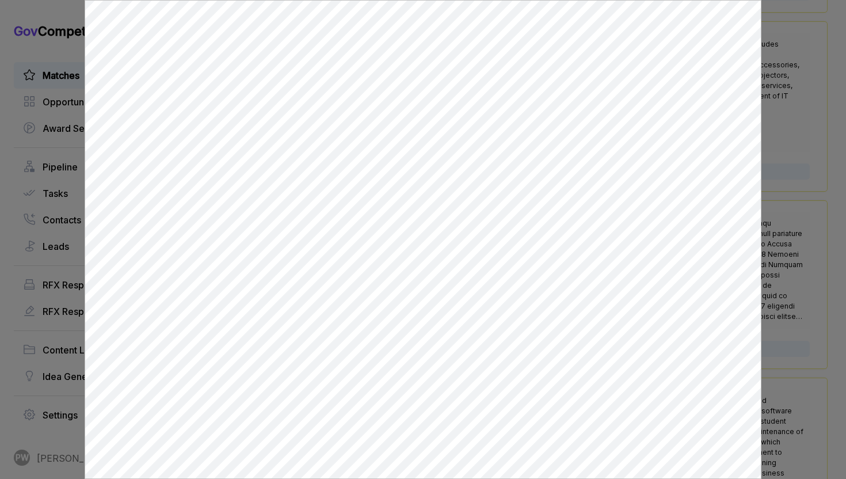
scroll to position [0, 0]
click at [808, 323] on div at bounding box center [423, 239] width 846 height 479
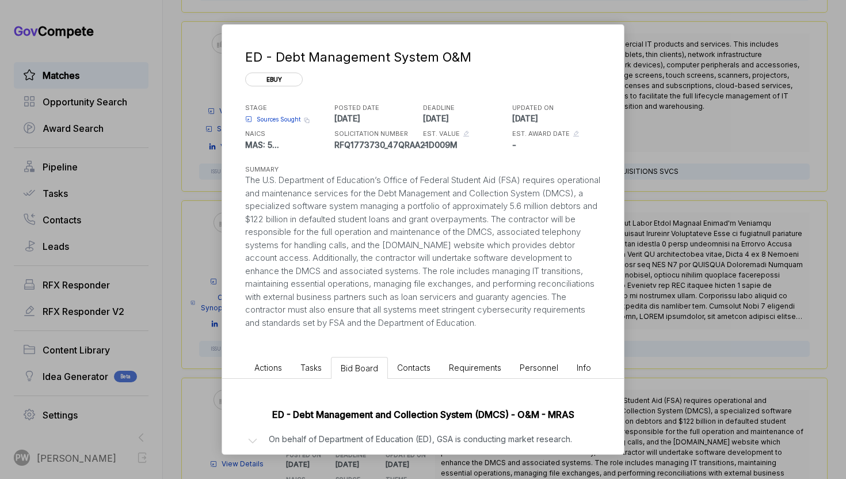
click at [272, 367] on span "Actions" at bounding box center [268, 368] width 28 height 10
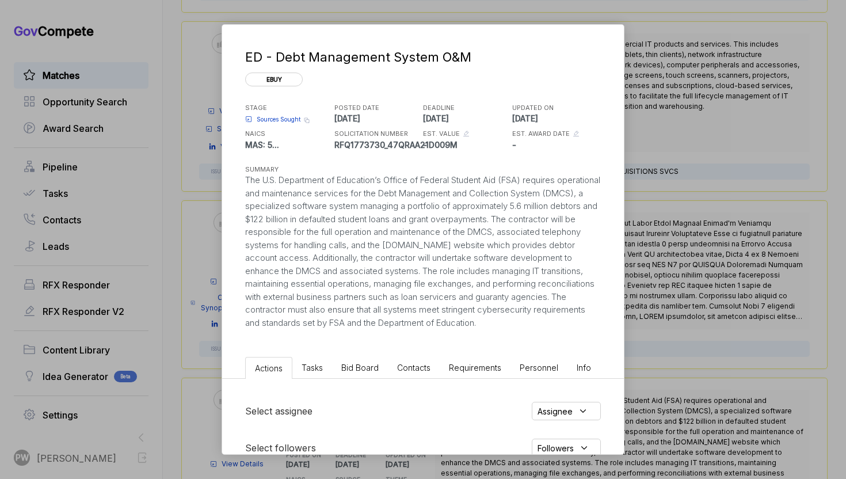
scroll to position [300, 0]
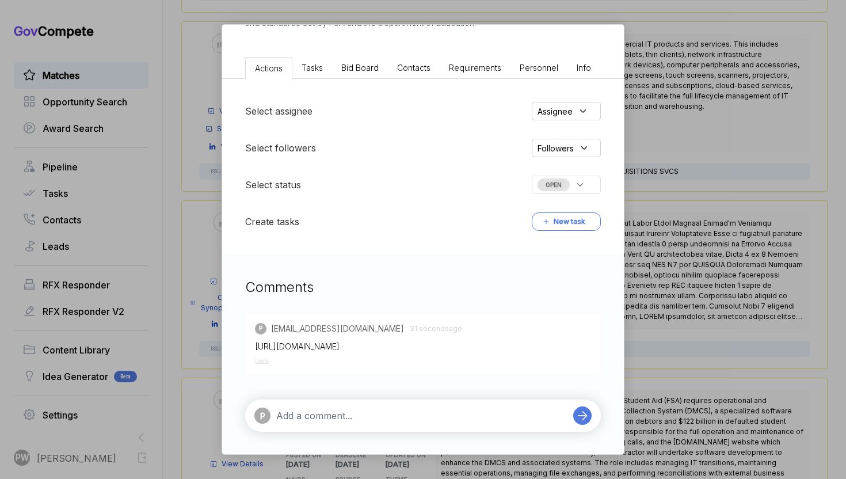
click at [573, 116] on div "Assignee" at bounding box center [566, 111] width 69 height 18
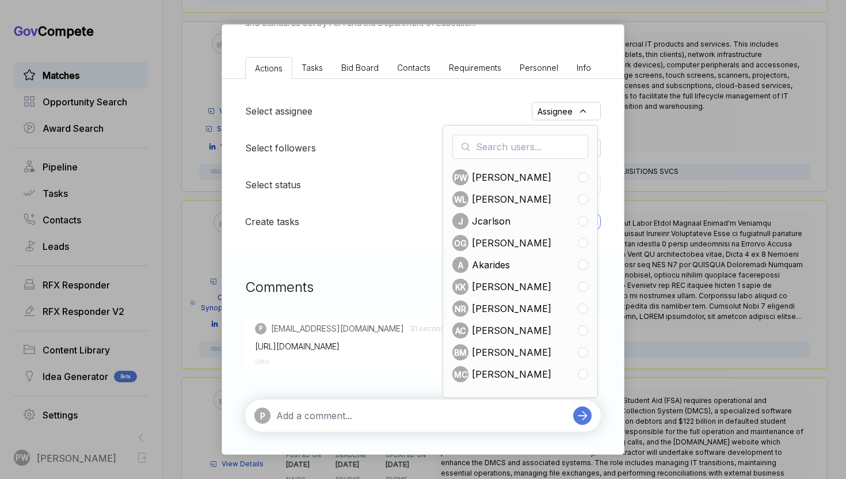
click at [495, 313] on span "[PERSON_NAME]" at bounding box center [511, 309] width 79 height 14
checkbox input "true"
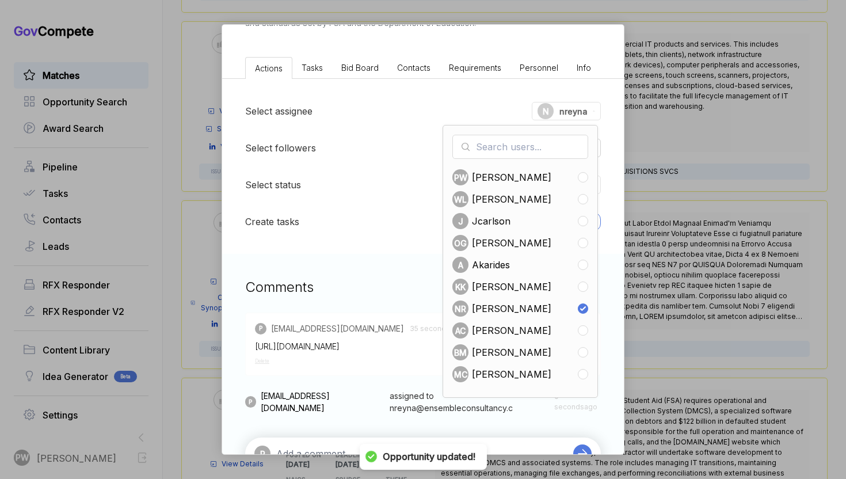
click at [664, 292] on div "ED - Debt Management System O&M ebuy STAGE Sources Sought Copy link POSTED DATE…" at bounding box center [423, 239] width 846 height 479
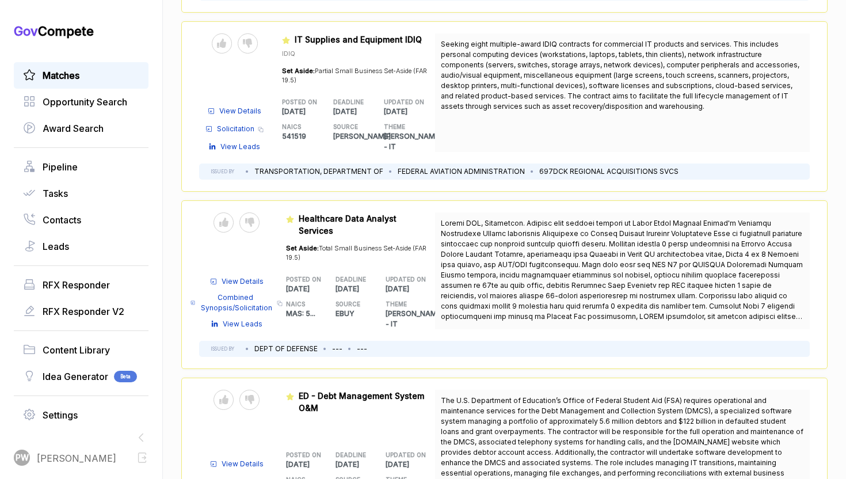
scroll to position [2463, 0]
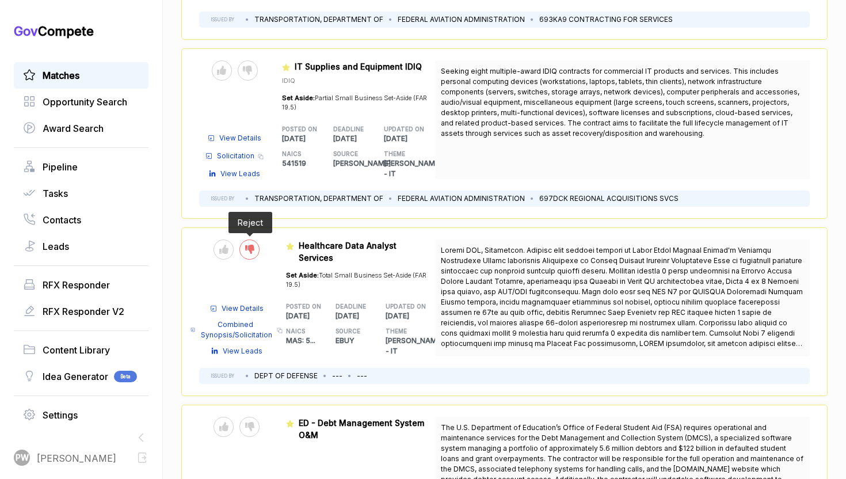
click at [258, 239] on div at bounding box center [249, 249] width 20 height 20
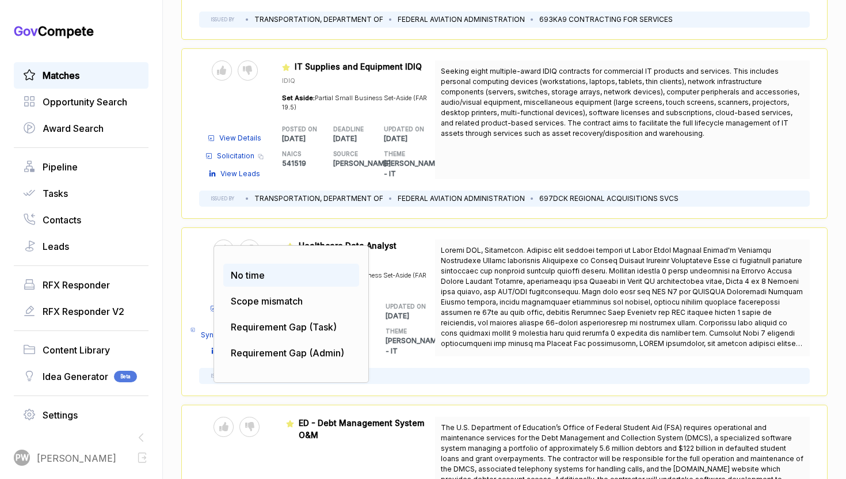
click at [267, 264] on div "No time" at bounding box center [291, 275] width 136 height 23
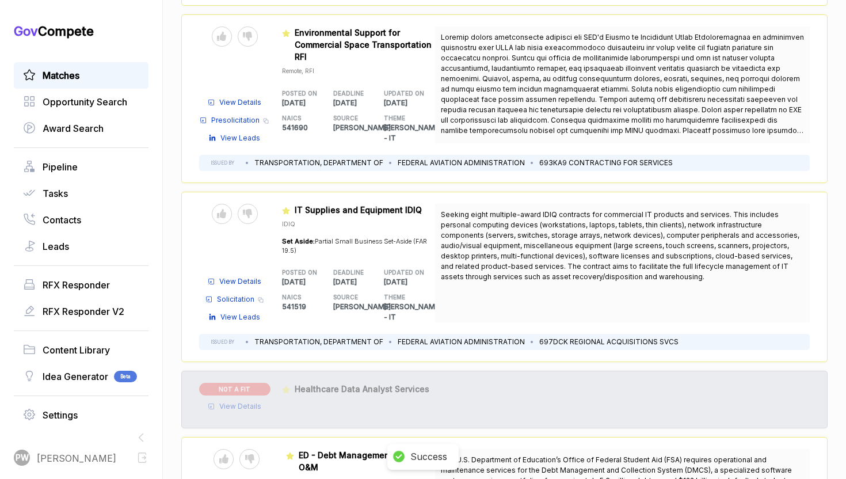
scroll to position [2316, 0]
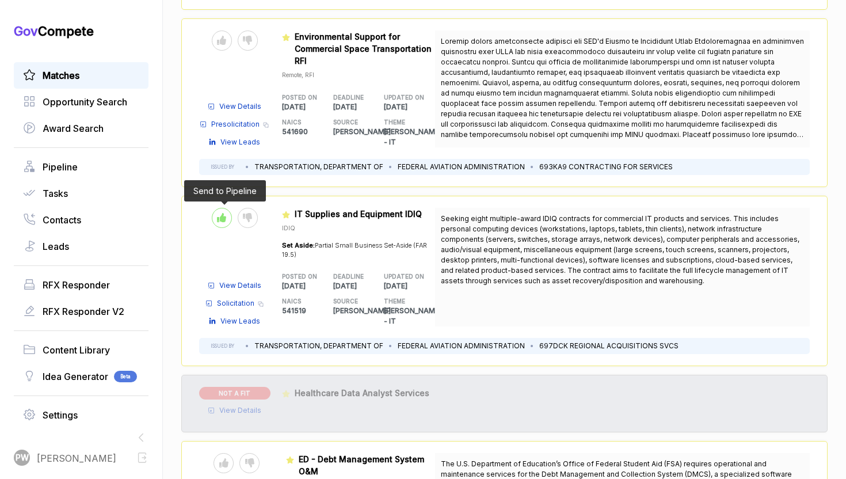
click at [227, 208] on div at bounding box center [222, 218] width 20 height 20
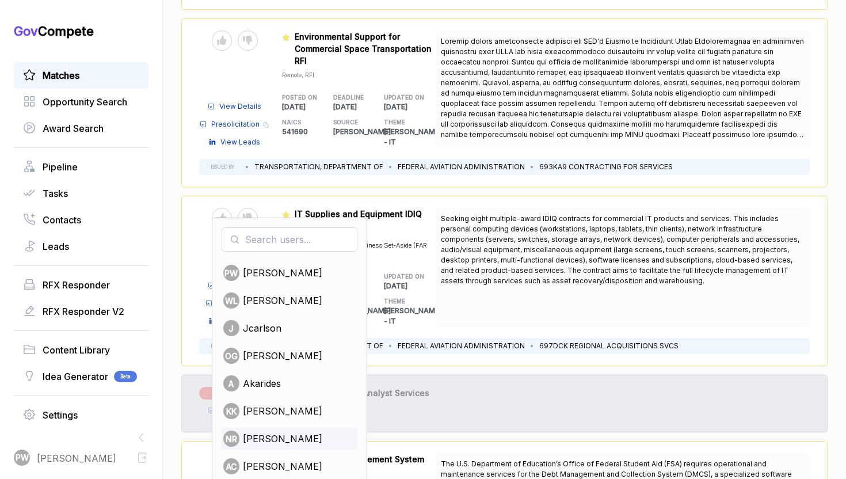
click at [250, 432] on span "[PERSON_NAME]" at bounding box center [282, 439] width 79 height 14
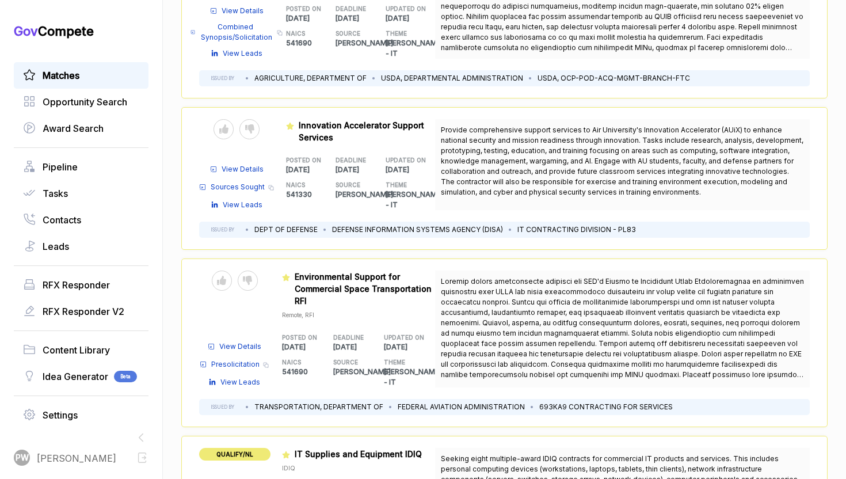
scroll to position [2071, 0]
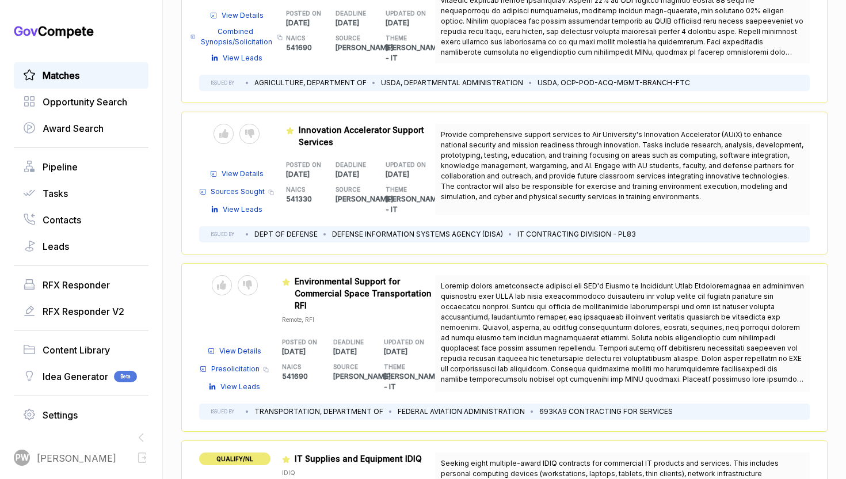
click at [227, 346] on span "View Details" at bounding box center [240, 351] width 42 height 10
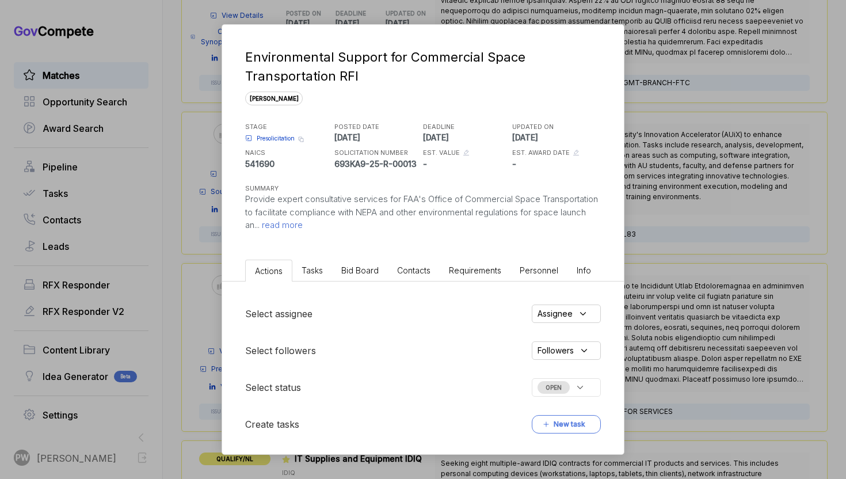
click at [303, 229] on span "read more" at bounding box center [281, 224] width 43 height 11
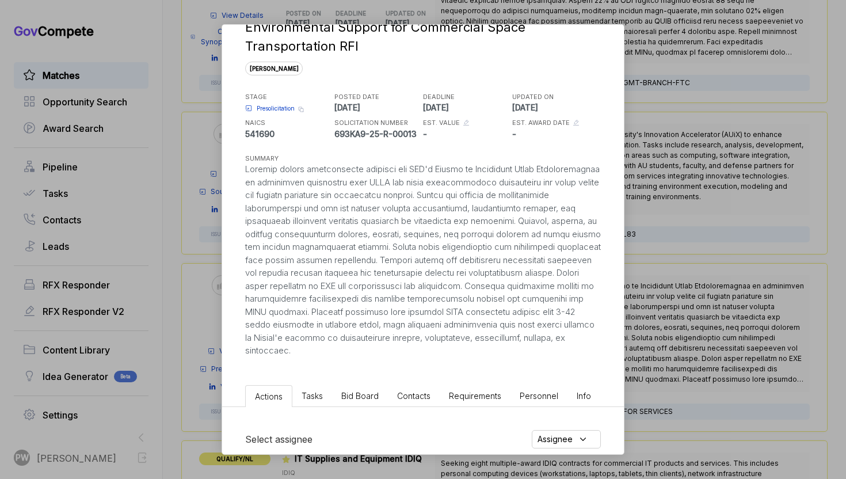
scroll to position [44, 0]
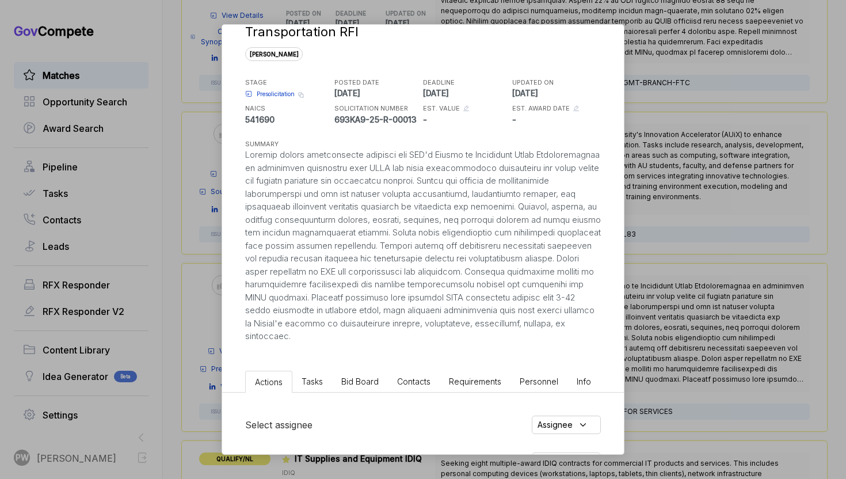
click at [358, 378] on span "Bid Board" at bounding box center [359, 381] width 37 height 10
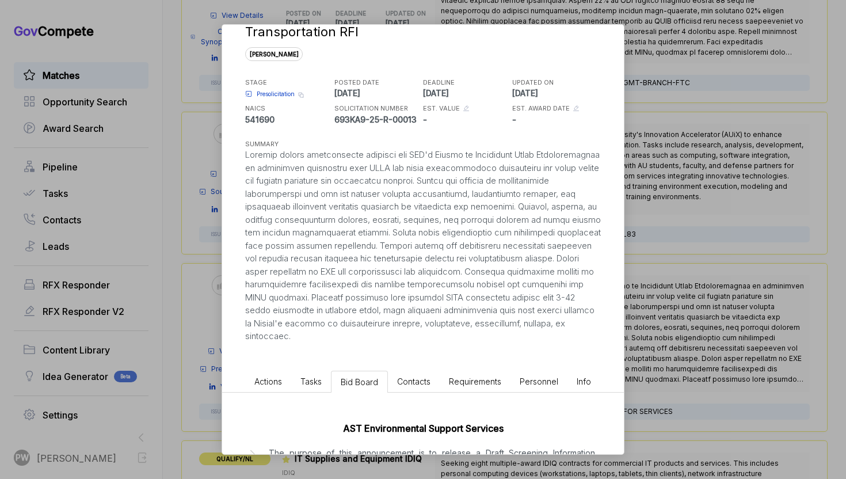
scroll to position [117, 0]
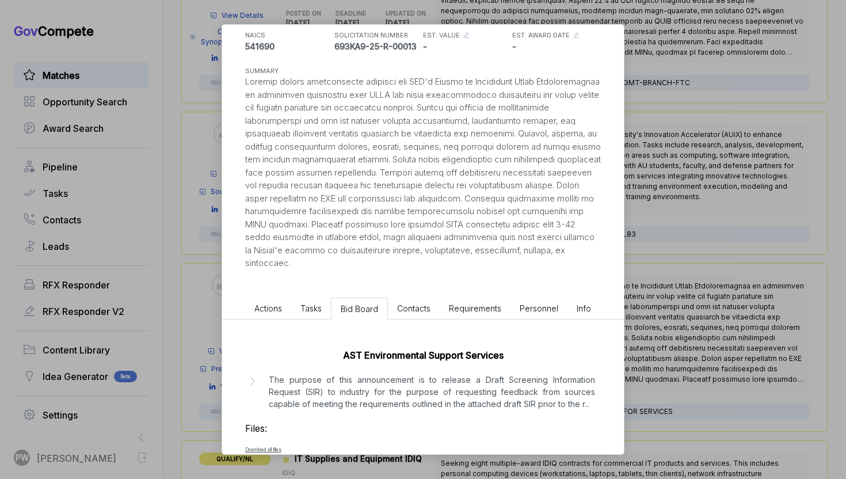
drag, startPoint x: 494, startPoint y: 224, endPoint x: 498, endPoint y: 246, distance: 22.2
click at [499, 247] on div at bounding box center [423, 172] width 356 height 195
drag, startPoint x: 496, startPoint y: 226, endPoint x: 499, endPoint y: 263, distance: 37.0
click at [499, 263] on div at bounding box center [423, 172] width 356 height 195
copy div "Requires personnel with specific NEPA experience ranging from 2-15 years depend…"
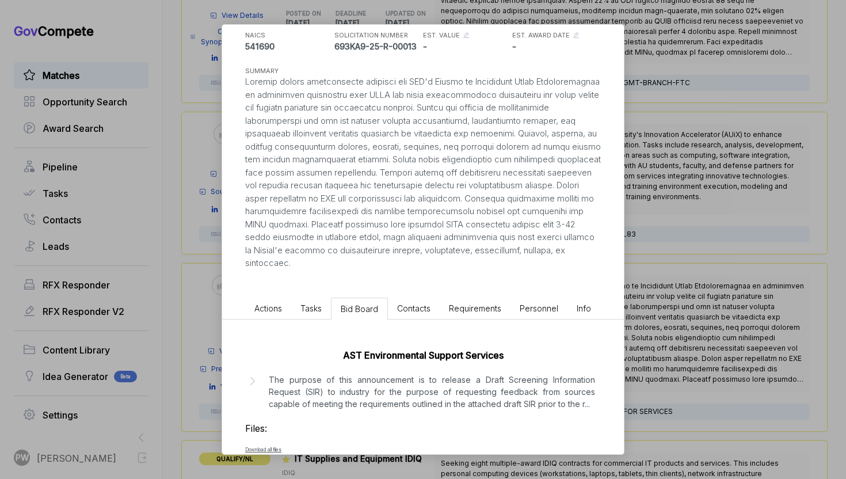
click at [289, 309] on li "Actions" at bounding box center [268, 308] width 46 height 21
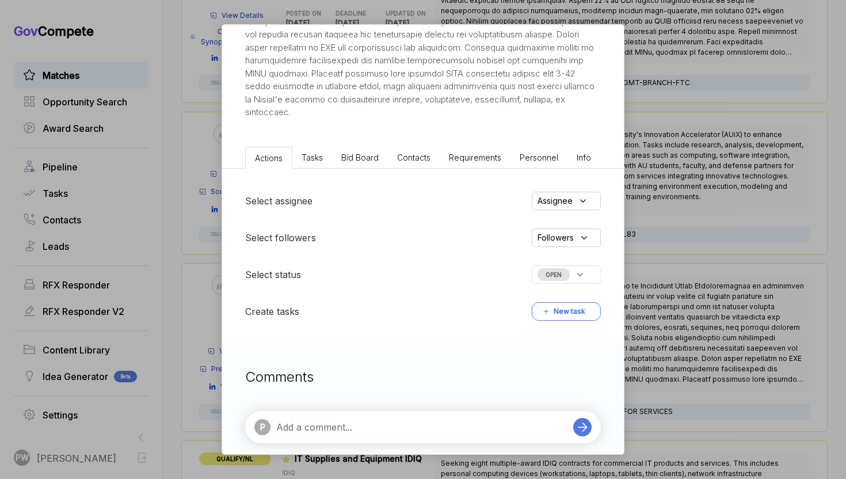
scroll to position [280, 0]
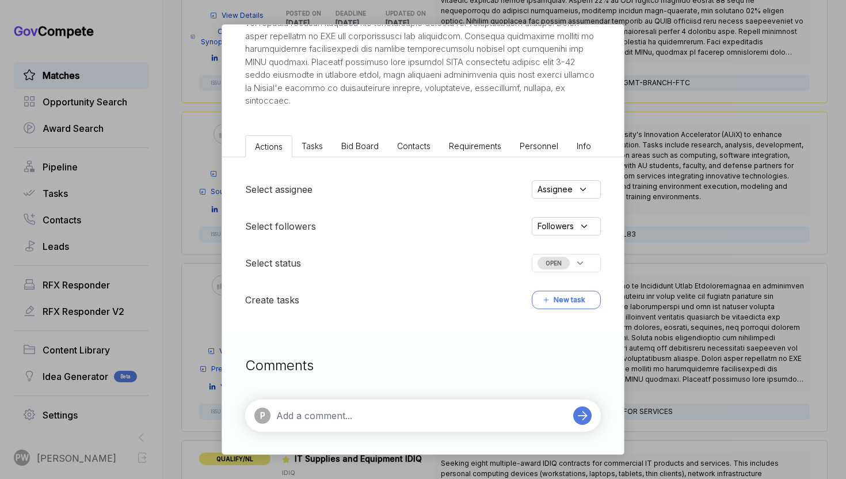
click at [298, 409] on textarea at bounding box center [421, 416] width 291 height 14
paste textarea "Requires personnel with specific NEPA experience ranging from 2-15 years depend…"
type textarea "Requires personnel with specific NEPA experience ranging from 2-15 years depend…"
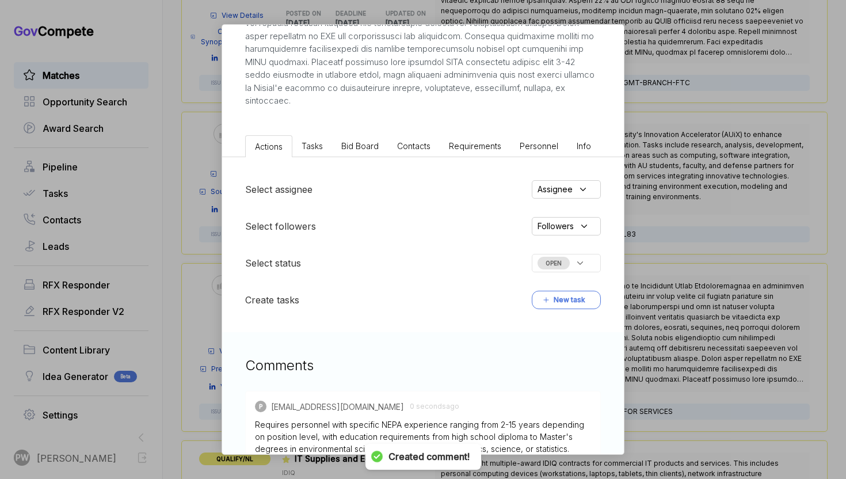
click at [557, 267] on span "OPEN" at bounding box center [554, 263] width 32 height 13
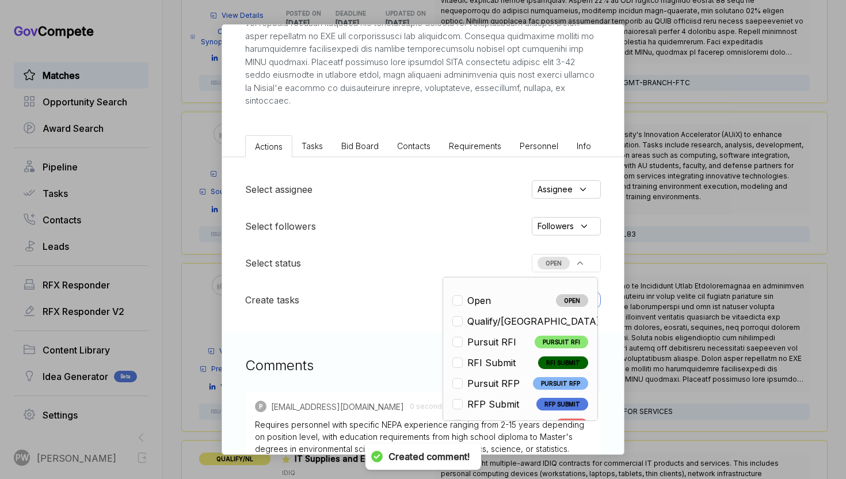
click at [569, 191] on span "Assignee" at bounding box center [555, 189] width 35 height 12
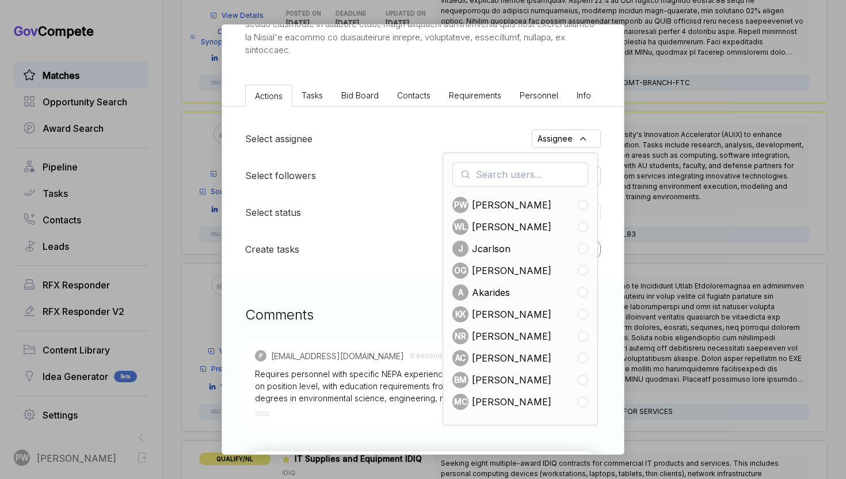
scroll to position [334, 0]
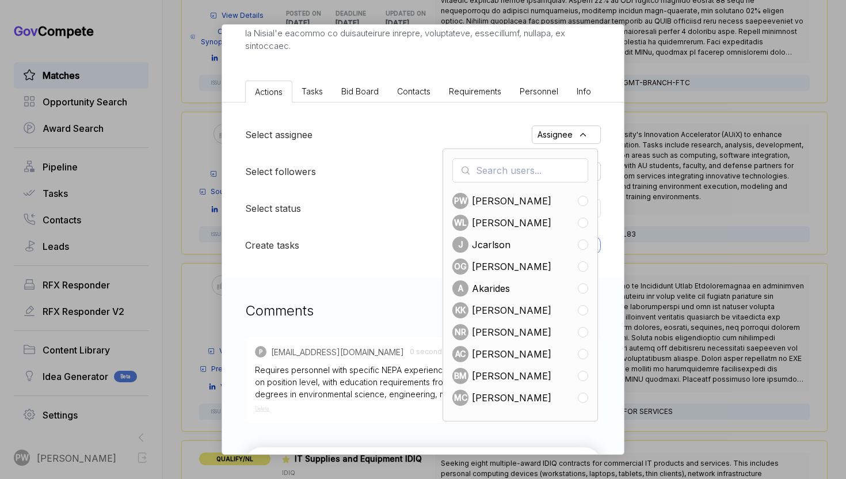
click at [516, 328] on span "[PERSON_NAME]" at bounding box center [511, 332] width 79 height 14
checkbox input "true"
click at [361, 332] on div "Comments P [EMAIL_ADDRESS][DOMAIN_NAME] 4 seconds ago Requires personnel with s…" at bounding box center [423, 408] width 402 height 263
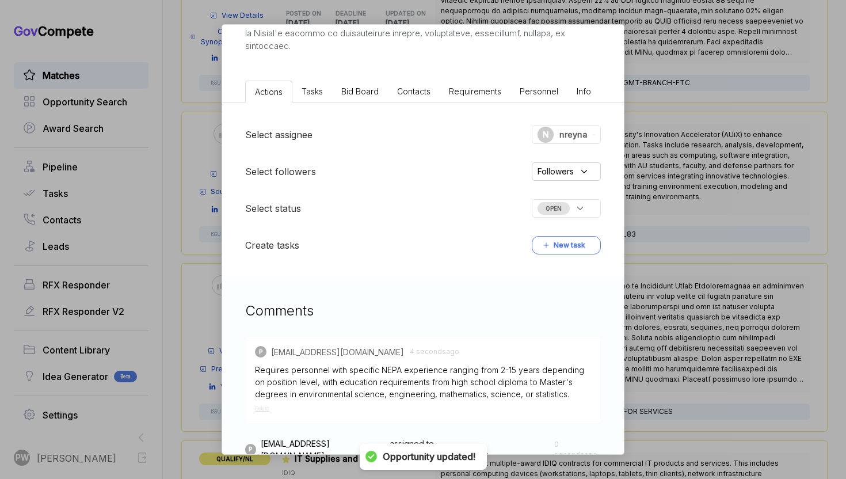
click at [580, 211] on icon at bounding box center [580, 208] width 10 height 10
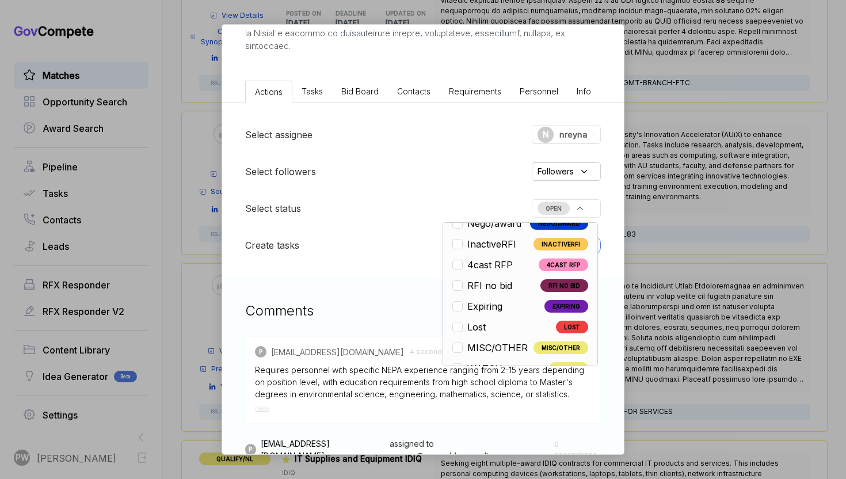
scroll to position [269, 0]
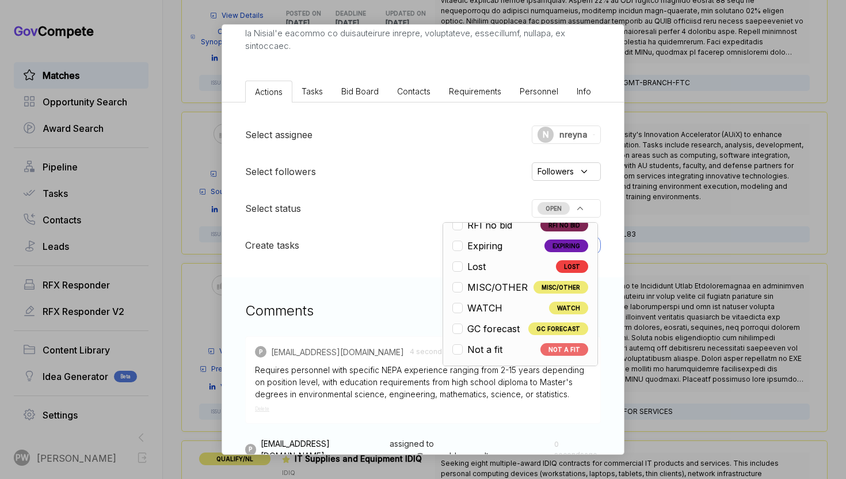
click at [490, 349] on span "Not a fit" at bounding box center [484, 350] width 35 height 14
checkbox input "true"
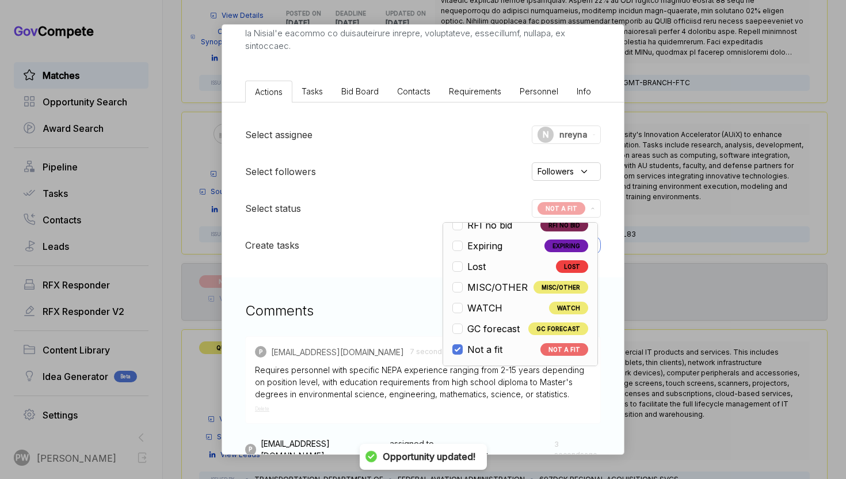
click at [735, 228] on div "Environmental Support for Commercial Space Transportation RFI [PERSON_NAME] STA…" at bounding box center [423, 239] width 846 height 479
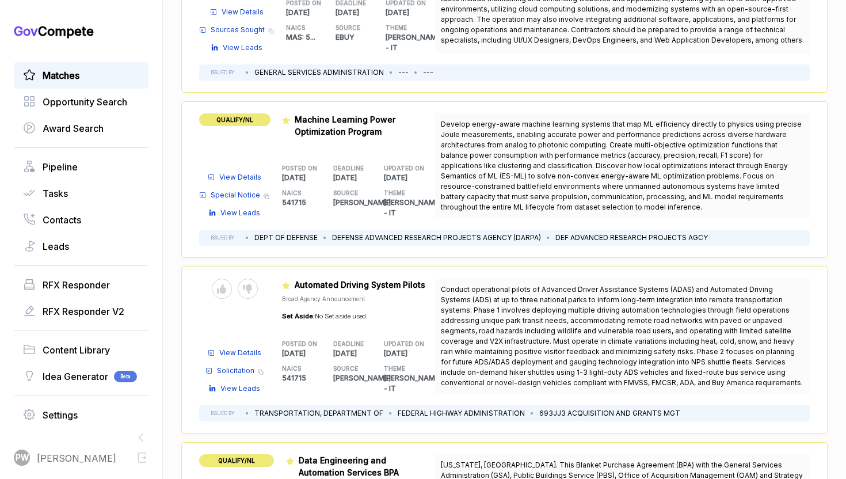
scroll to position [199, 0]
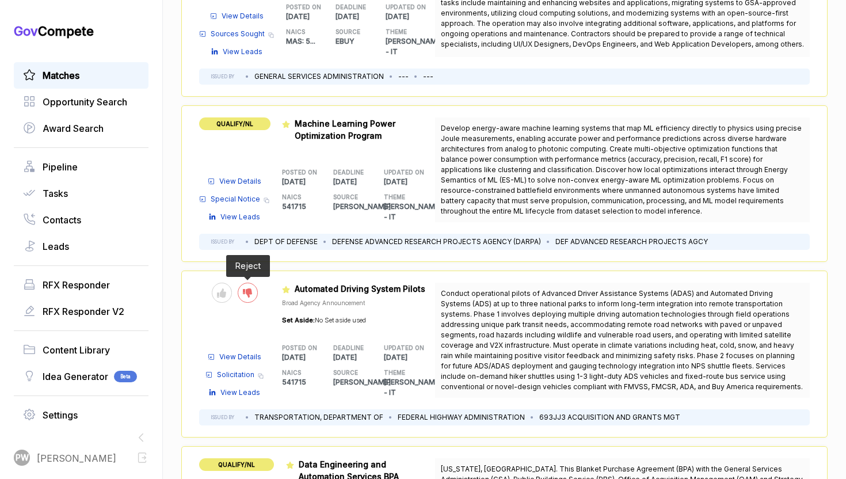
click at [246, 283] on div at bounding box center [248, 293] width 20 height 20
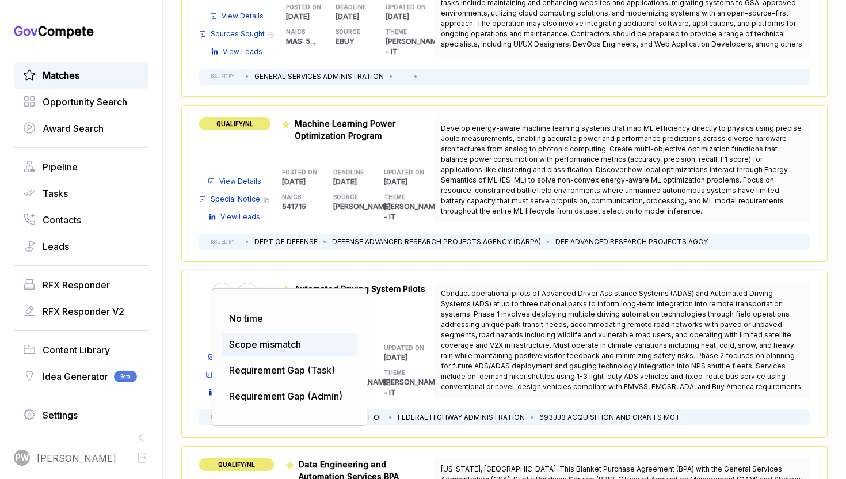
click at [254, 339] on span "Scope mismatch" at bounding box center [265, 345] width 72 height 12
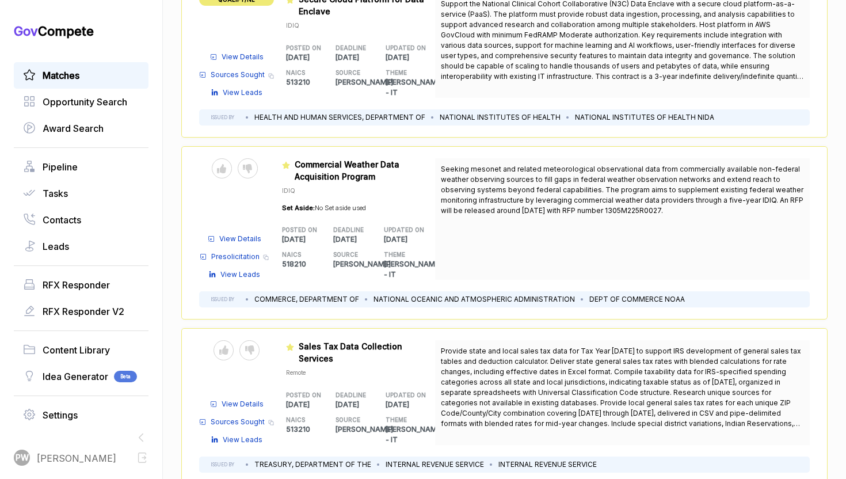
scroll to position [720, 0]
drag, startPoint x: 672, startPoint y: 206, endPoint x: 562, endPoint y: 180, distance: 113.1
click at [562, 180] on div "Seeking mesonet and related meteorological observational data from commercially…" at bounding box center [622, 218] width 375 height 121
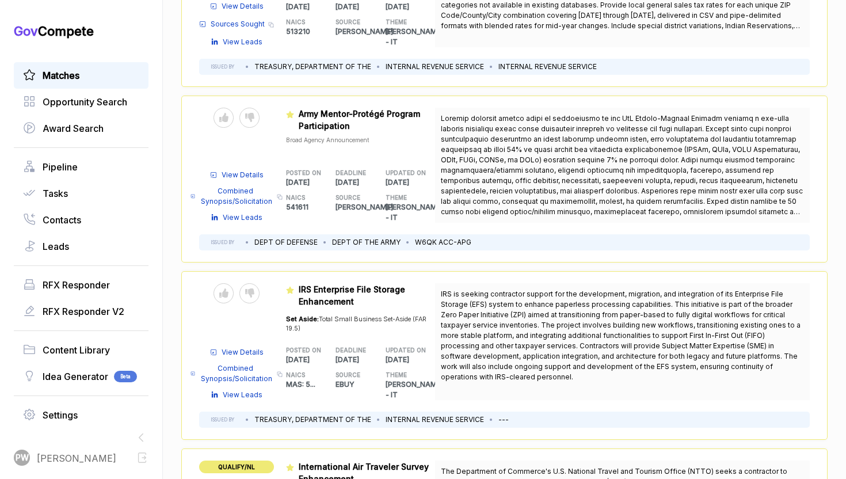
scroll to position [1151, 0]
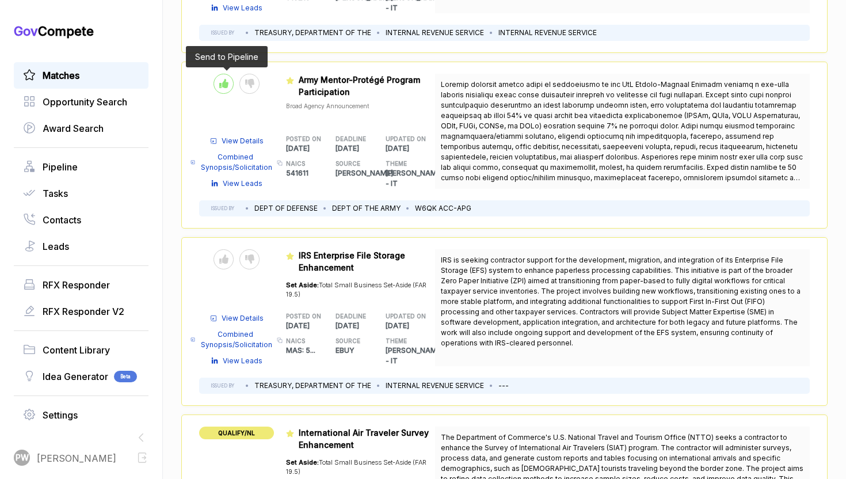
click at [230, 74] on div at bounding box center [224, 84] width 20 height 20
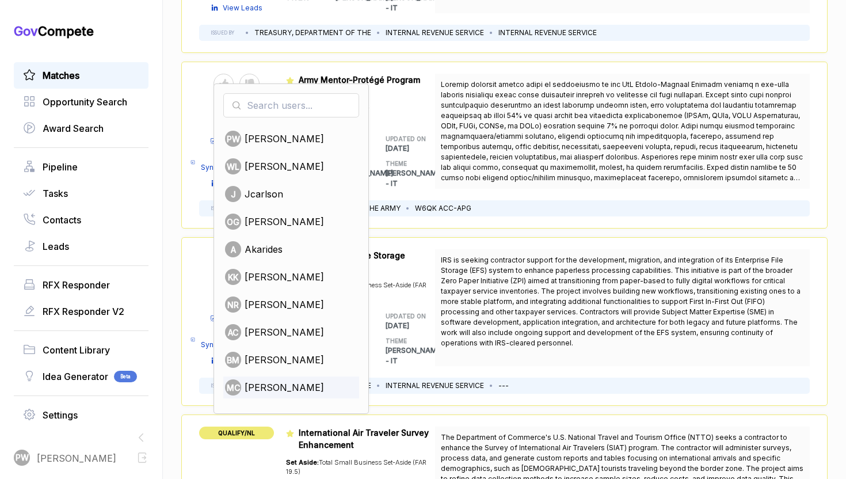
click at [260, 381] on span "[PERSON_NAME]" at bounding box center [284, 388] width 79 height 14
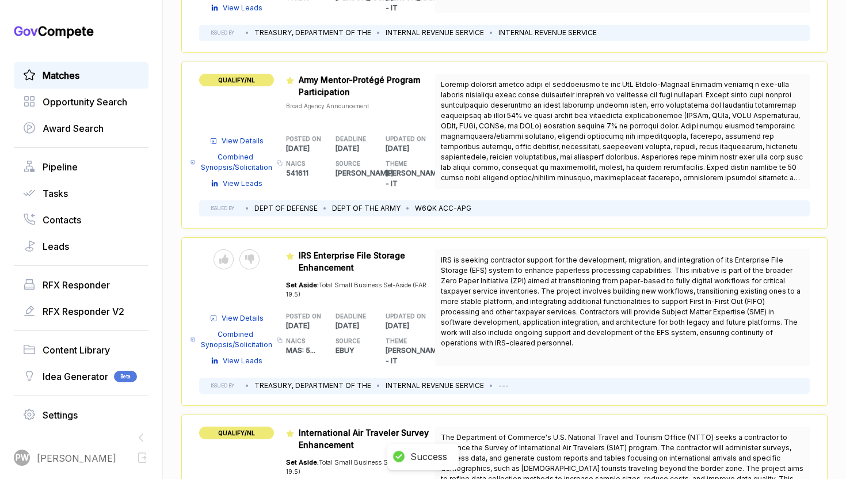
click at [253, 136] on span "View Details" at bounding box center [243, 141] width 42 height 10
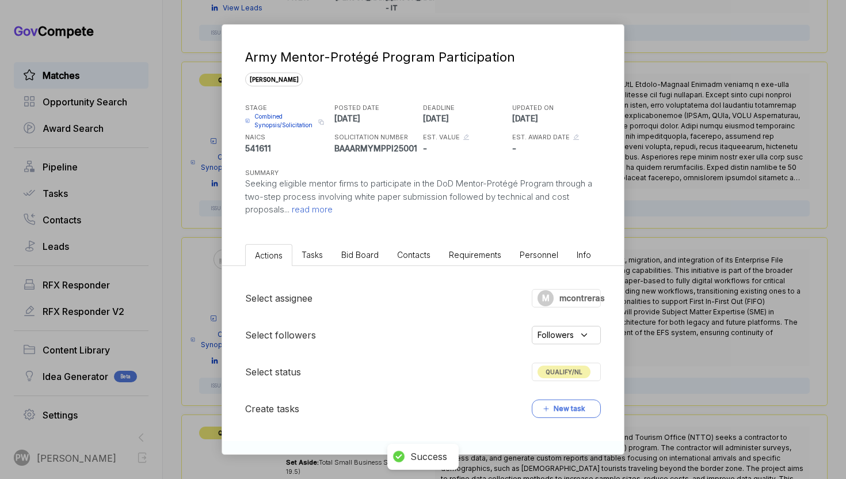
scroll to position [148, 0]
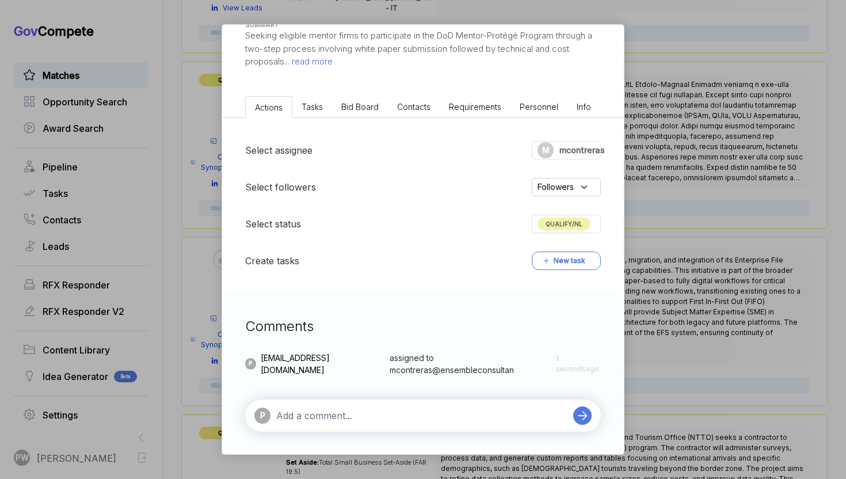
click at [308, 406] on div "P" at bounding box center [423, 416] width 356 height 32
click at [287, 419] on textarea at bounding box center [421, 416] width 291 height 14
click at [313, 60] on span "read more" at bounding box center [311, 61] width 43 height 11
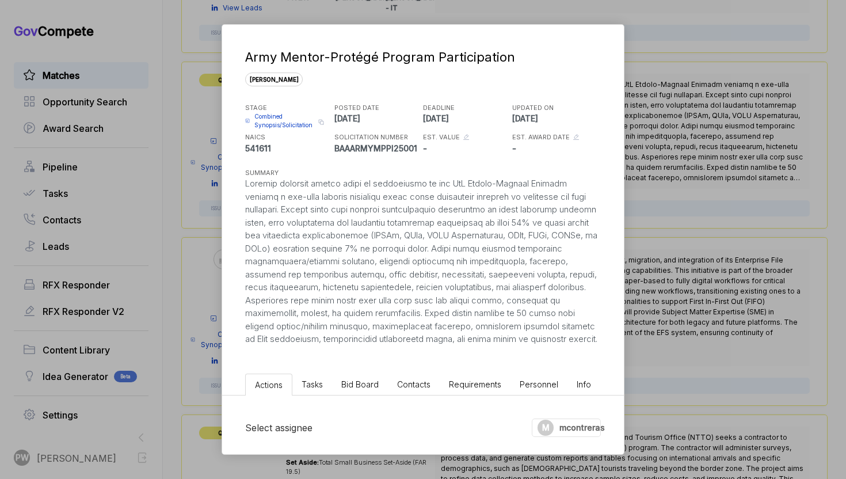
scroll to position [277, 0]
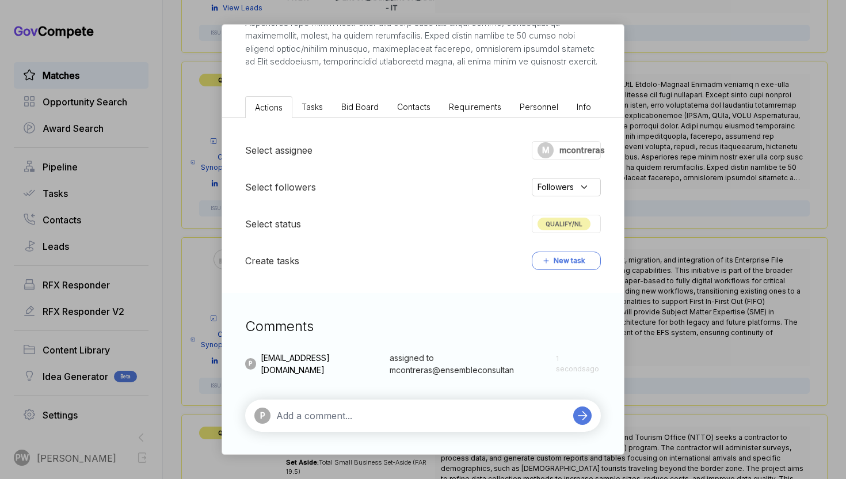
click at [353, 425] on div "P" at bounding box center [423, 416] width 356 height 32
click at [348, 411] on textarea at bounding box center [421, 416] width 291 height 14
type textarea "W"
click at [360, 391] on div "@ [PERSON_NAME]" at bounding box center [358, 394] width 84 height 21
type textarea "@[PERSON_NAME]"
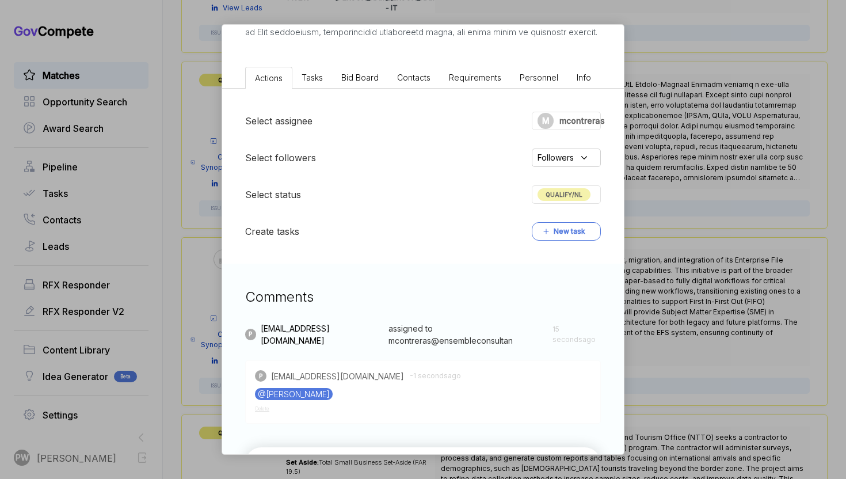
scroll to position [355, 0]
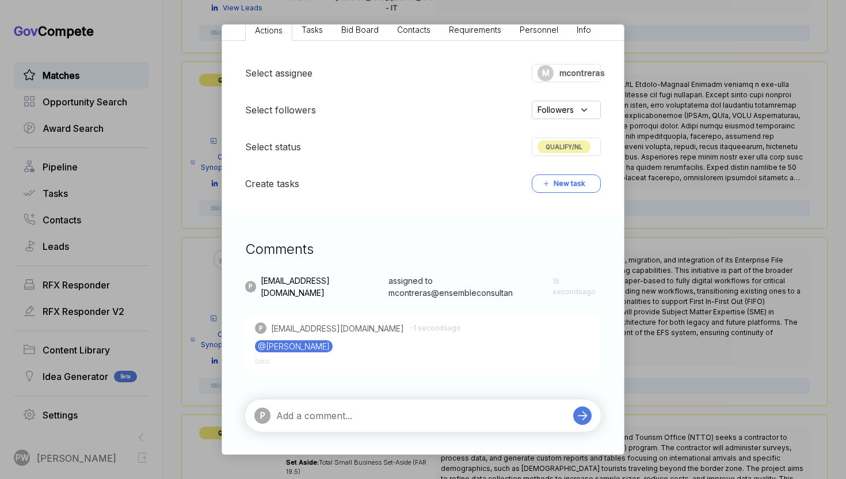
click at [263, 359] on span "Delete" at bounding box center [262, 361] width 14 height 6
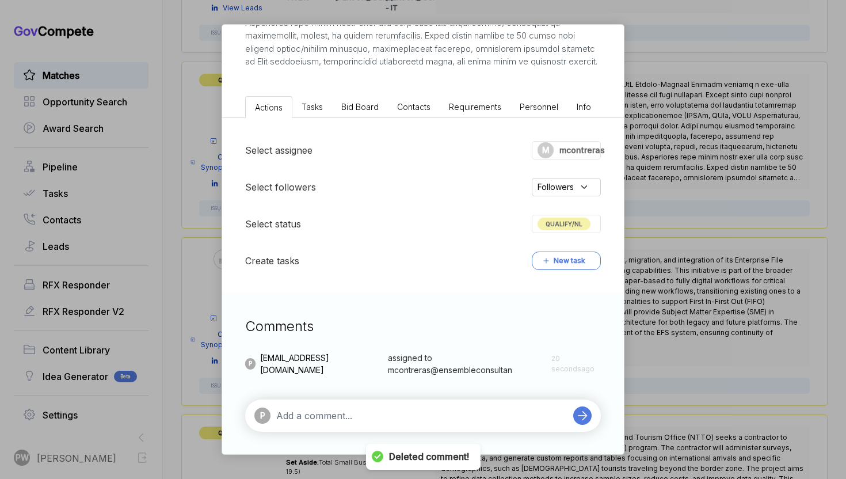
scroll to position [277, 0]
click at [336, 409] on textarea at bounding box center [421, 416] width 291 height 14
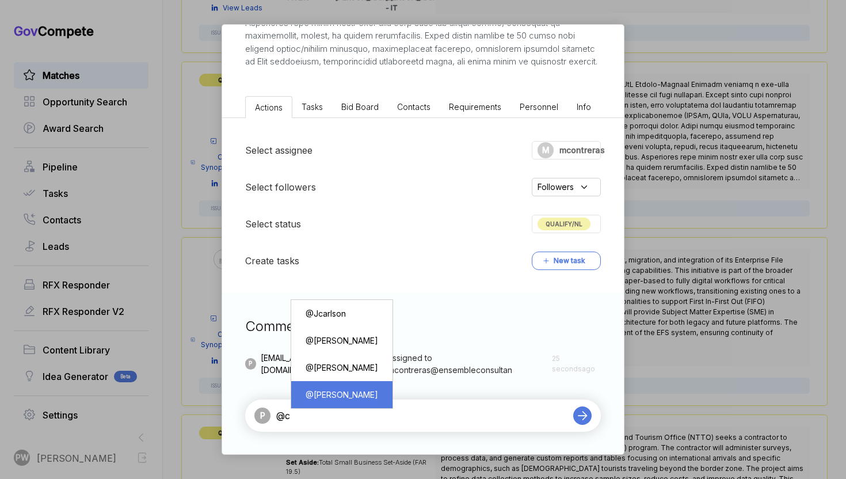
click at [358, 398] on div "@ [PERSON_NAME]" at bounding box center [342, 394] width 84 height 21
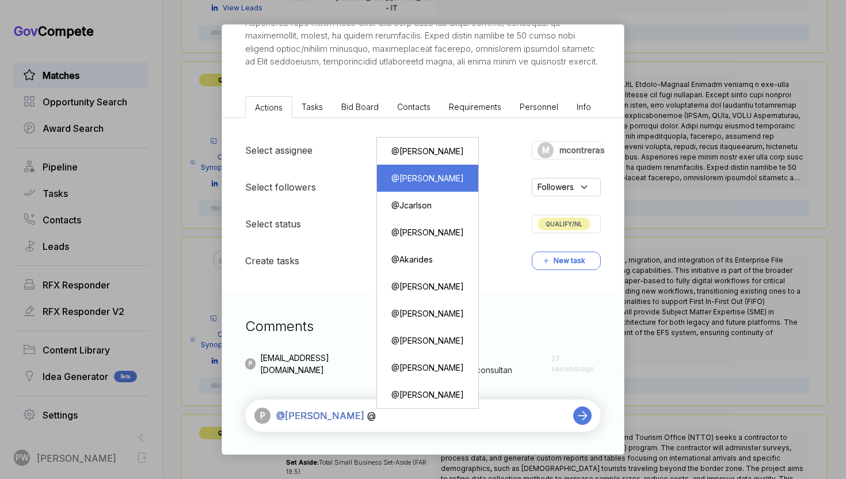
click at [442, 188] on div "@ [PERSON_NAME]" at bounding box center [428, 178] width 84 height 21
type textarea "@[PERSON_NAME] @[PERSON_NAME]"
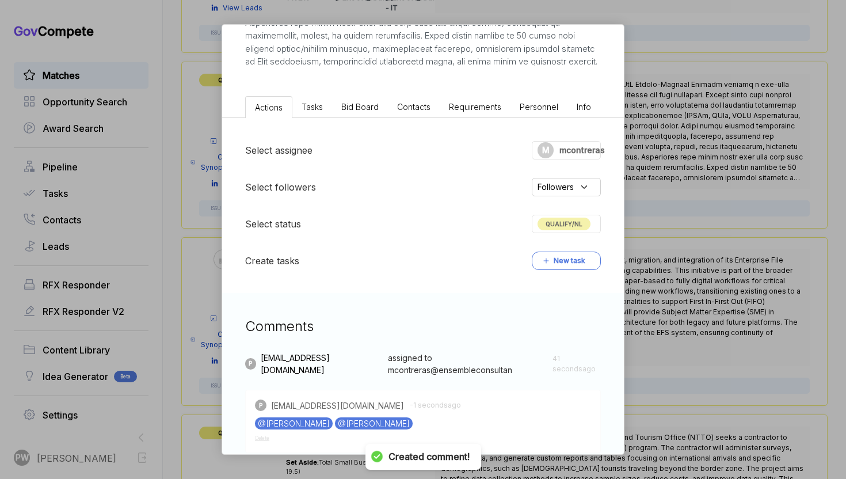
click at [676, 169] on div "Army Mentor-Protégé Program Participation [PERSON_NAME] STAGE Combined Synopsis…" at bounding box center [423, 239] width 846 height 479
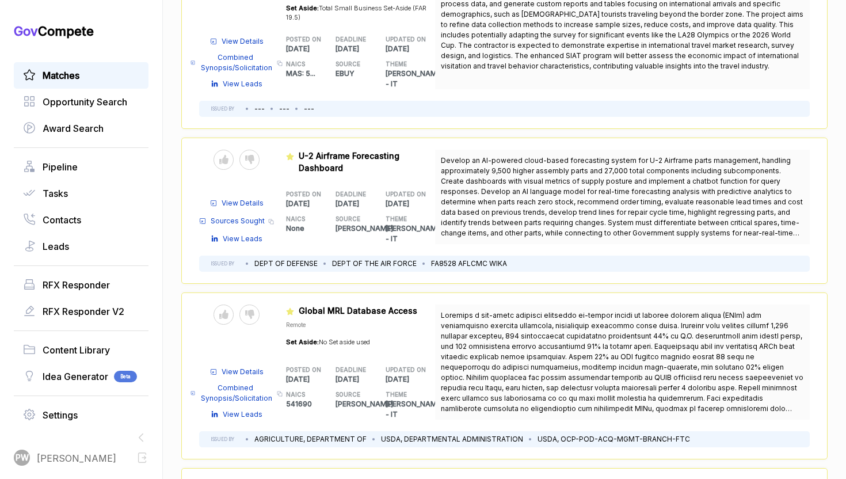
scroll to position [1607, 0]
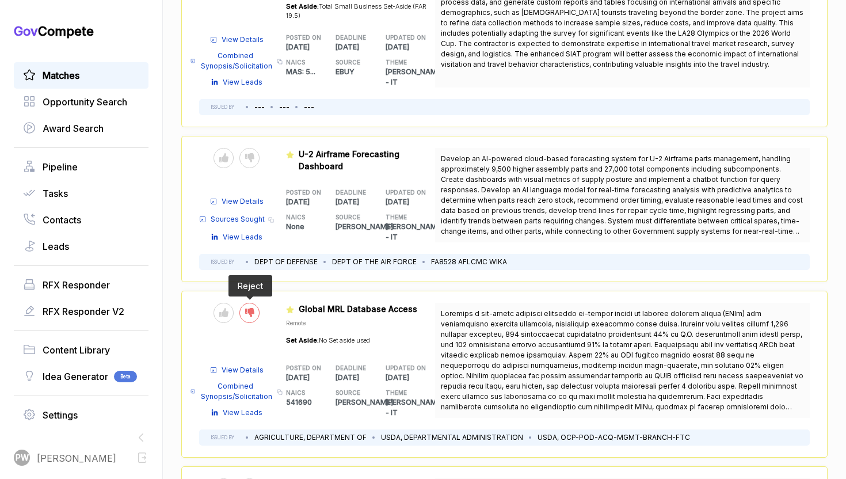
click at [254, 303] on div at bounding box center [249, 313] width 20 height 20
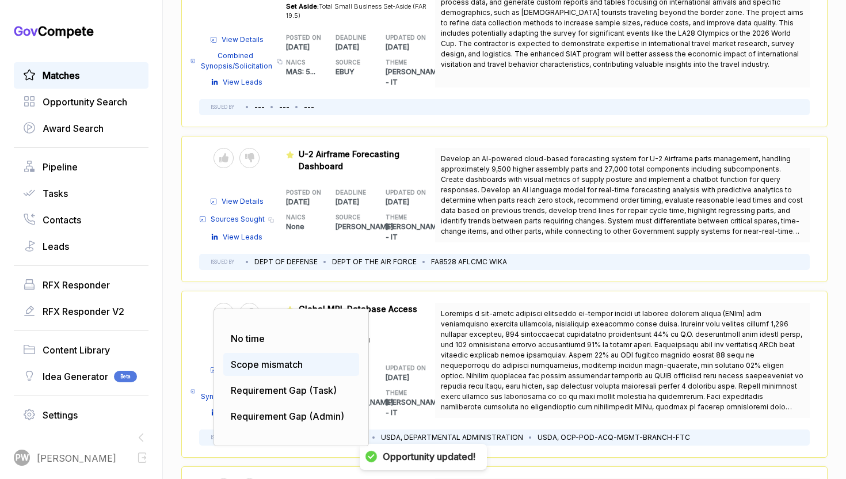
click at [257, 359] on span "Scope mismatch" at bounding box center [267, 365] width 72 height 12
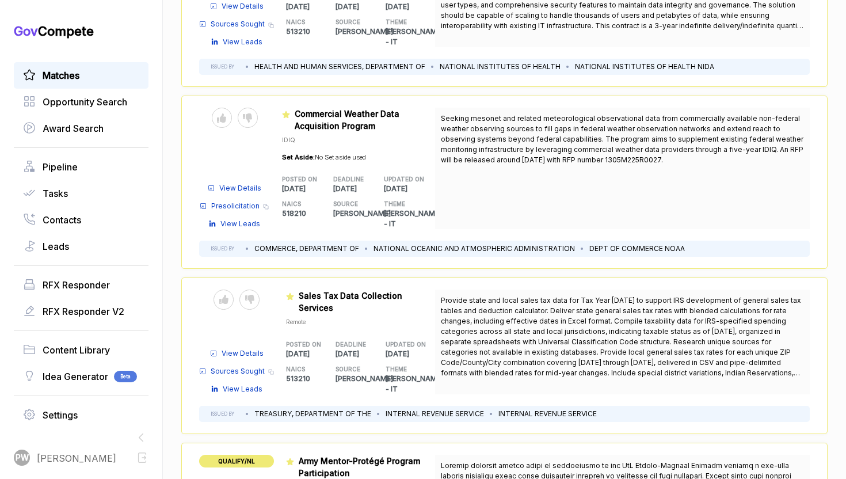
scroll to position [777, 0]
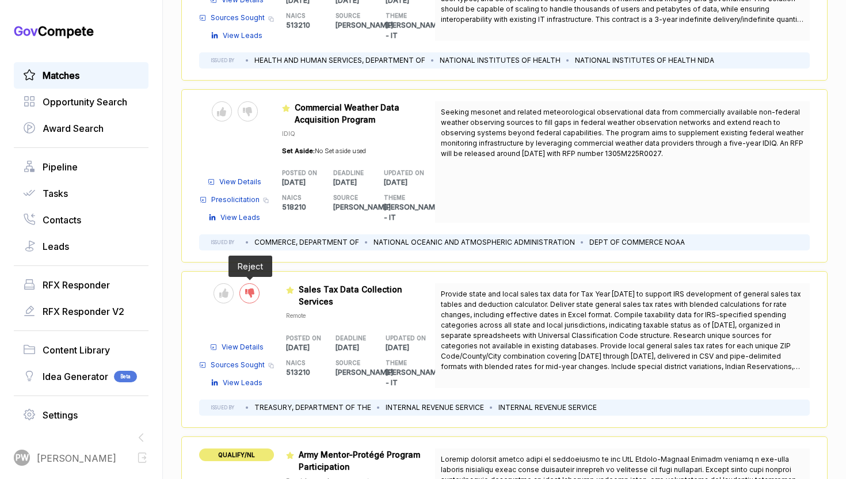
click at [248, 283] on div at bounding box center [249, 293] width 20 height 20
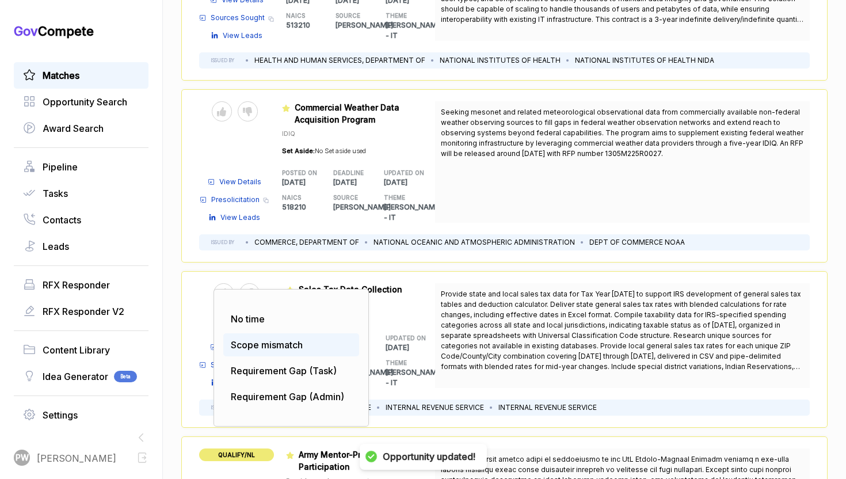
click at [252, 339] on span "Scope mismatch" at bounding box center [267, 345] width 72 height 12
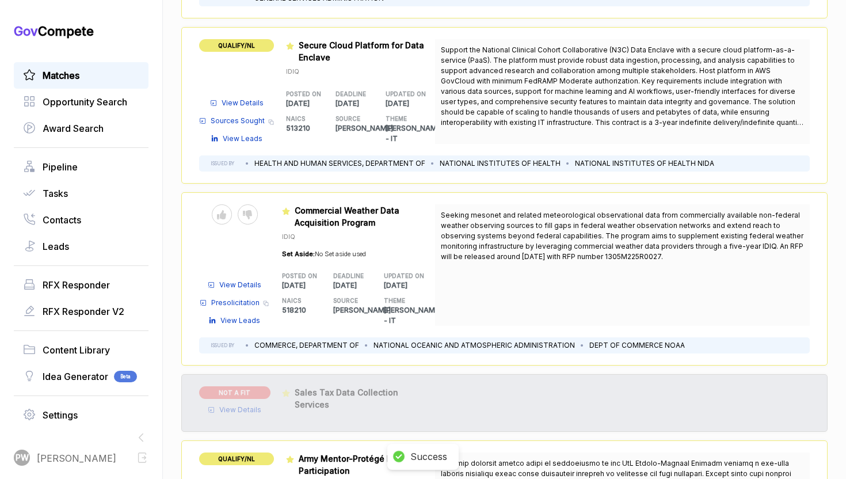
scroll to position [668, 0]
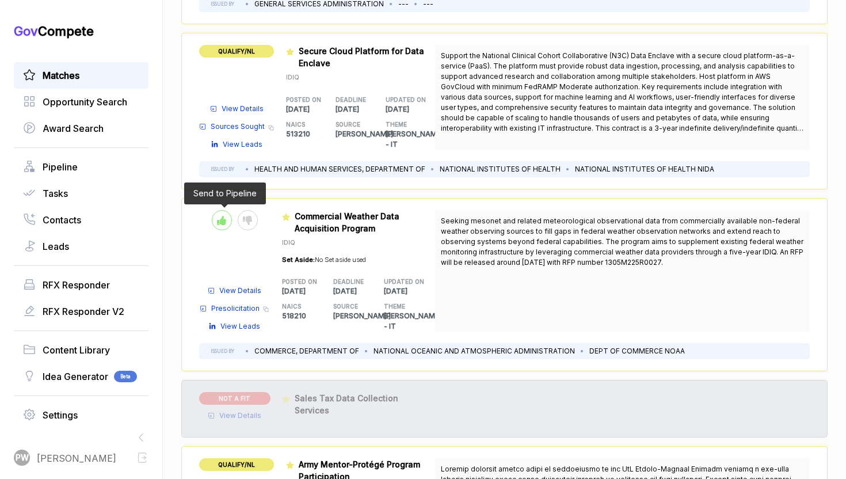
click at [226, 215] on div at bounding box center [222, 220] width 20 height 20
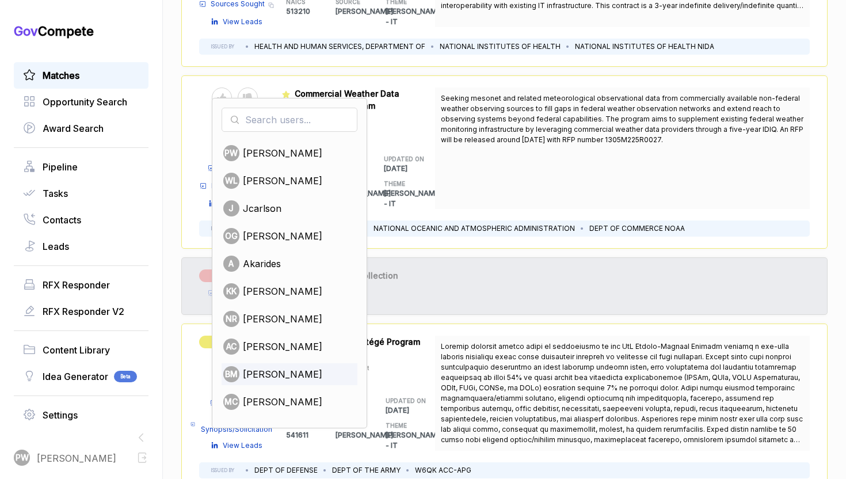
scroll to position [792, 0]
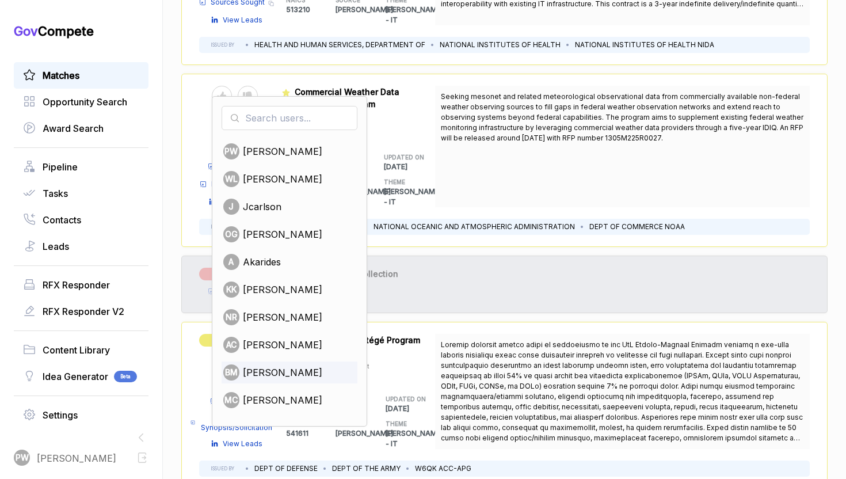
click at [290, 366] on span "[PERSON_NAME]" at bounding box center [282, 373] width 79 height 14
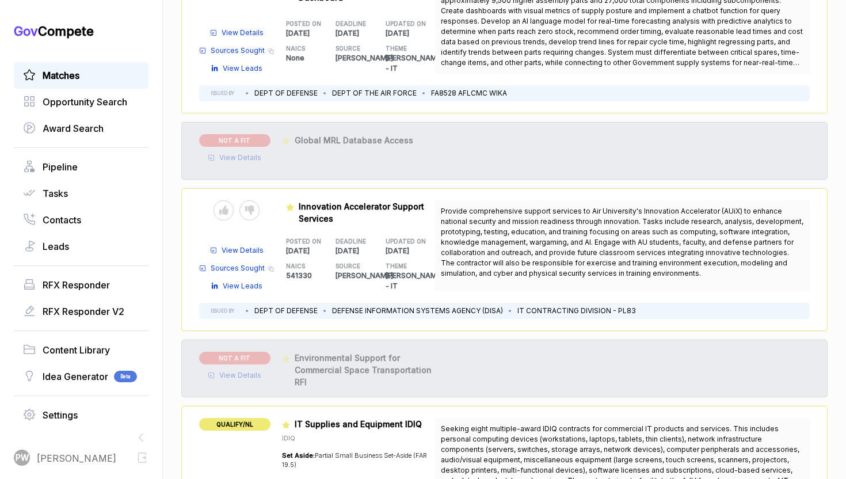
scroll to position [1676, 0]
click at [245, 206] on icon at bounding box center [249, 210] width 9 height 9
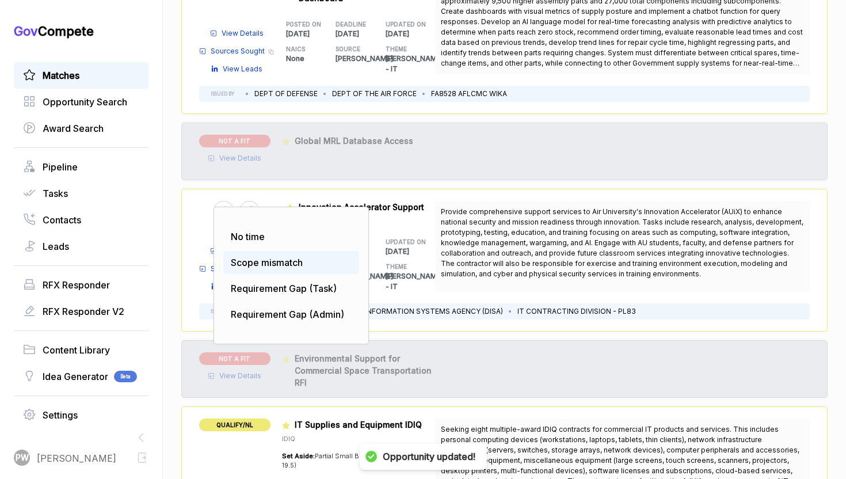
click at [257, 257] on span "Scope mismatch" at bounding box center [267, 263] width 72 height 12
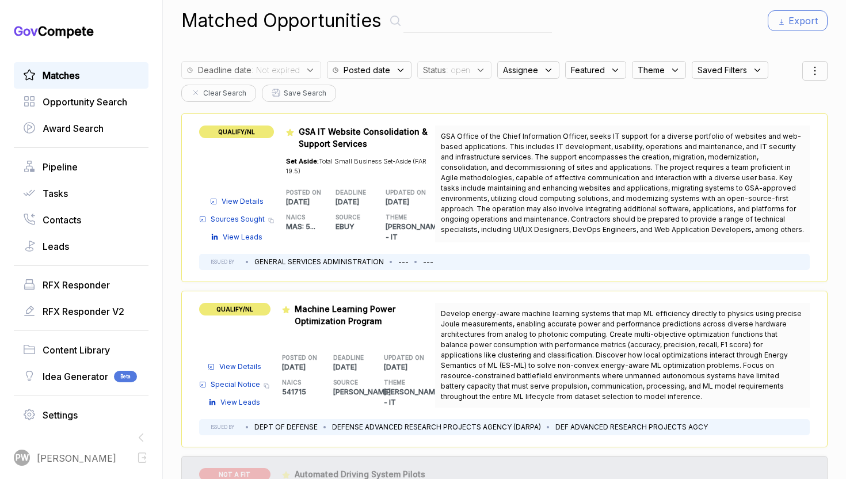
scroll to position [14, 0]
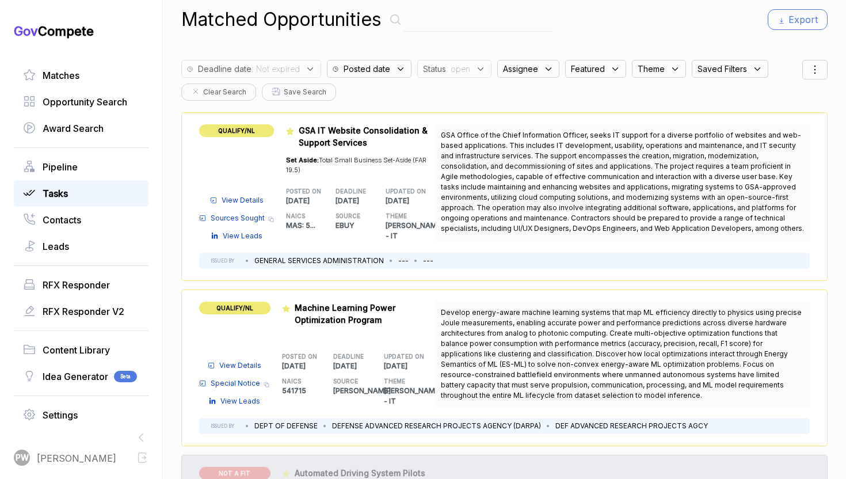
click at [61, 181] on div "Tasks" at bounding box center [81, 193] width 135 height 26
click at [63, 161] on span "Pipeline" at bounding box center [60, 167] width 35 height 14
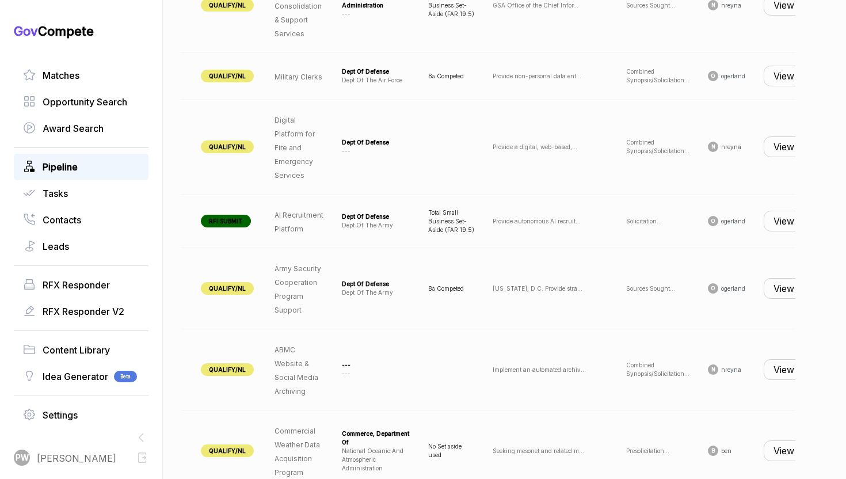
scroll to position [0, 114]
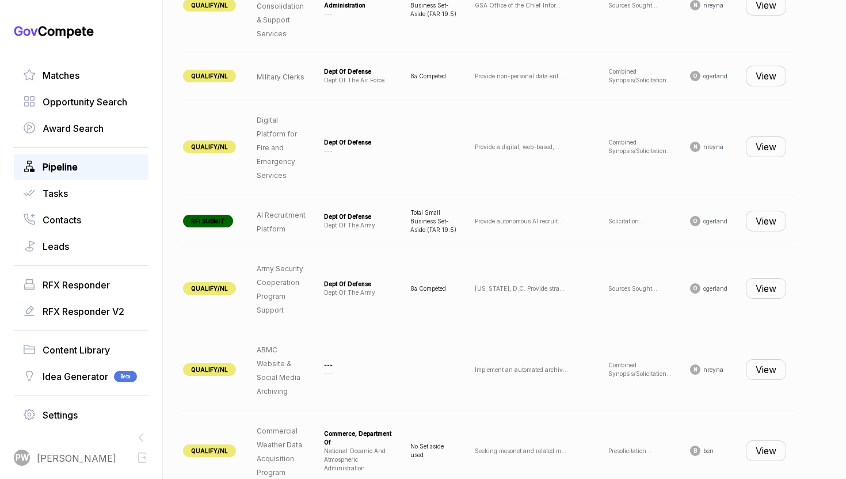
click at [766, 231] on button "View" at bounding box center [766, 221] width 40 height 21
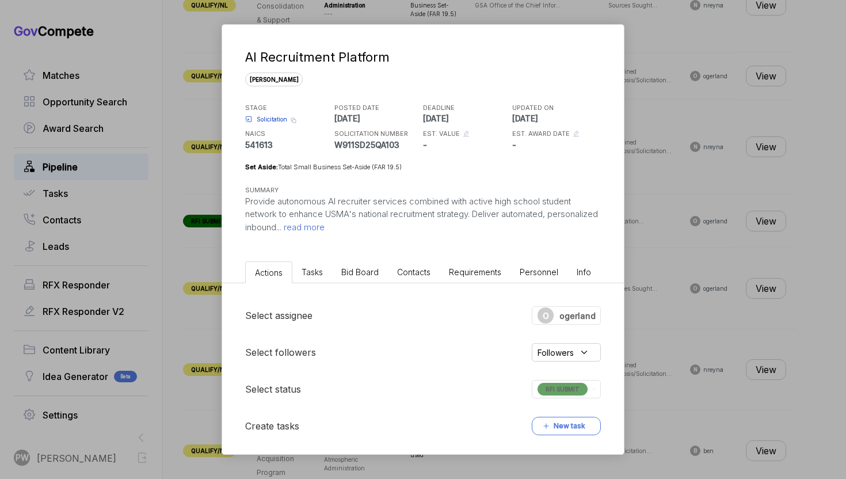
click at [325, 231] on span "read more" at bounding box center [303, 227] width 43 height 11
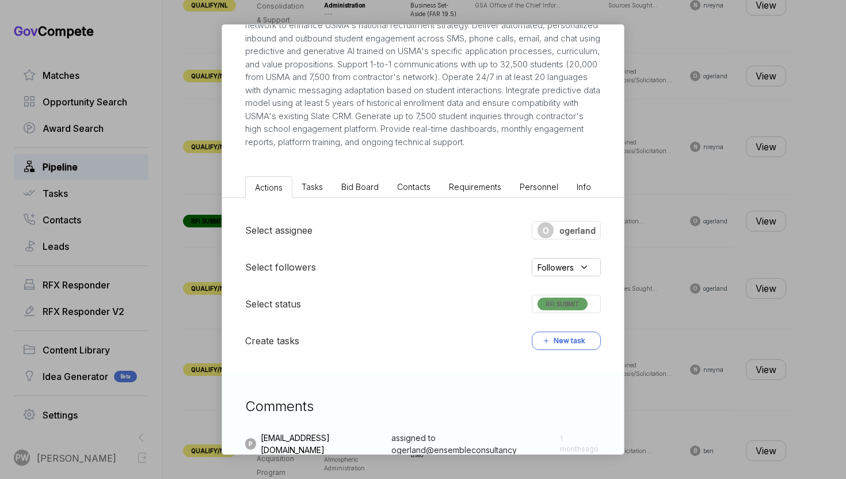
scroll to position [423, 0]
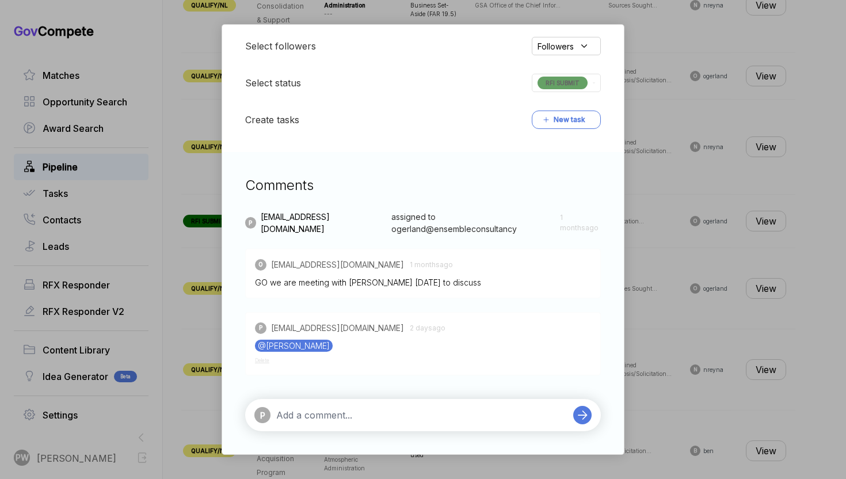
click at [301, 420] on textarea at bounding box center [421, 415] width 291 height 14
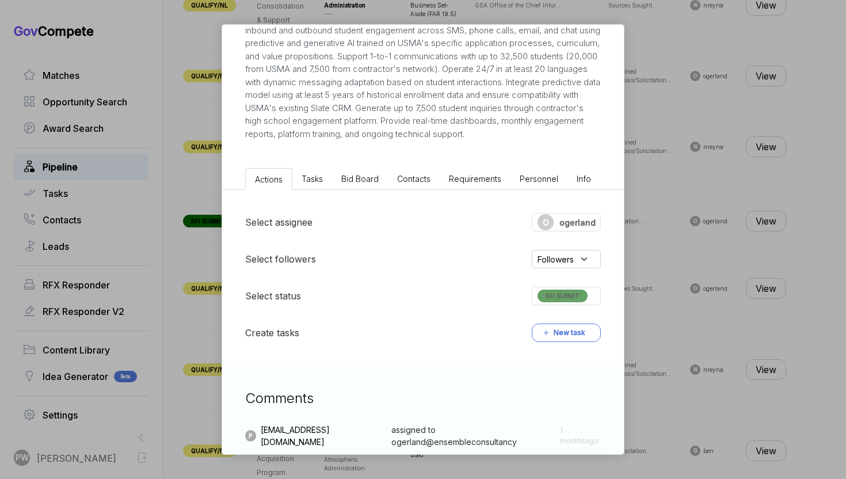
click at [352, 185] on li "Bid Board" at bounding box center [360, 178] width 56 height 21
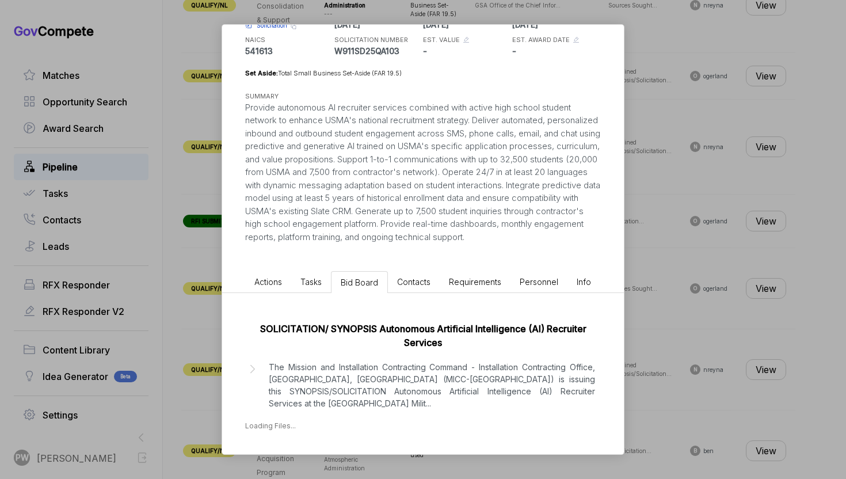
click at [339, 392] on p "The Mission and Installation Contracting Command - Installation Contracting Off…" at bounding box center [432, 385] width 326 height 48
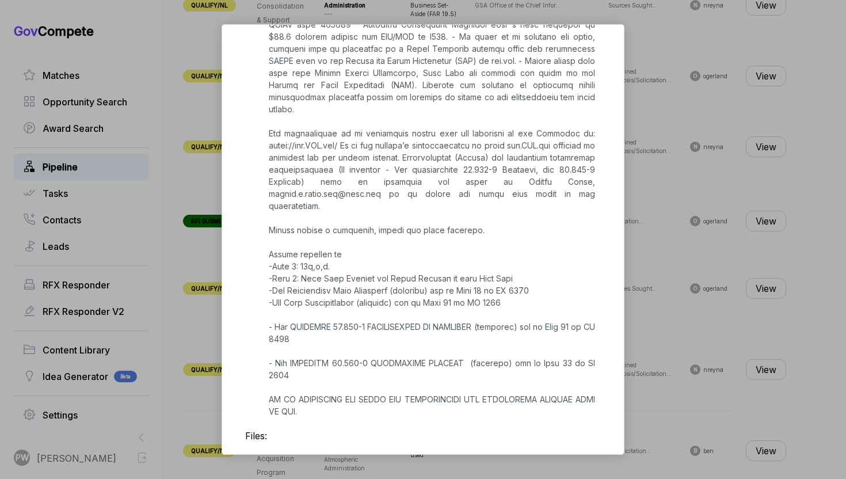
scroll to position [626, 0]
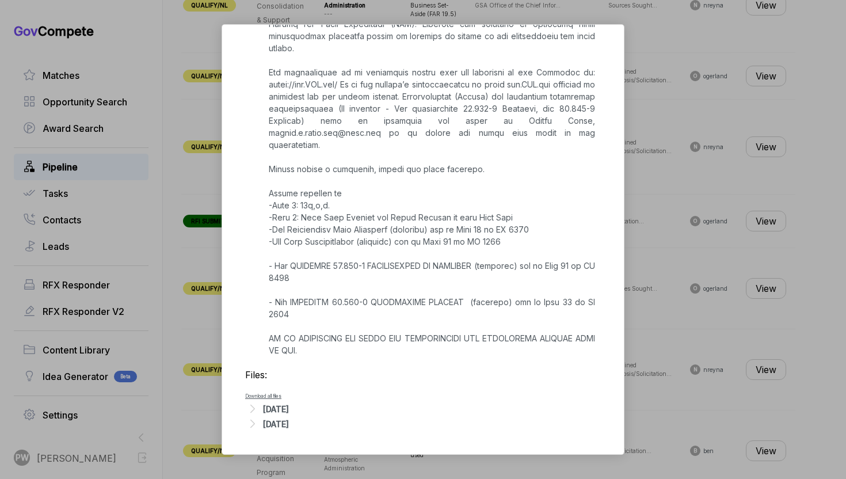
drag, startPoint x: 269, startPoint y: 111, endPoint x: 363, endPoint y: 303, distance: 214.0
click at [363, 303] on p at bounding box center [432, 115] width 326 height 484
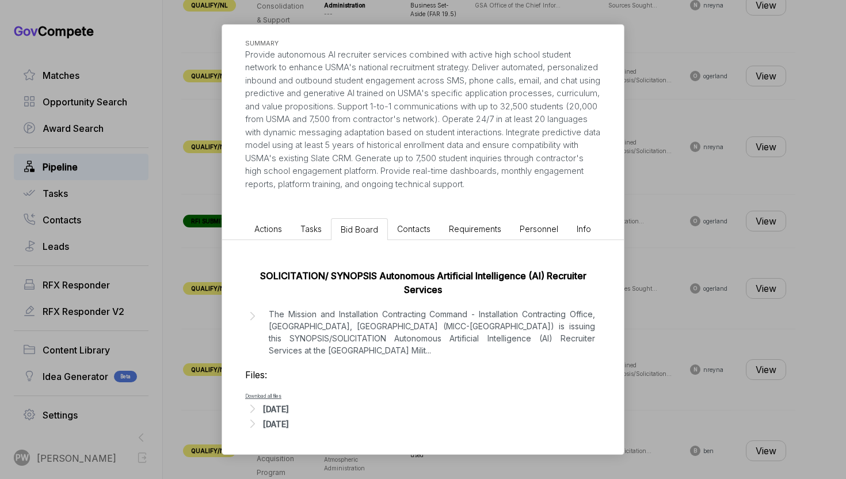
scroll to position [147, 0]
click at [299, 333] on p "The Mission and Installation Contracting Command - Installation Contracting Off…" at bounding box center [432, 332] width 326 height 48
